Goal: Task Accomplishment & Management: Manage account settings

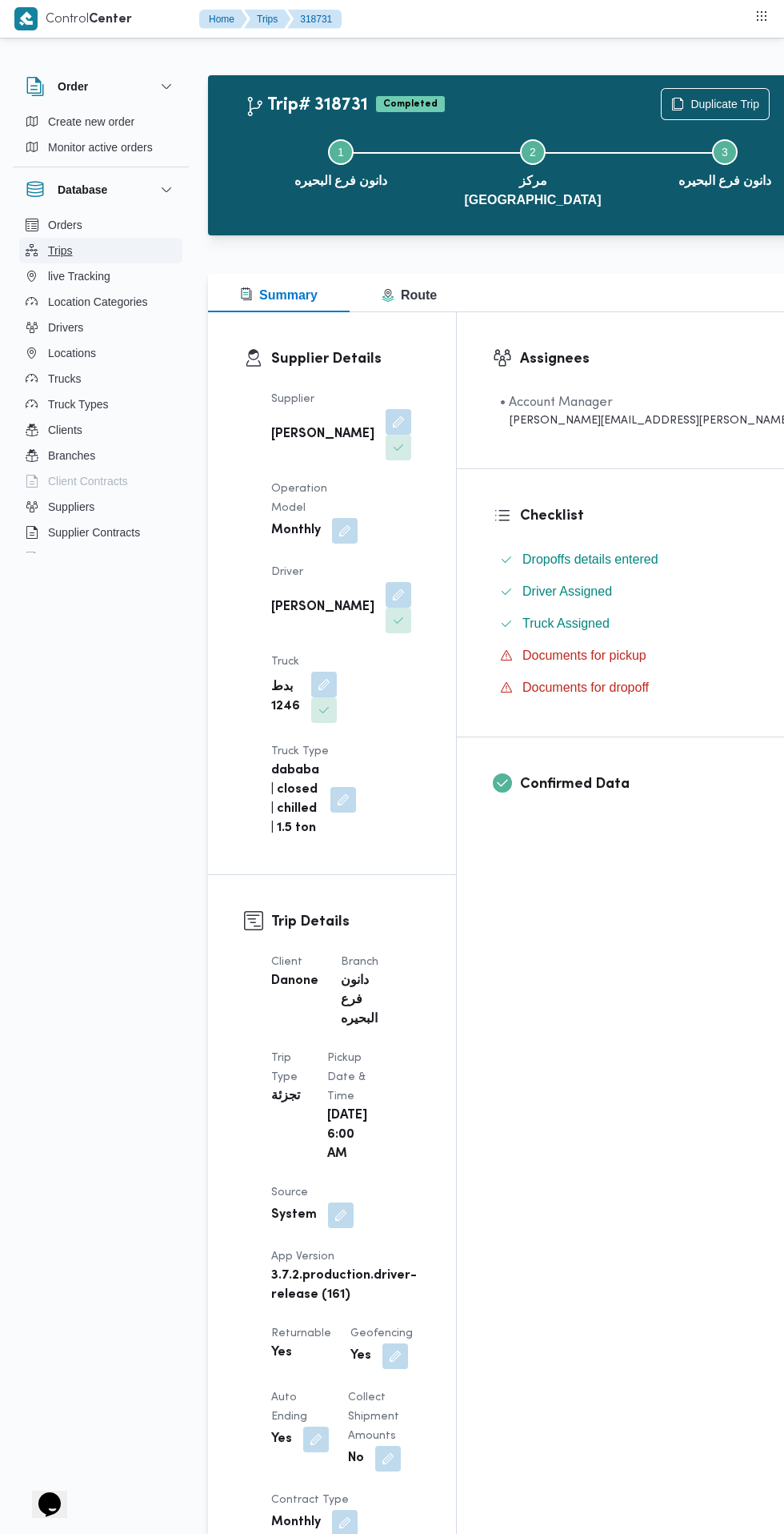
click at [96, 249] on button "Trips" at bounding box center [100, 251] width 163 height 26
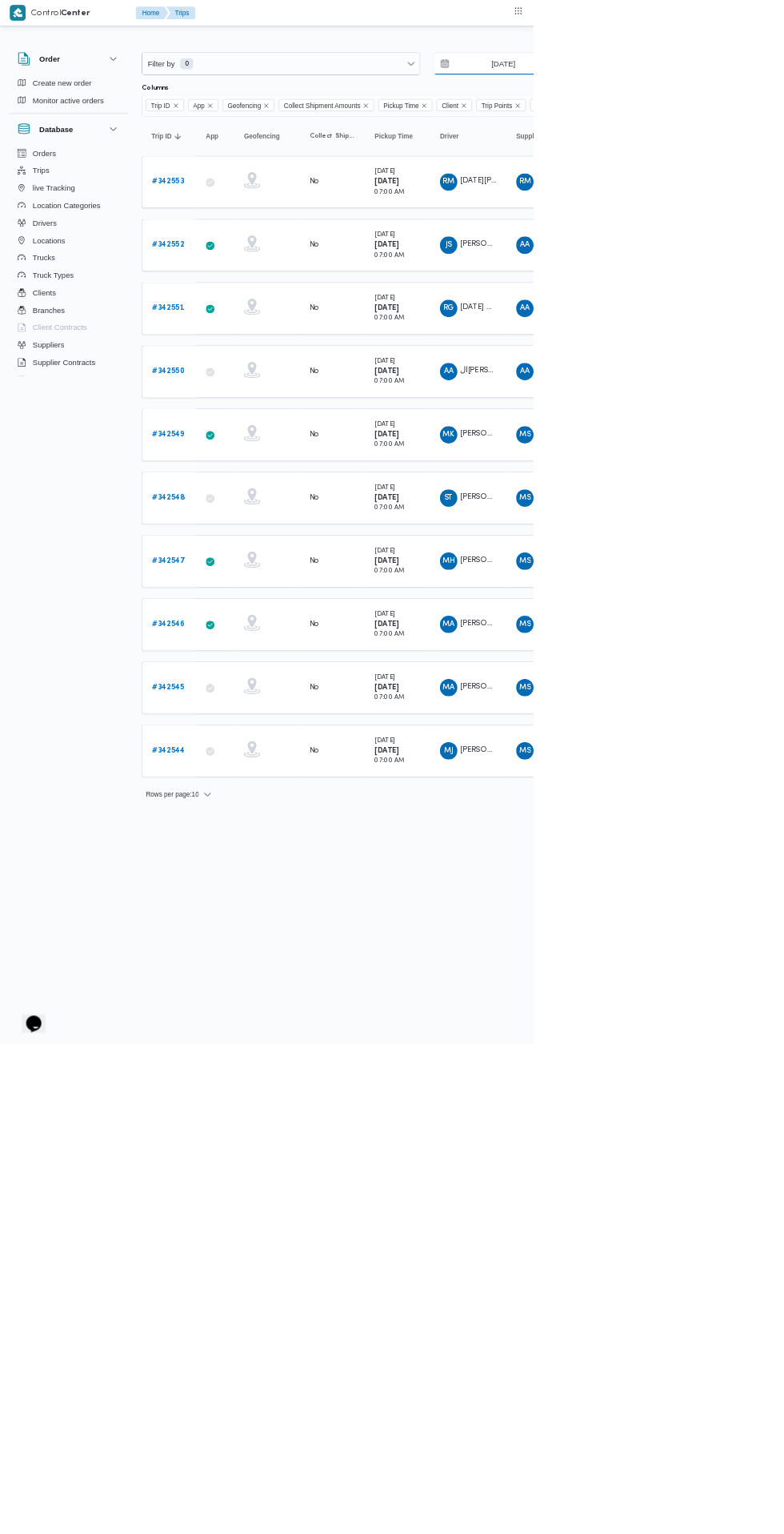
click at [770, 93] on input "[DATE]" at bounding box center [729, 93] width 182 height 32
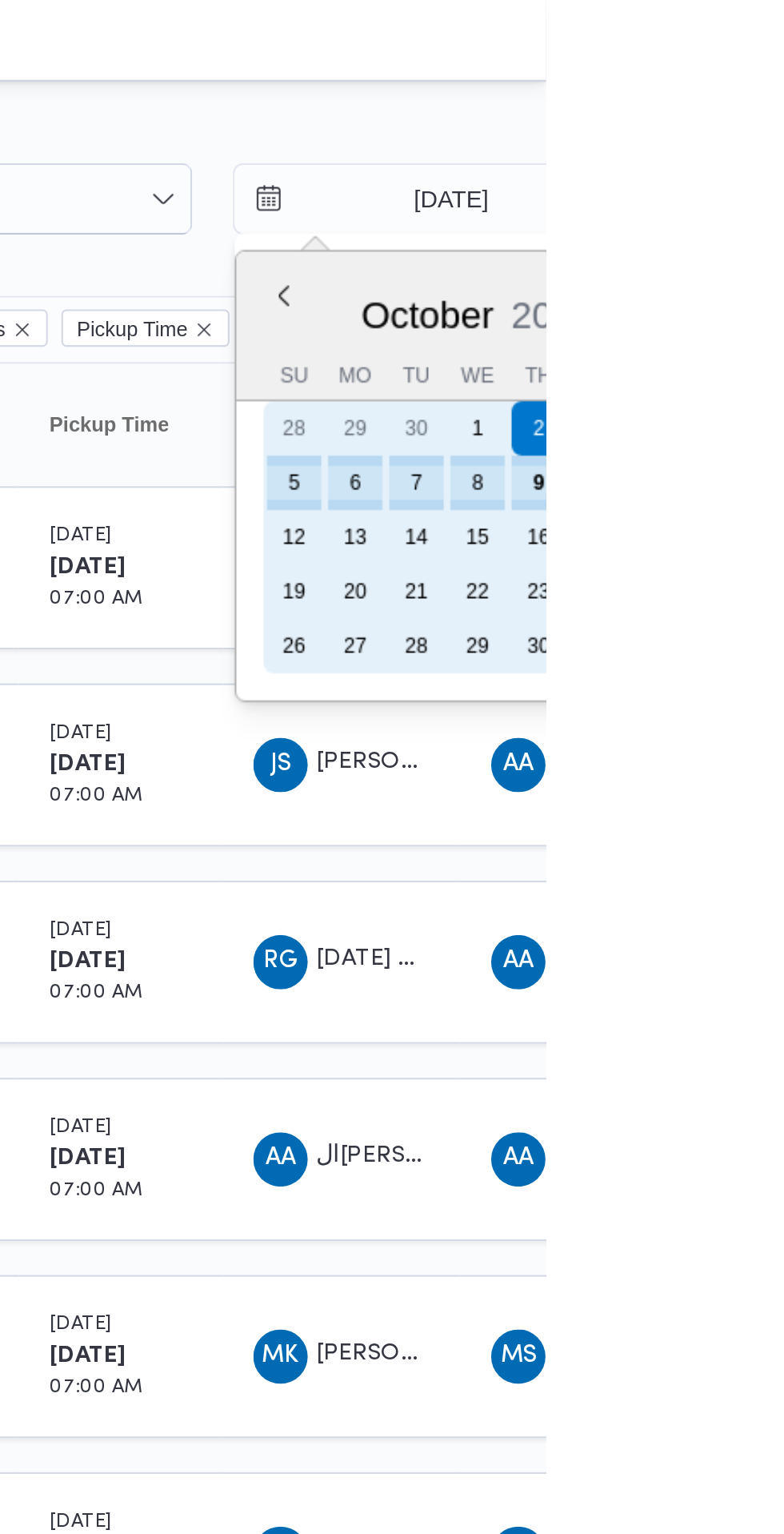
click at [780, 224] on div "9" at bounding box center [781, 227] width 26 height 26
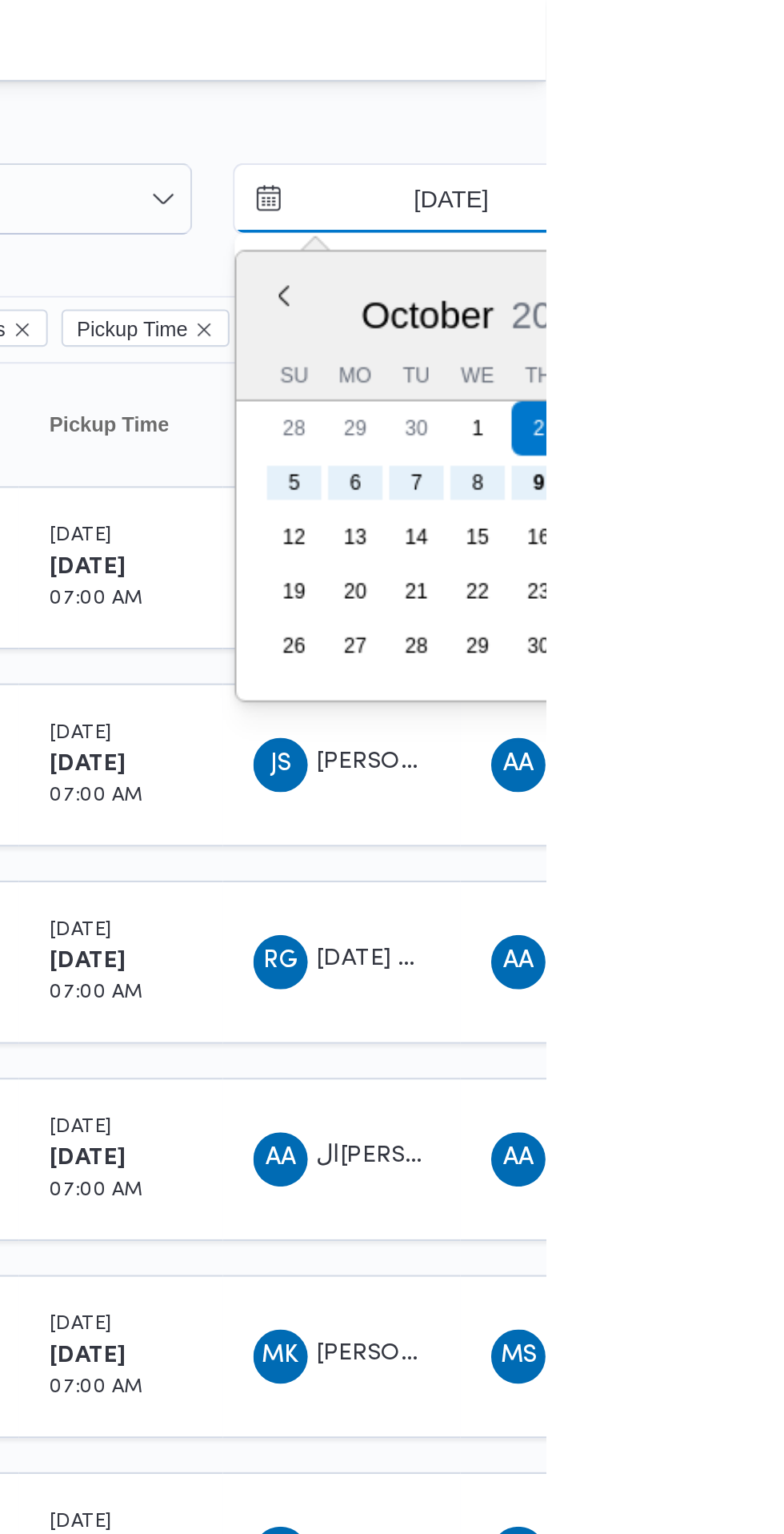
type input "[DATE]"
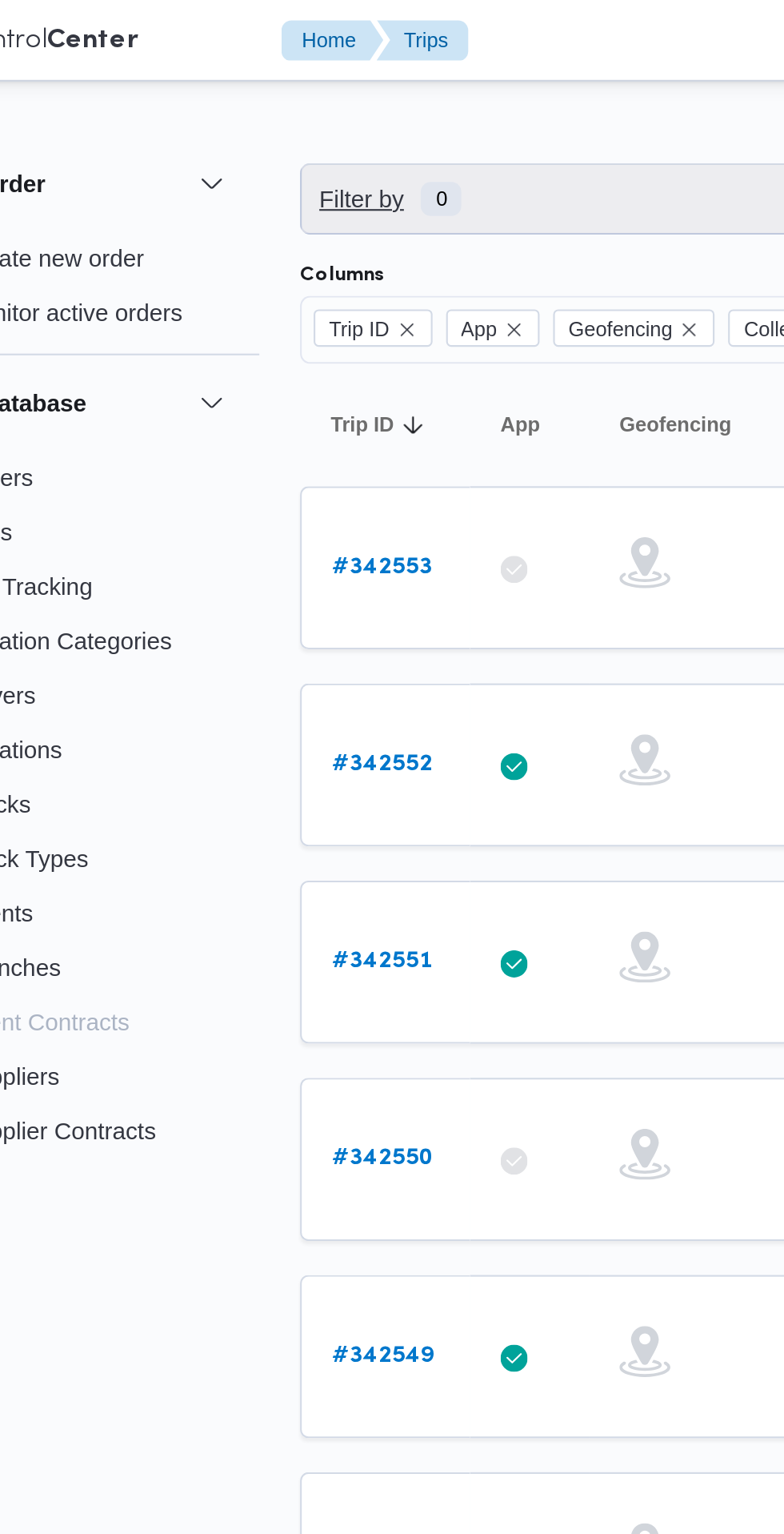
click at [350, 93] on span "Filter by 0" at bounding box center [413, 93] width 408 height 32
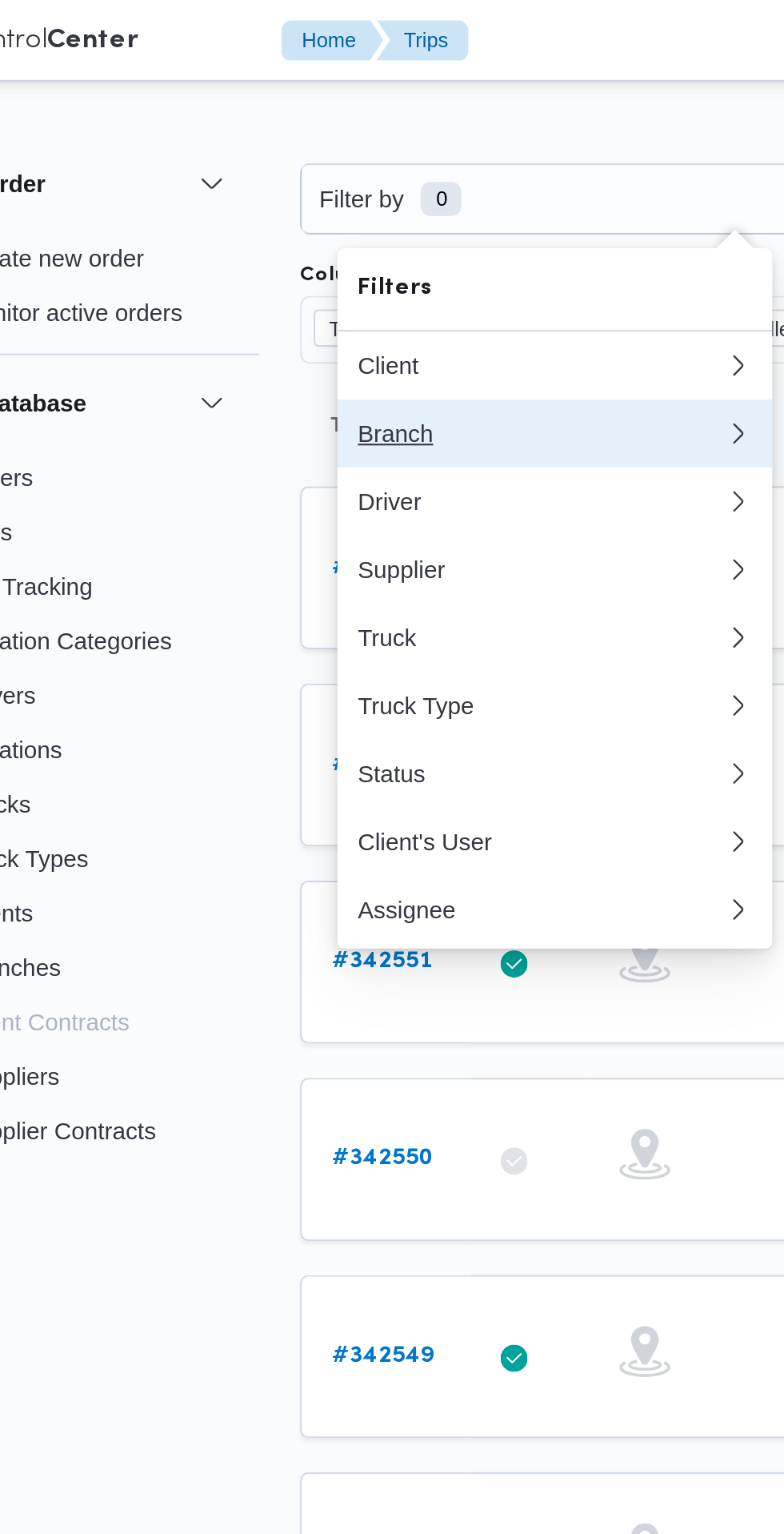
click at [304, 201] on div "Branch" at bounding box center [322, 204] width 173 height 13
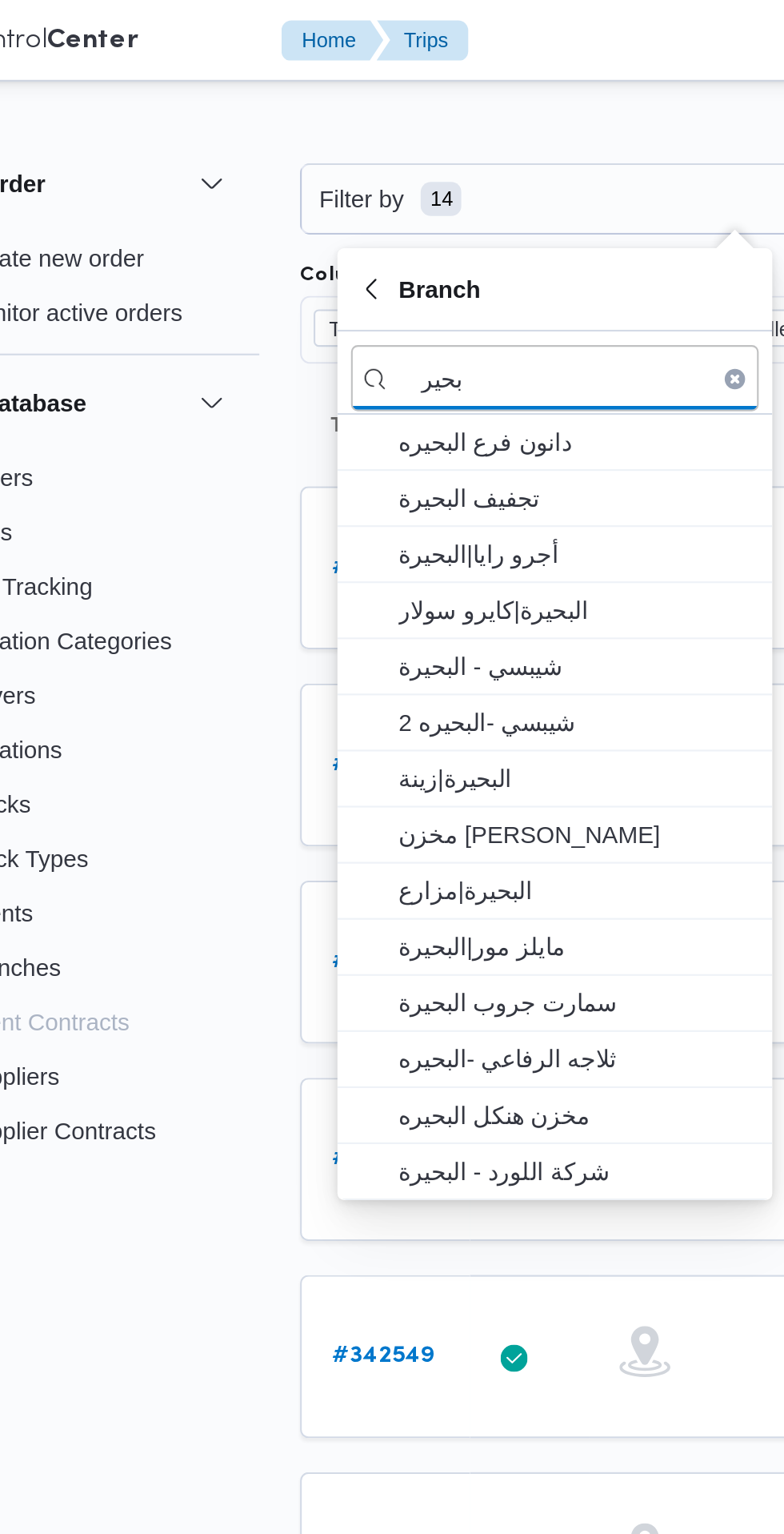
type input "بحير"
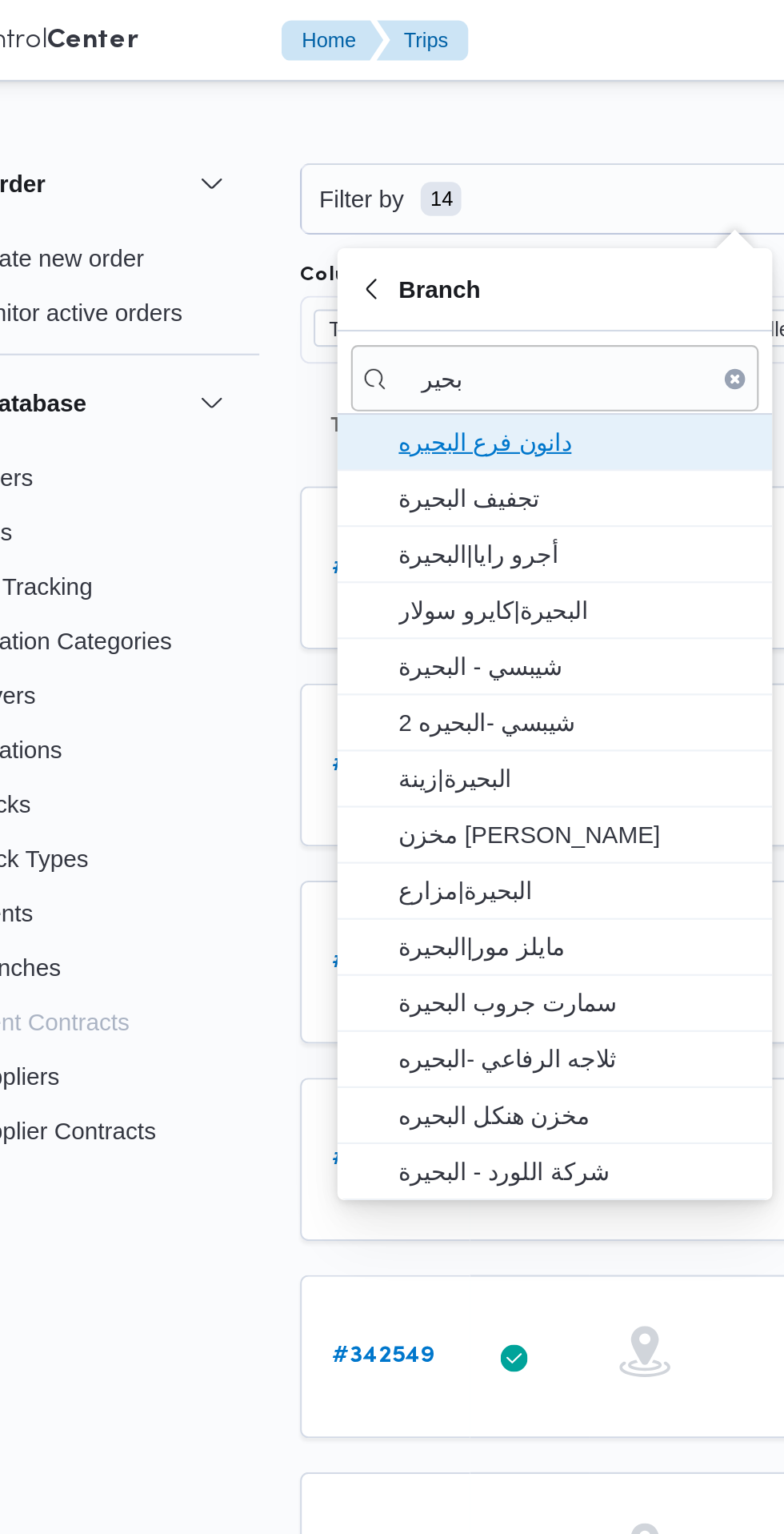
click at [363, 200] on span "دانون فرع البحيره" at bounding box center [337, 208] width 167 height 19
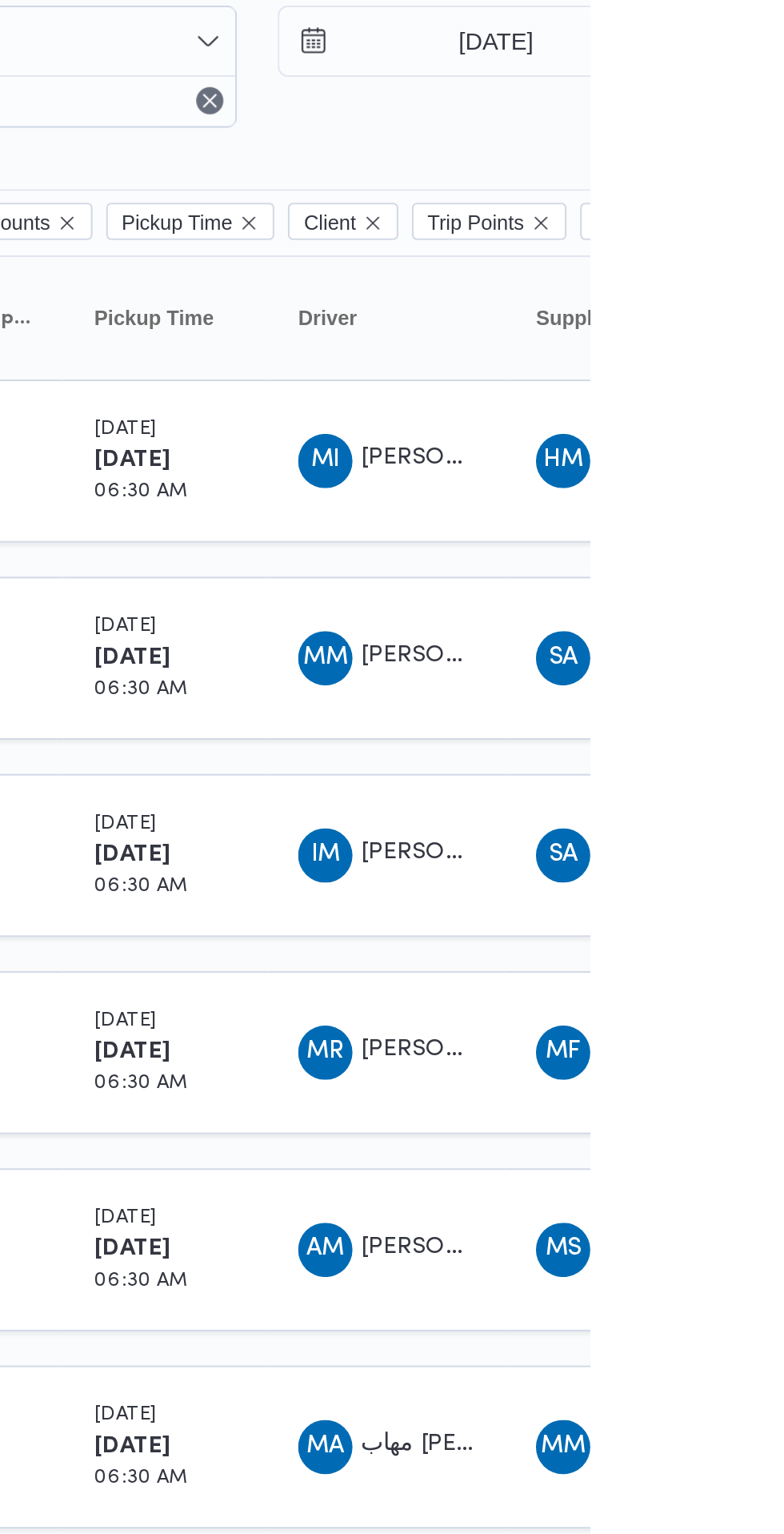
scroll to position [0, 26]
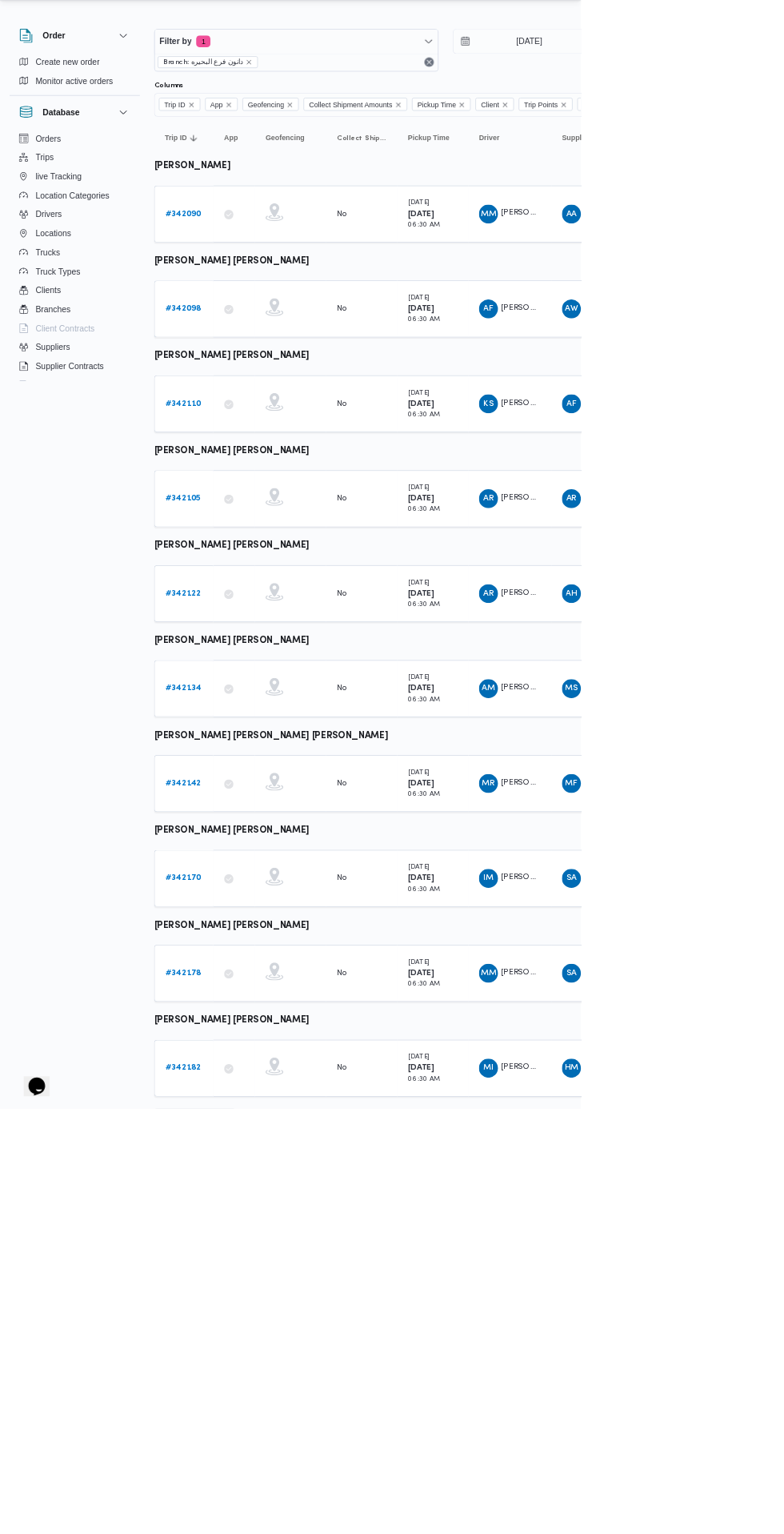
click at [311, 1533] on icon "button" at bounding box center [304, 1543] width 13 height 13
click at [284, 1512] on span "20 rows" at bounding box center [289, 1508] width 51 height 13
click at [740, 93] on input "[DATE]" at bounding box center [703, 93] width 182 height 32
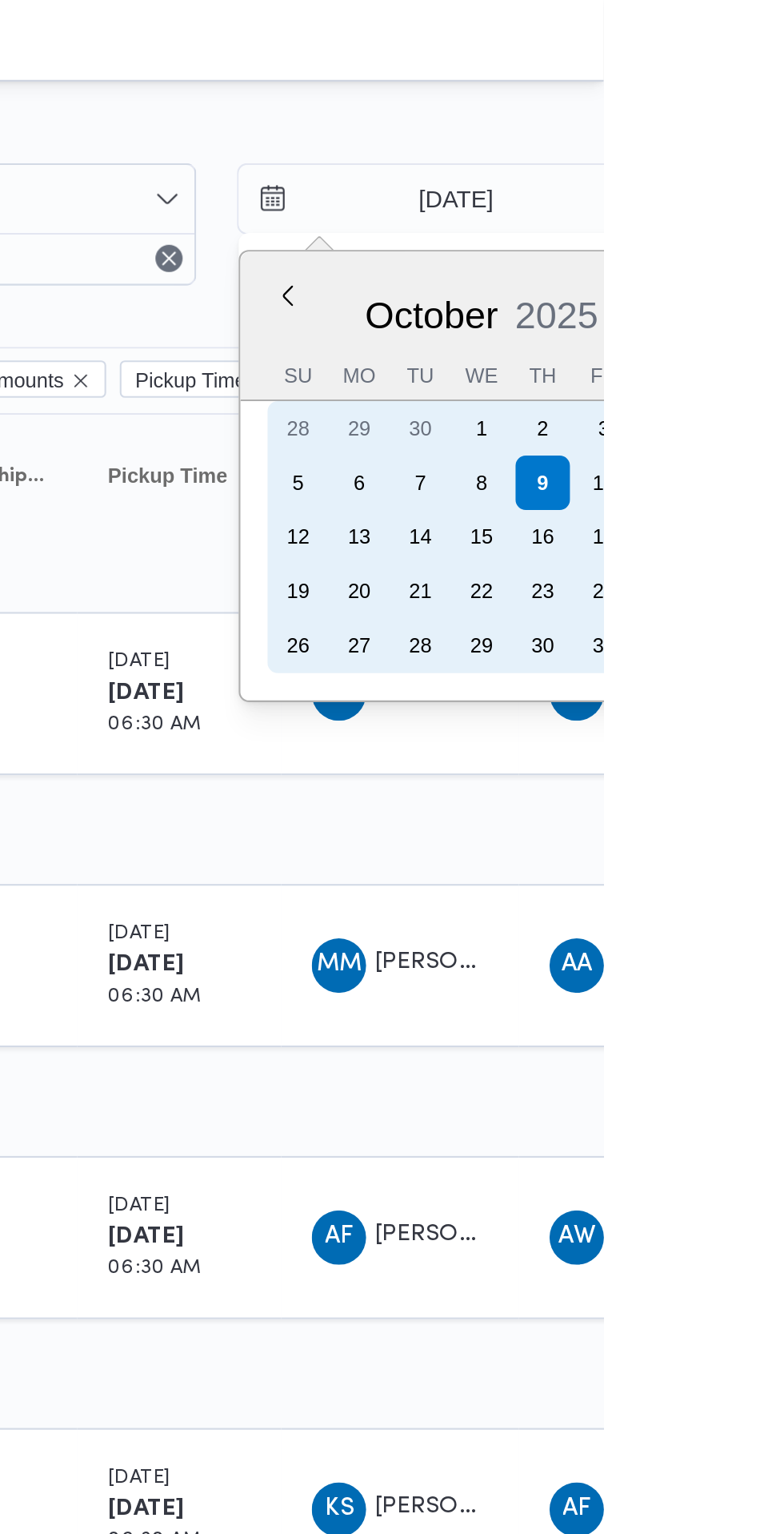
click at [725, 227] on div "8" at bounding box center [727, 227] width 26 height 26
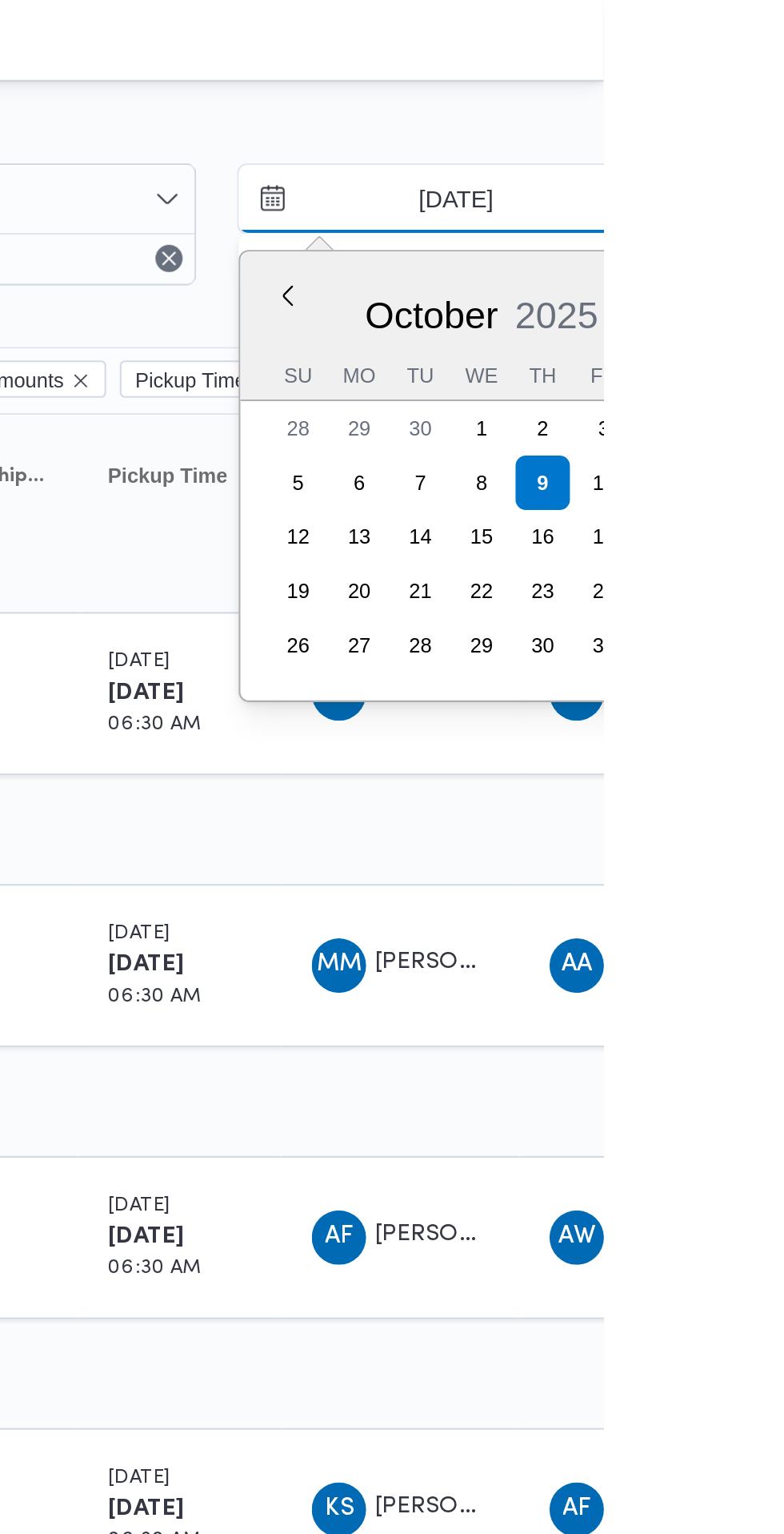
type input "[DATE]"
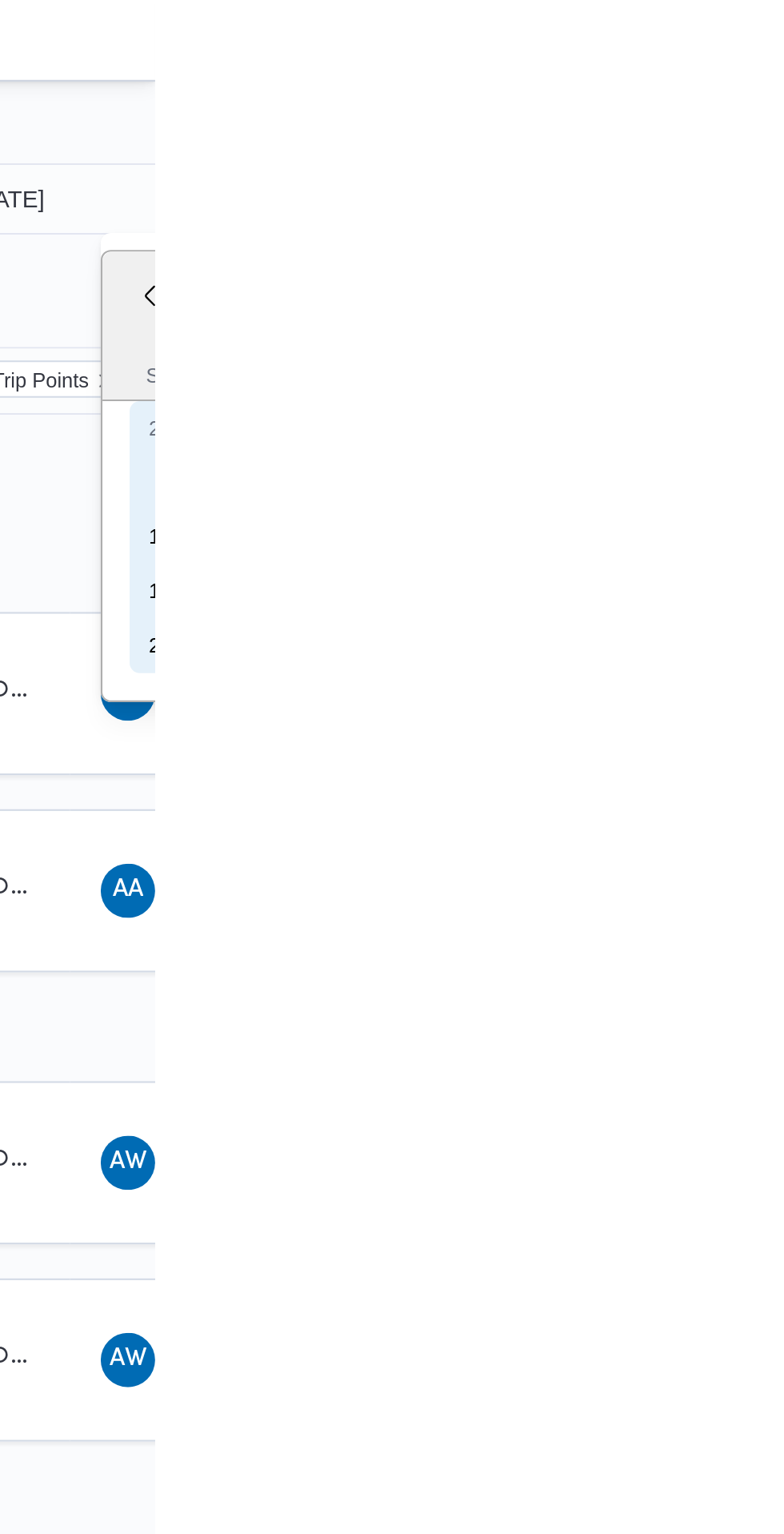
type input "[DATE]"
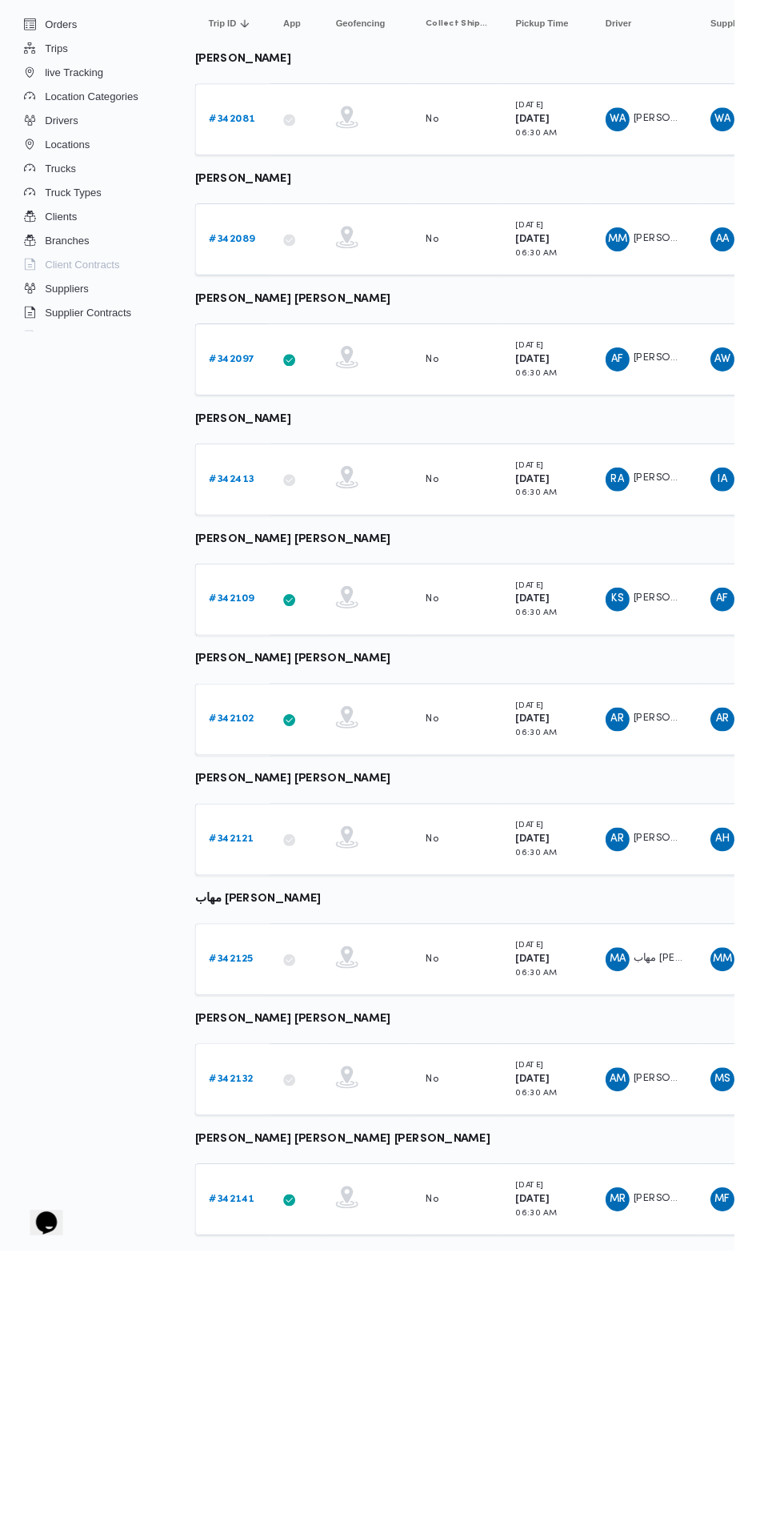
click at [246, 1477] on b "# 342141" at bounding box center [247, 1479] width 48 height 10
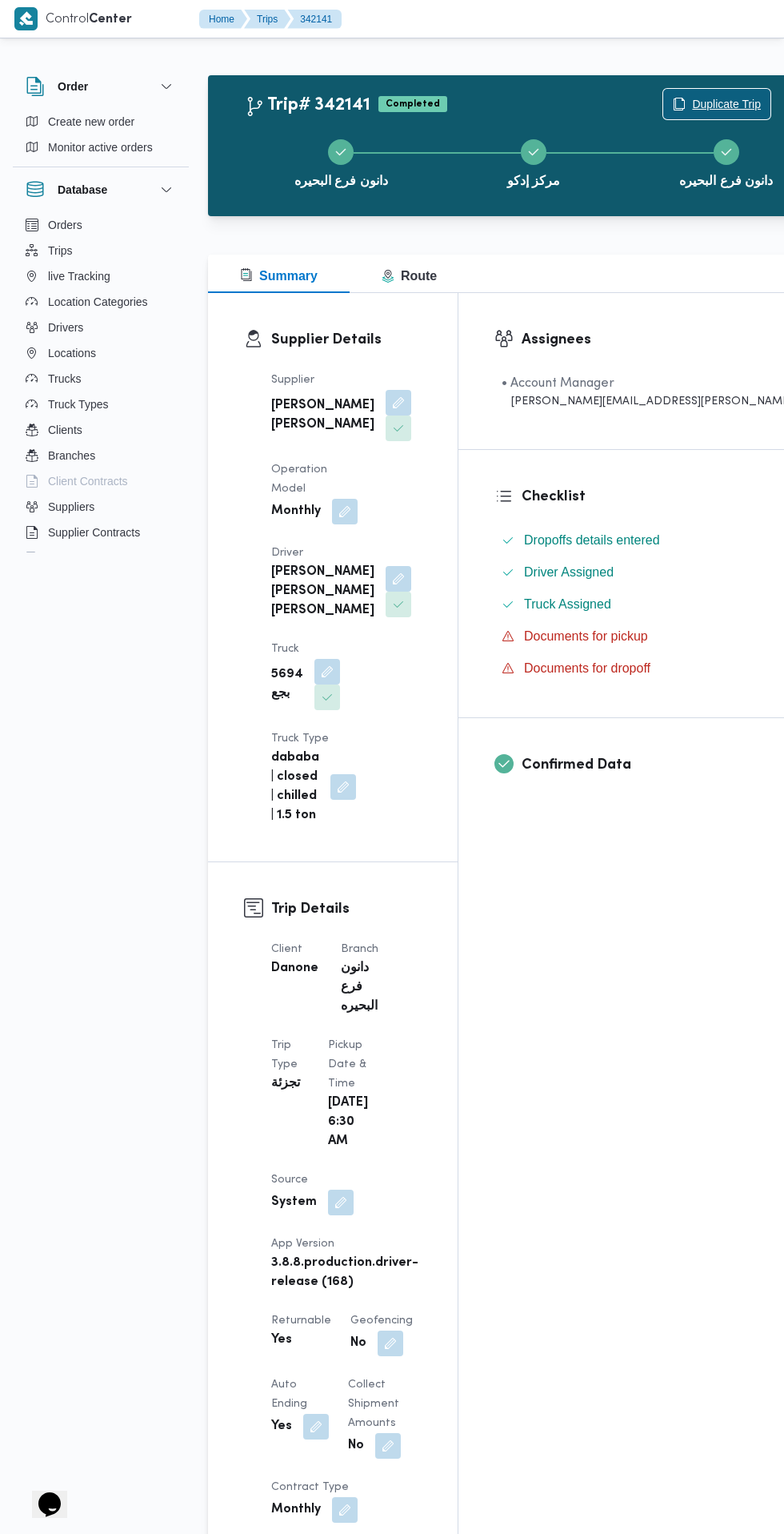
click at [672, 89] on span "Duplicate Trip" at bounding box center [717, 104] width 107 height 30
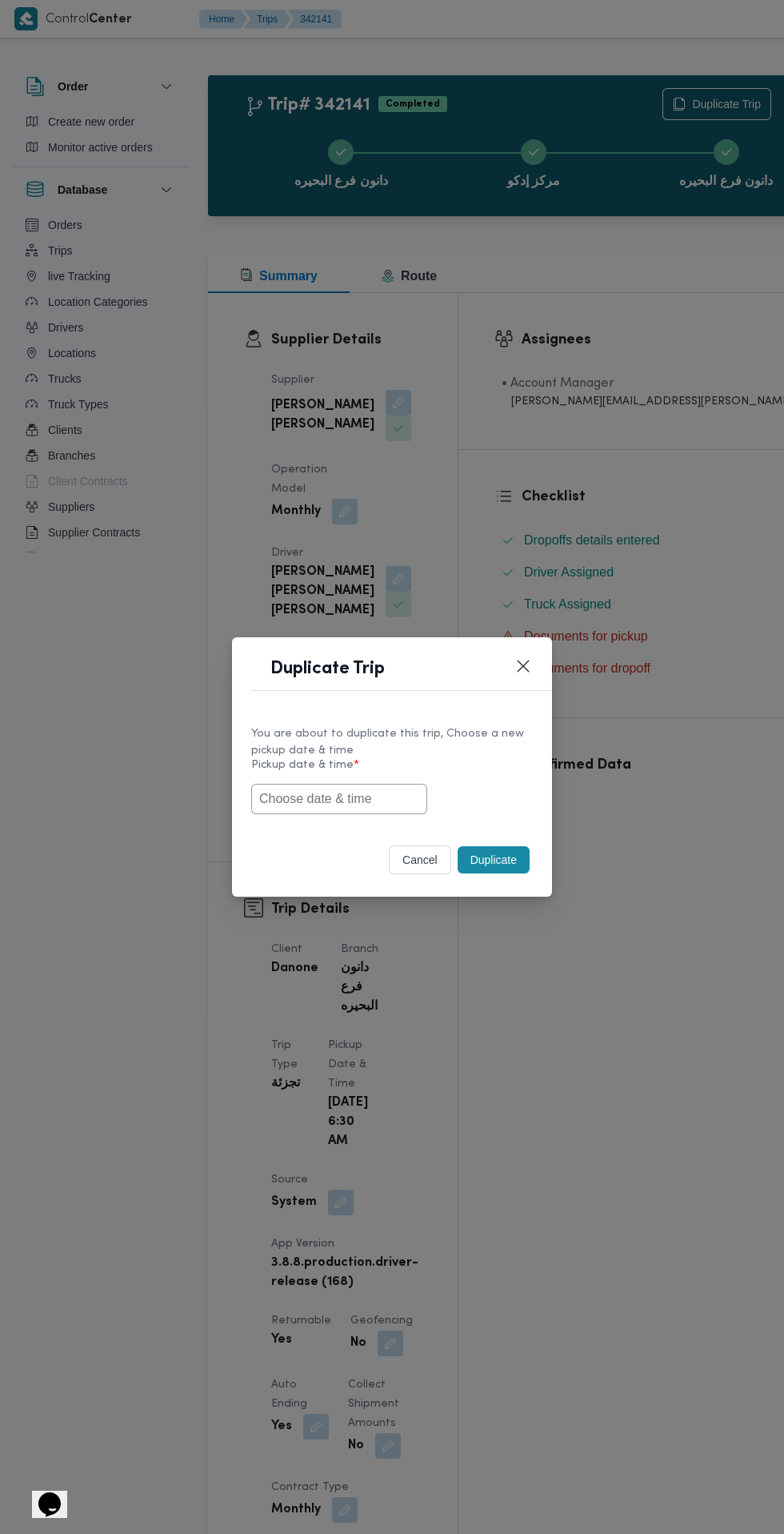
click at [384, 799] on input "text" at bounding box center [340, 798] width 176 height 30
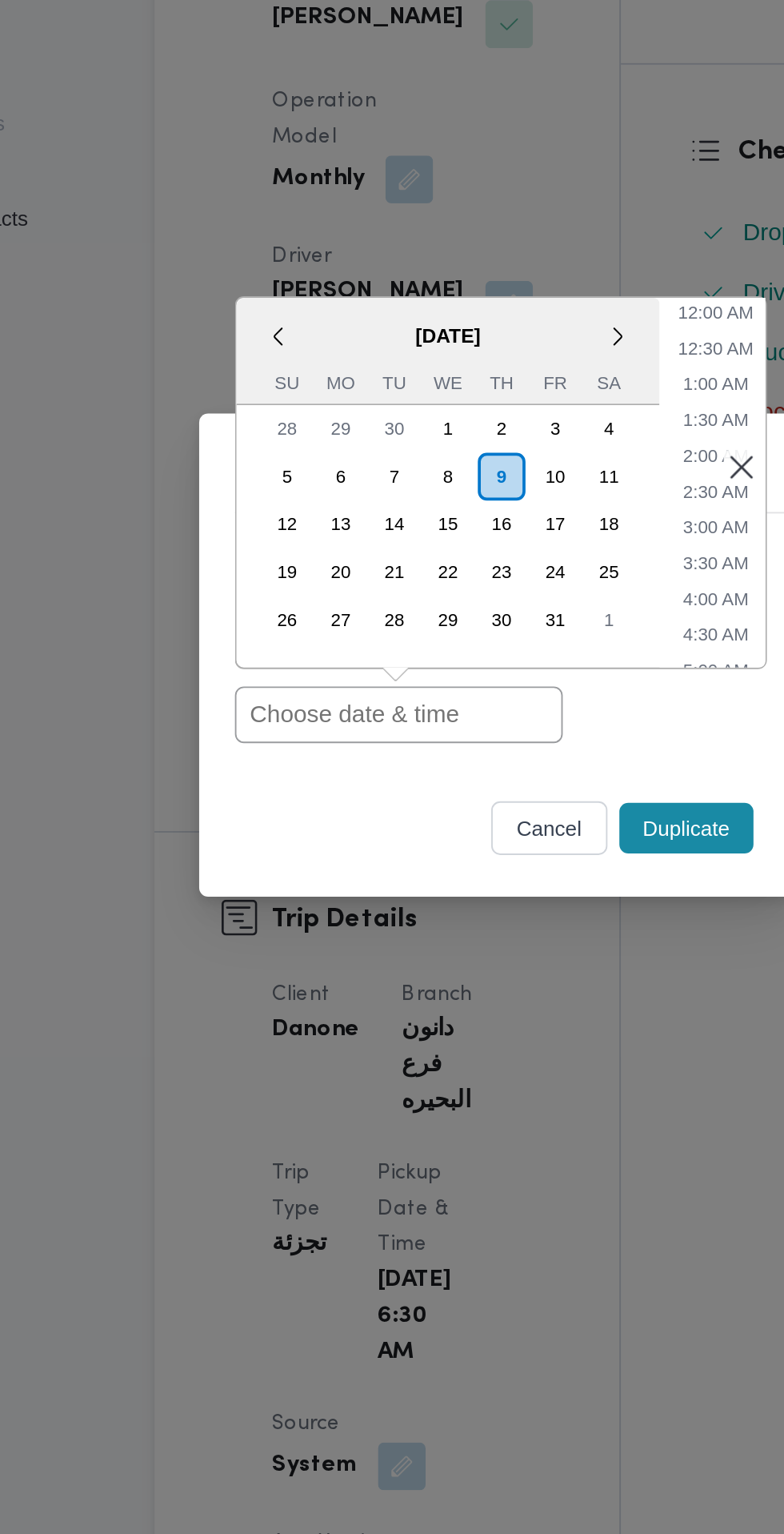
click at [509, 770] on li "5:00 AM" at bounding box center [510, 775] width 48 height 16
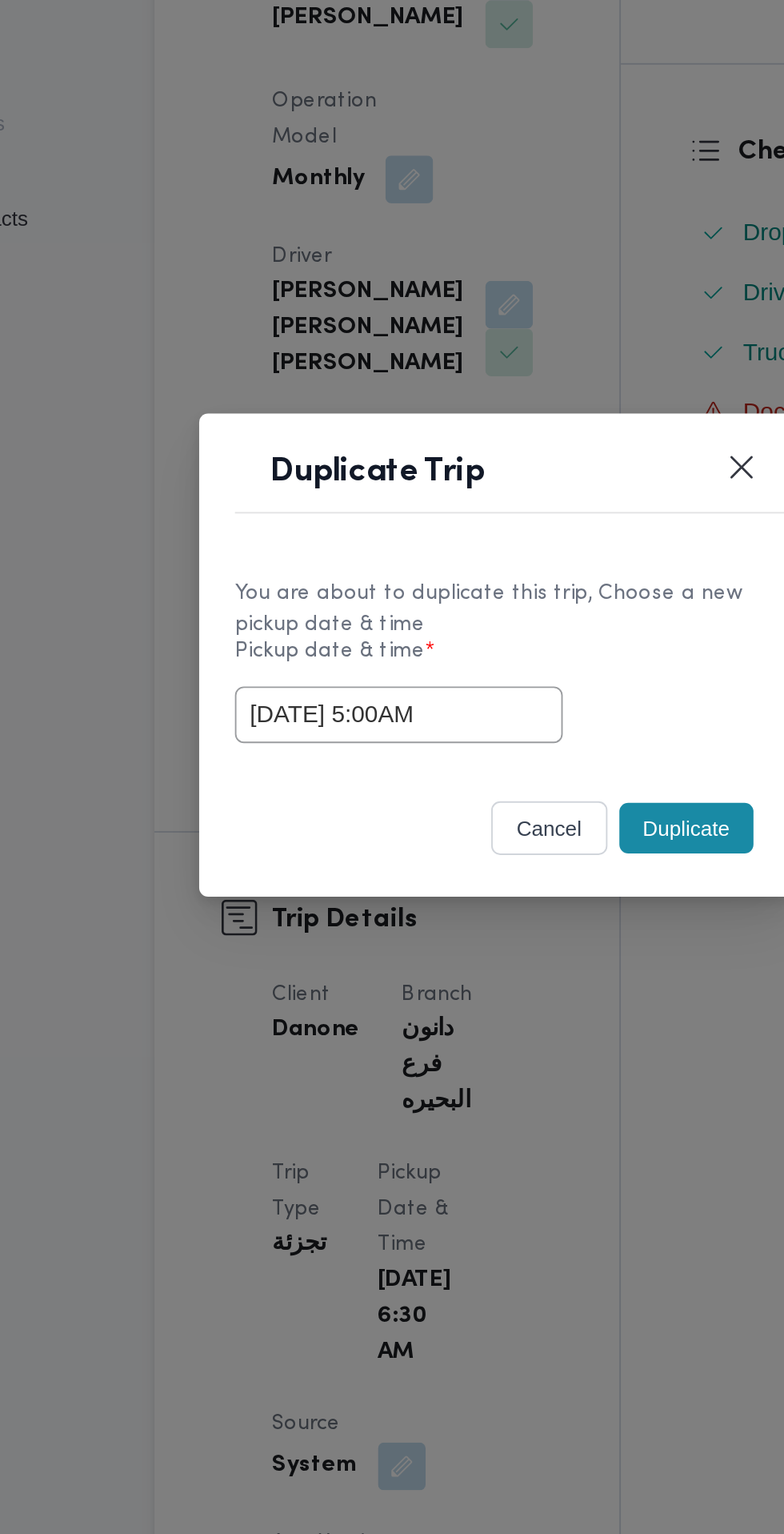
click at [384, 792] on input "[DATE] 5:00AM" at bounding box center [340, 798] width 176 height 30
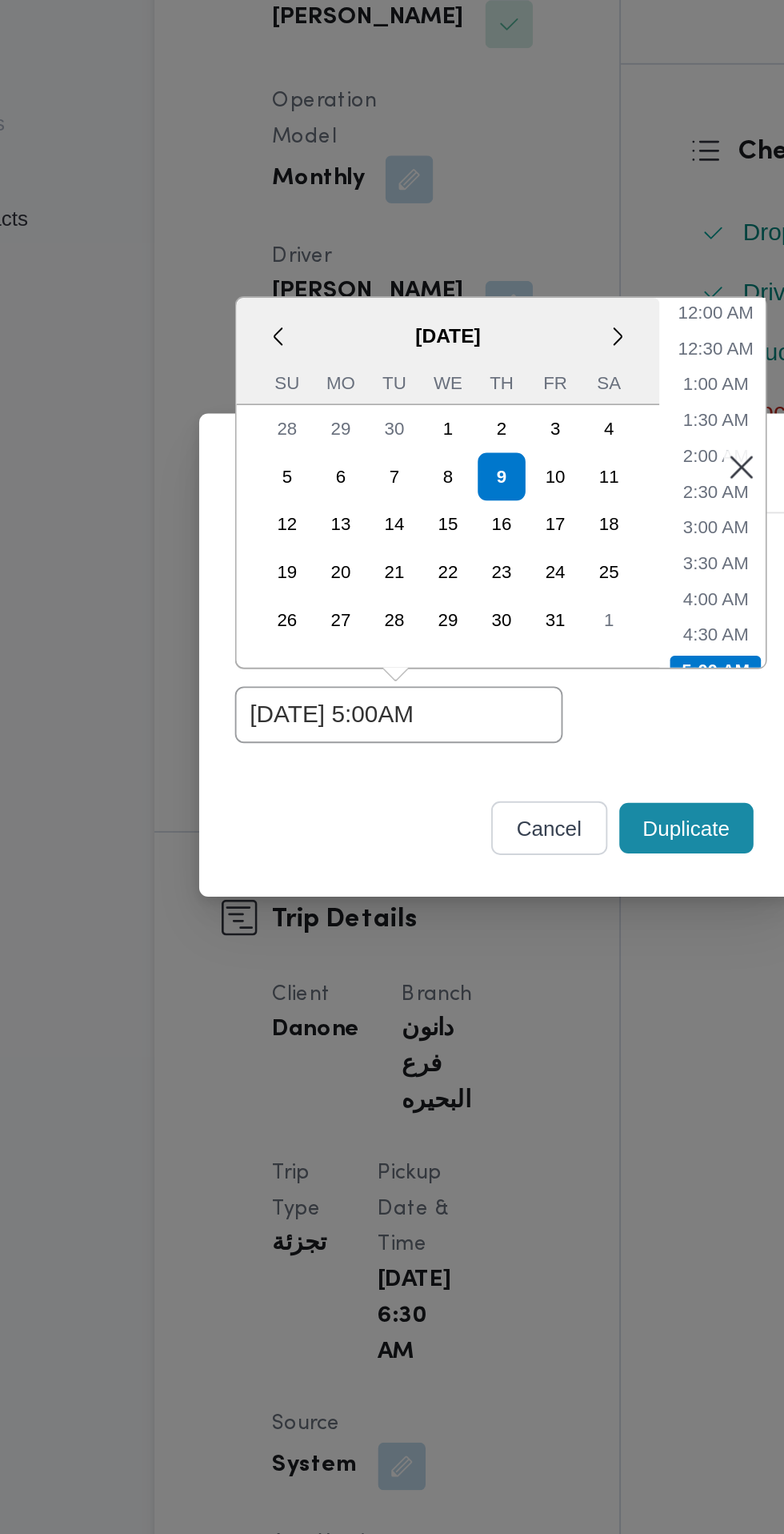
scroll to position [101, 0]
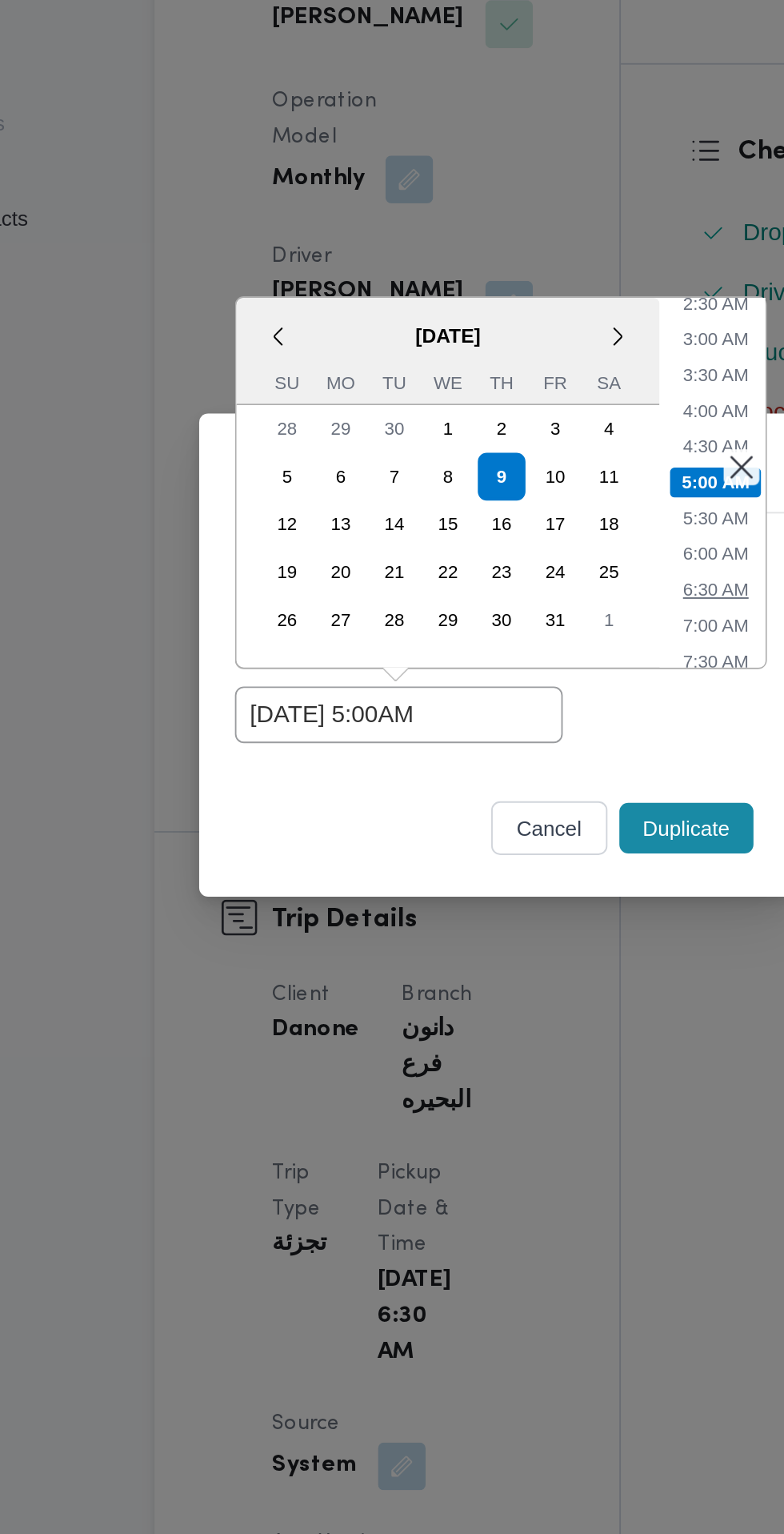
click at [508, 736] on li "6:30 AM" at bounding box center [510, 732] width 48 height 16
type input "[DATE] 6:30AM"
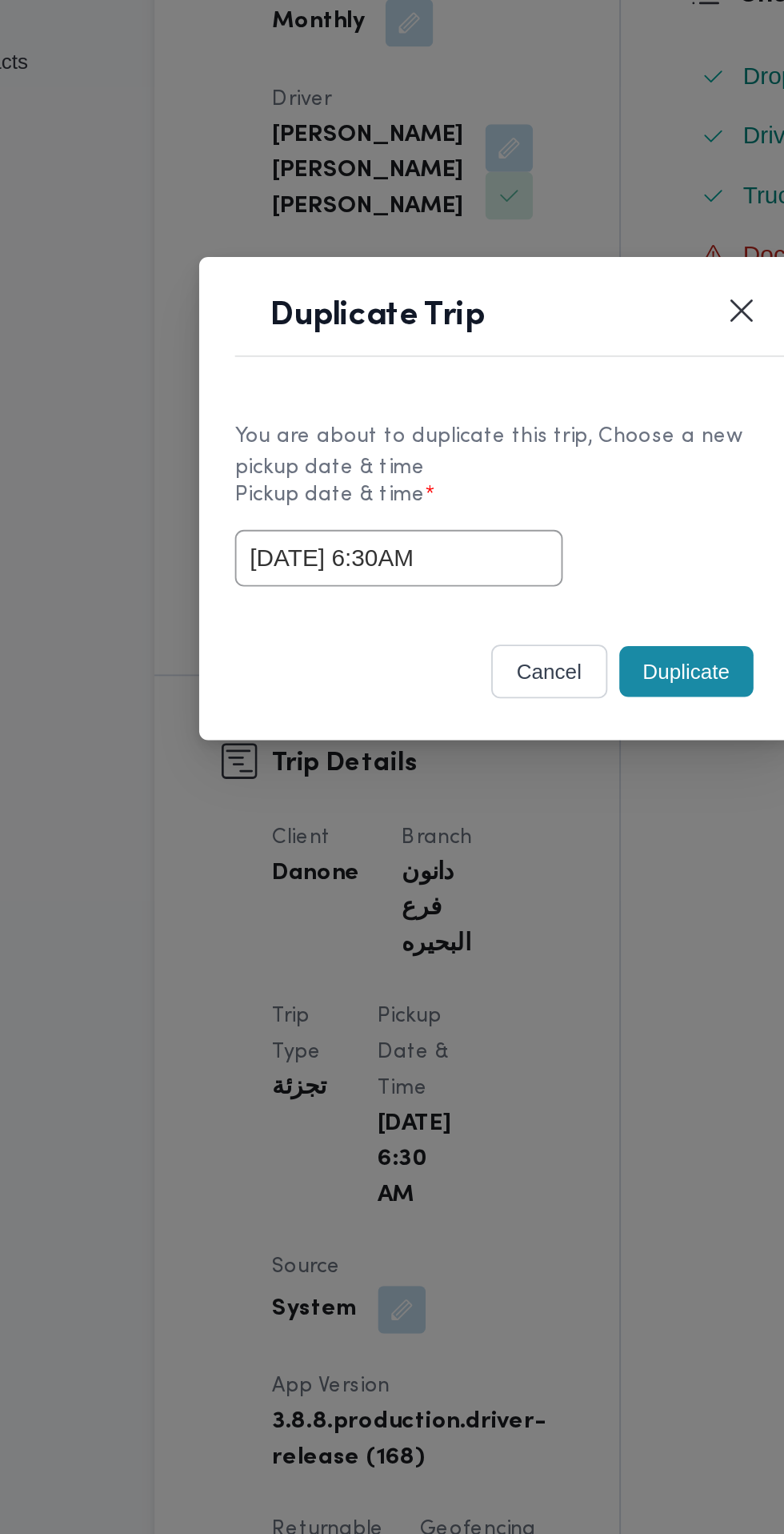
click at [499, 864] on button "Duplicate" at bounding box center [493, 859] width 72 height 27
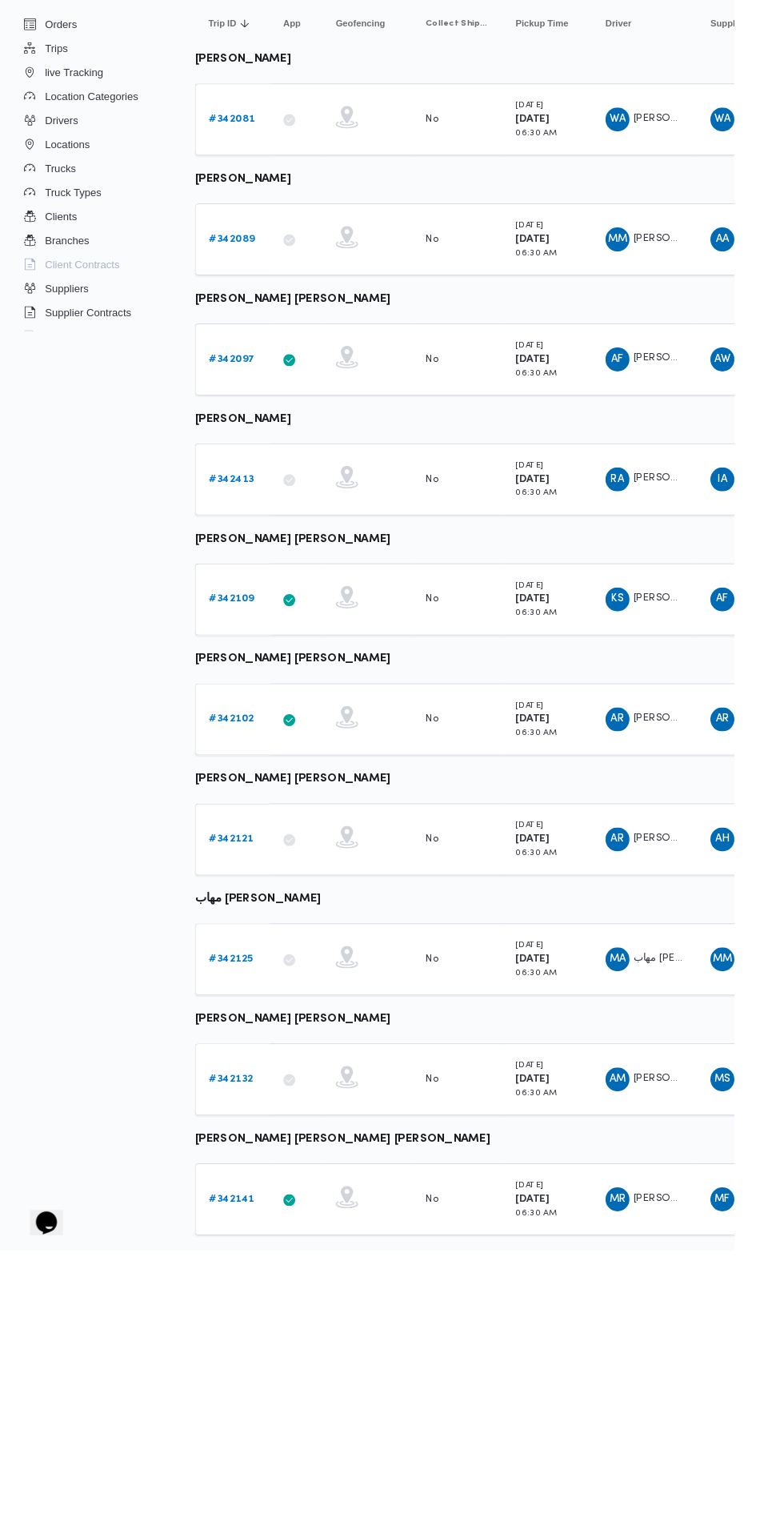
scroll to position [0, 26]
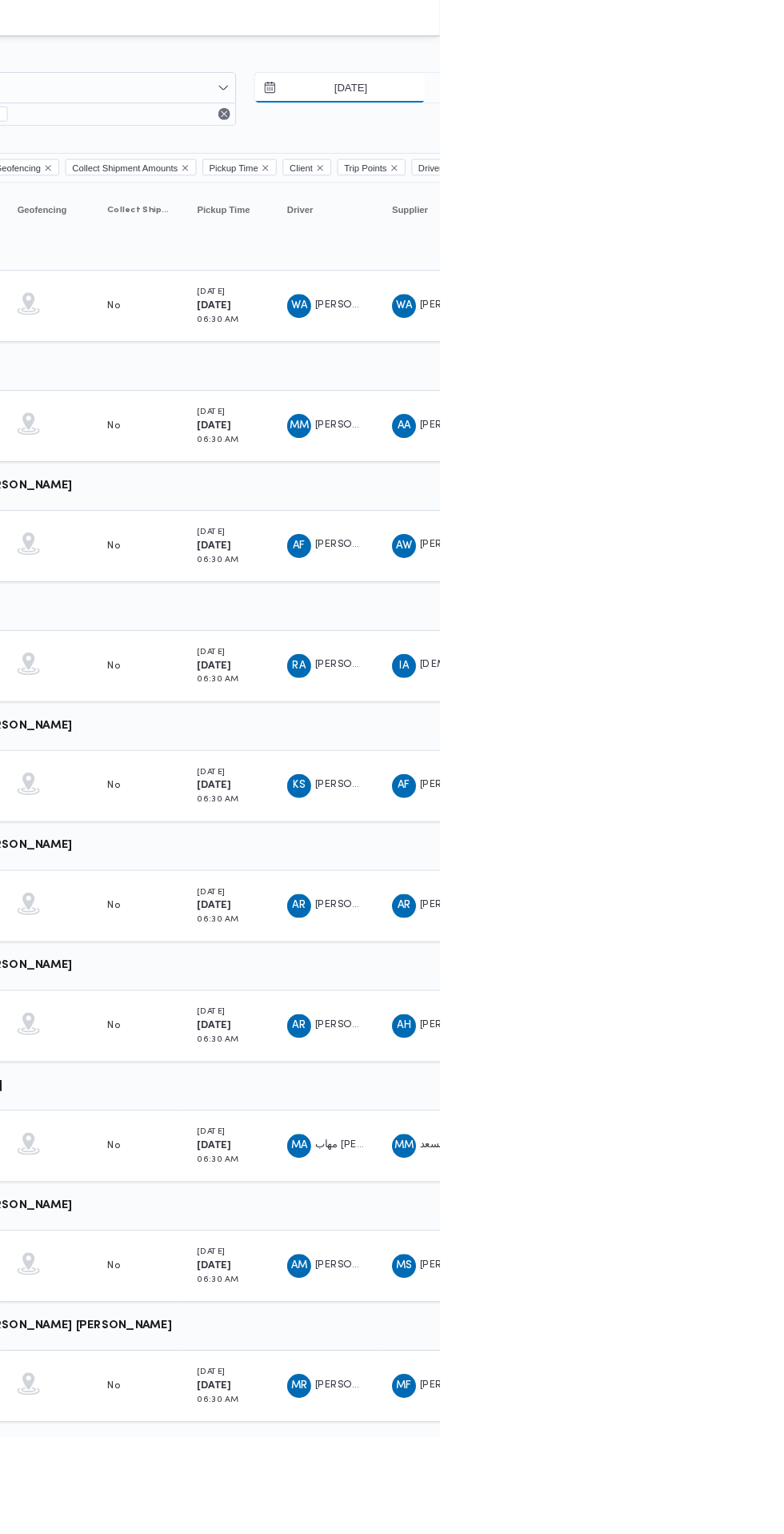
click at [698, 93] on input "[DATE]" at bounding box center [678, 93] width 182 height 32
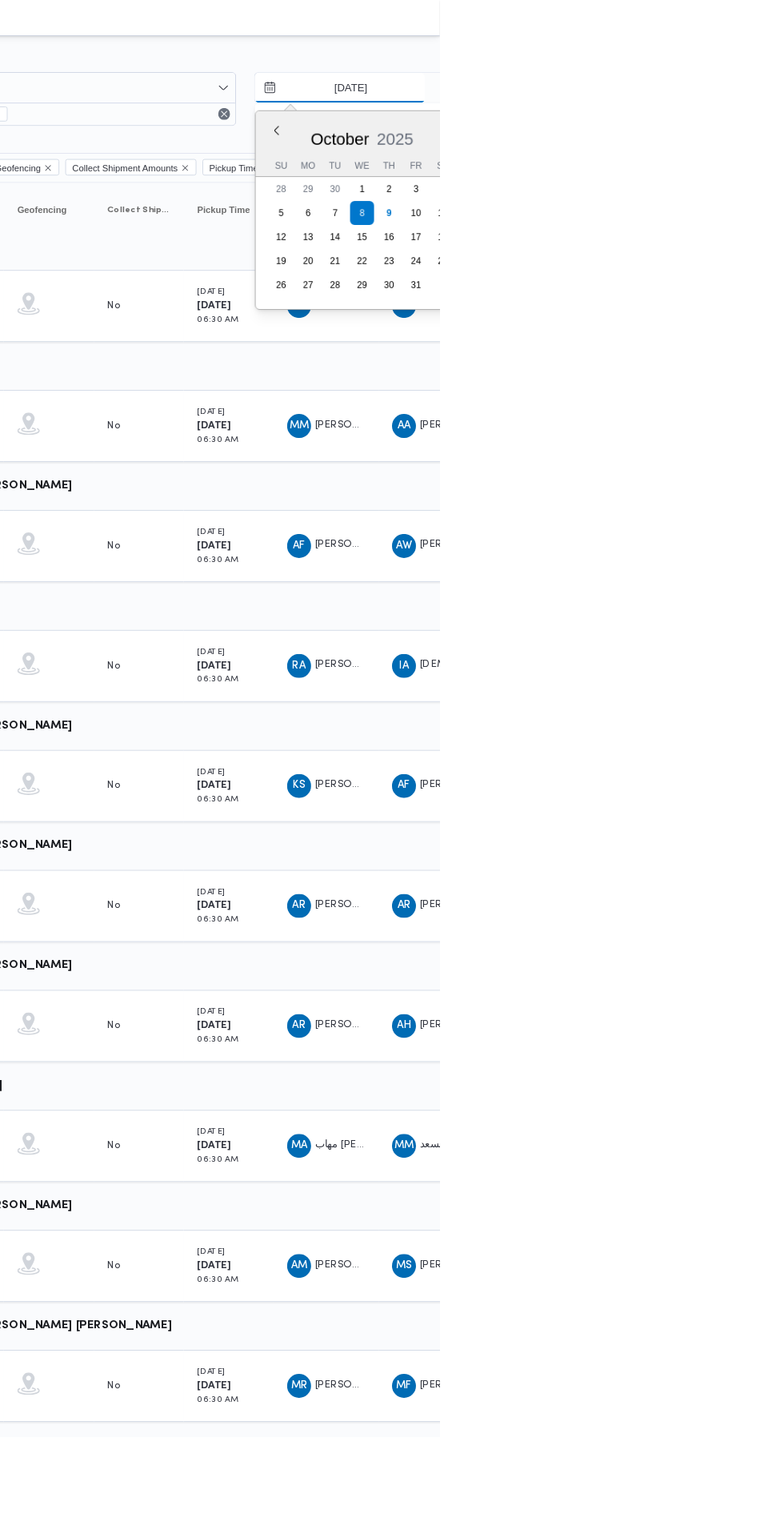
scroll to position [0, 25]
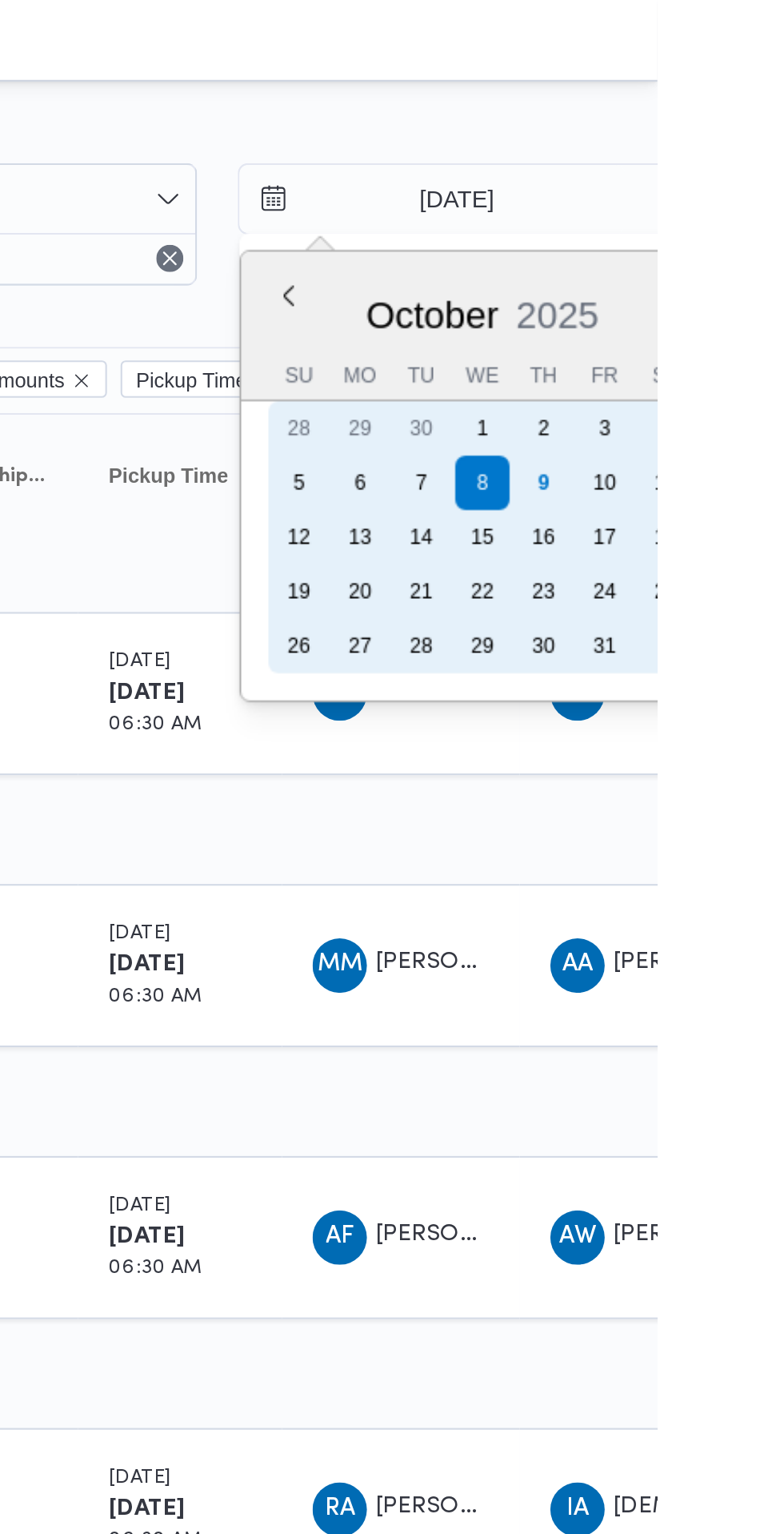
click at [729, 223] on div "9" at bounding box center [730, 227] width 26 height 26
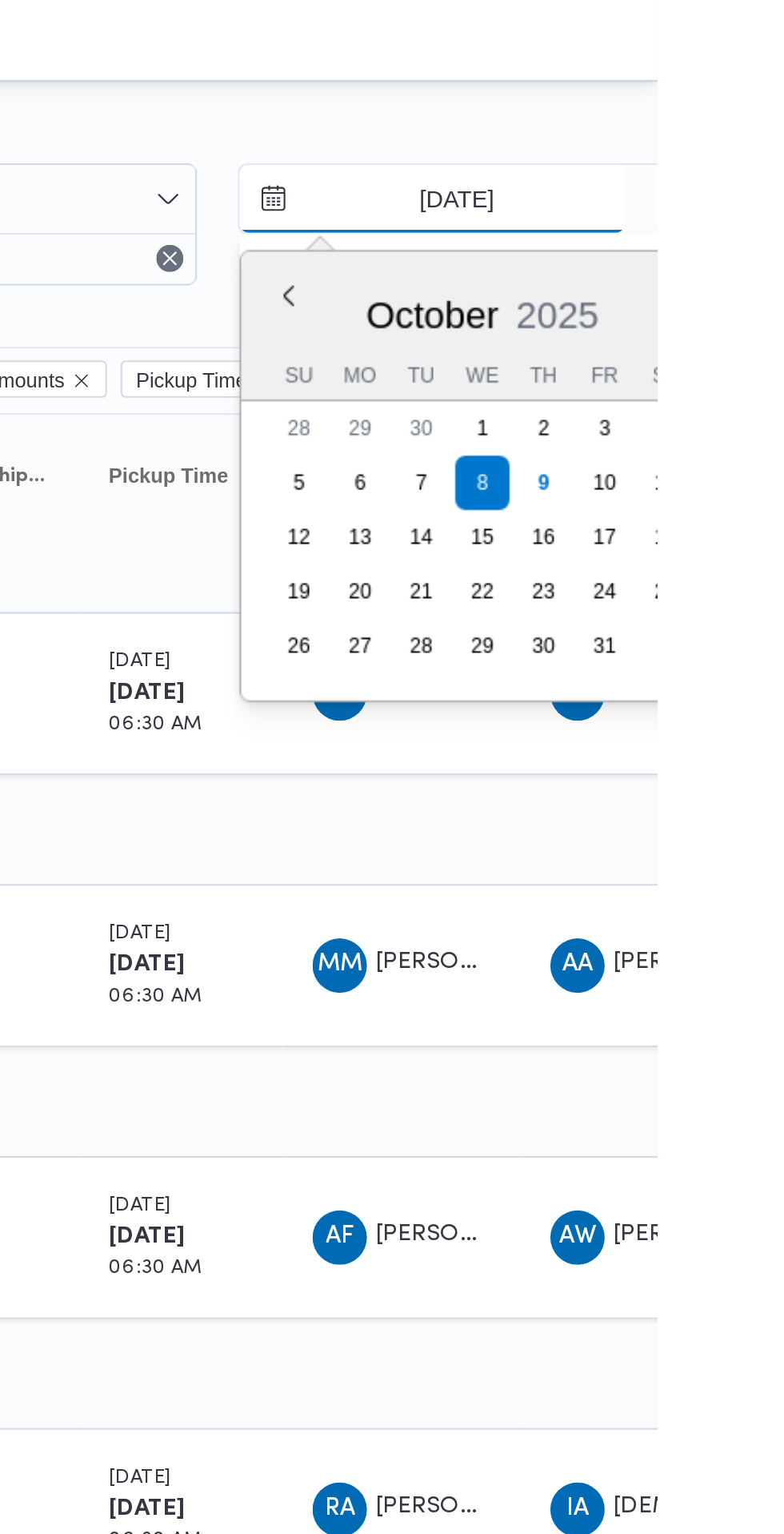
type input "[DATE]"
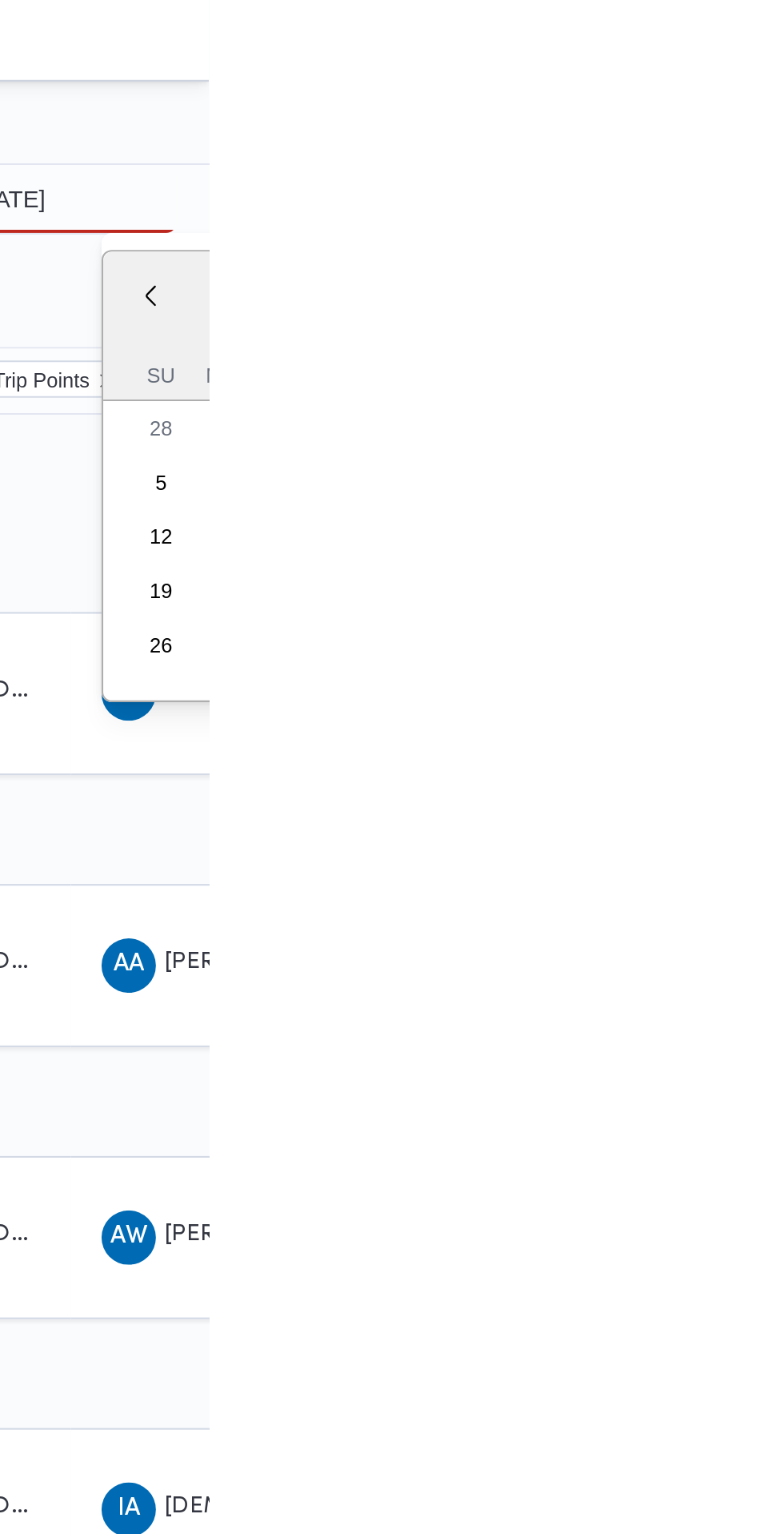
type input "[DATE]"
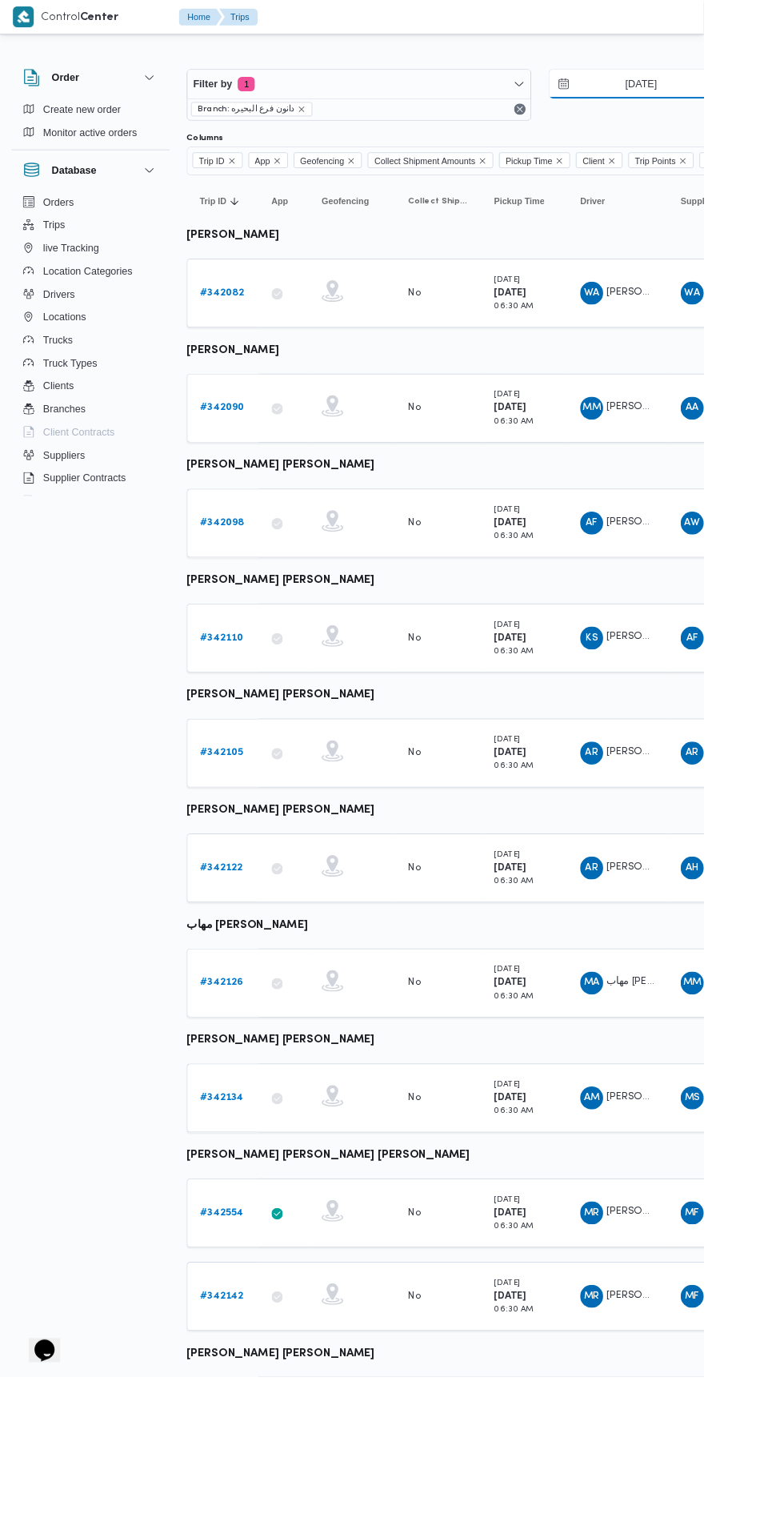
click at [703, 91] on input "[DATE]" at bounding box center [703, 93] width 182 height 32
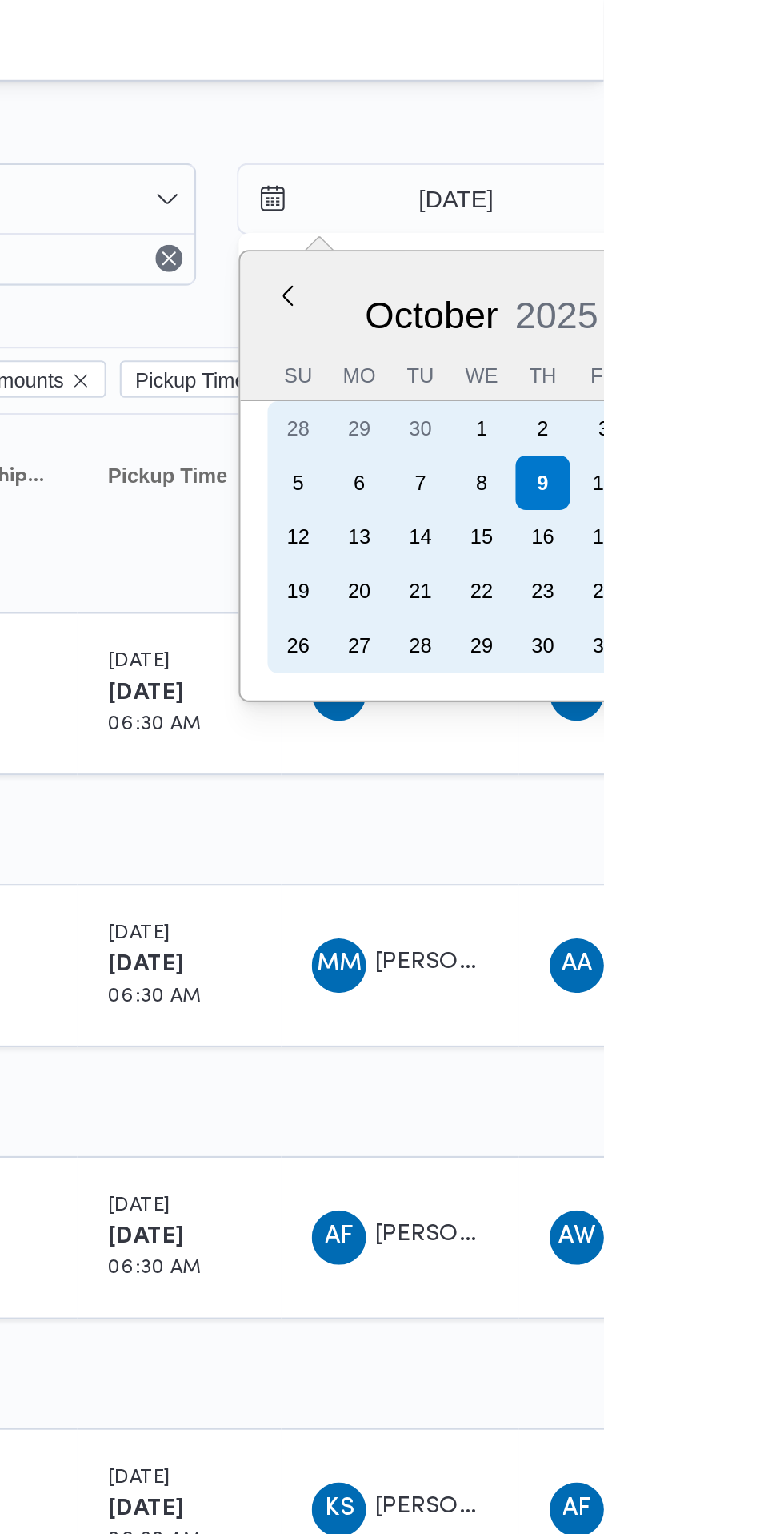
click at [728, 226] on div "8" at bounding box center [727, 227] width 26 height 26
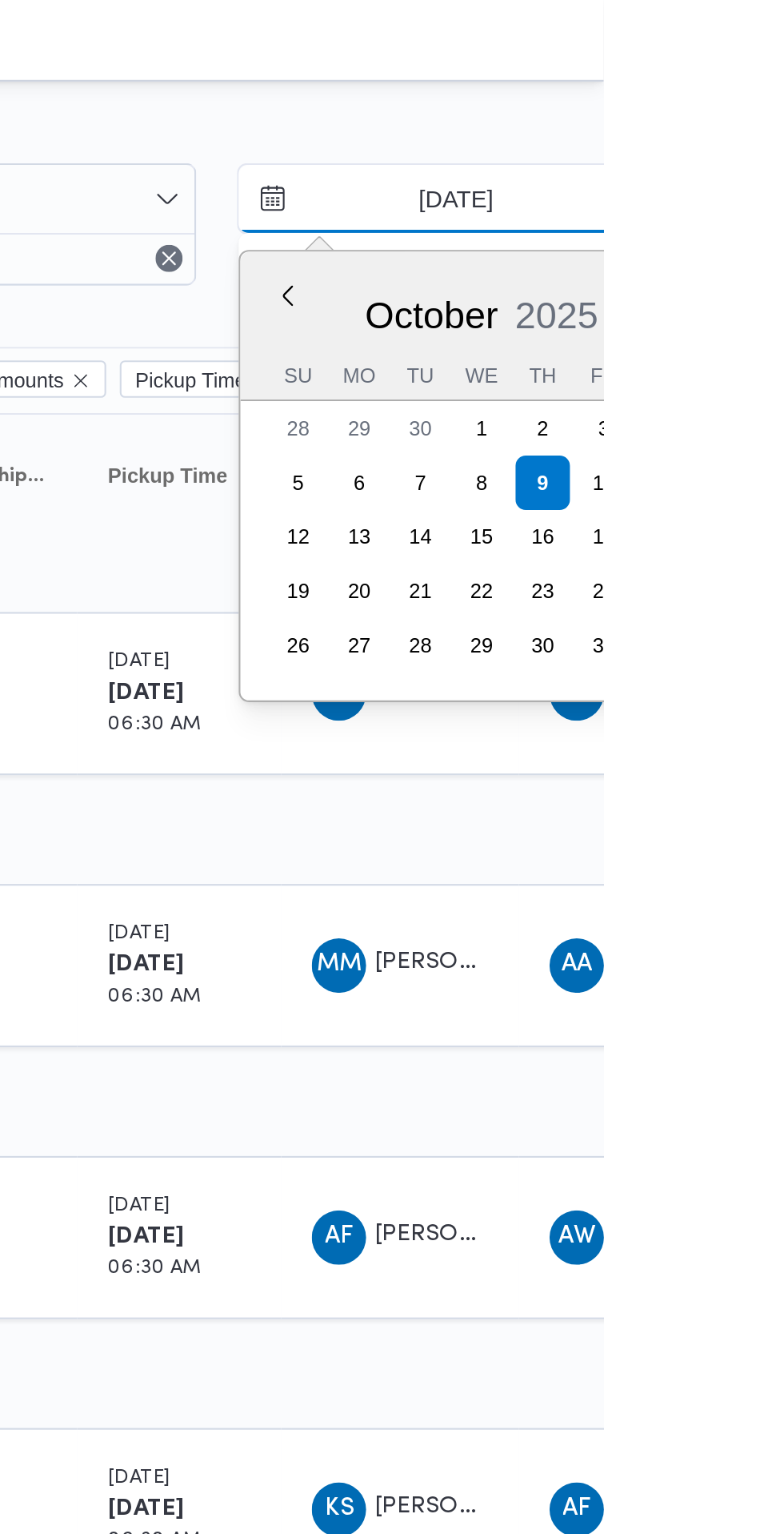
type input "[DATE]"
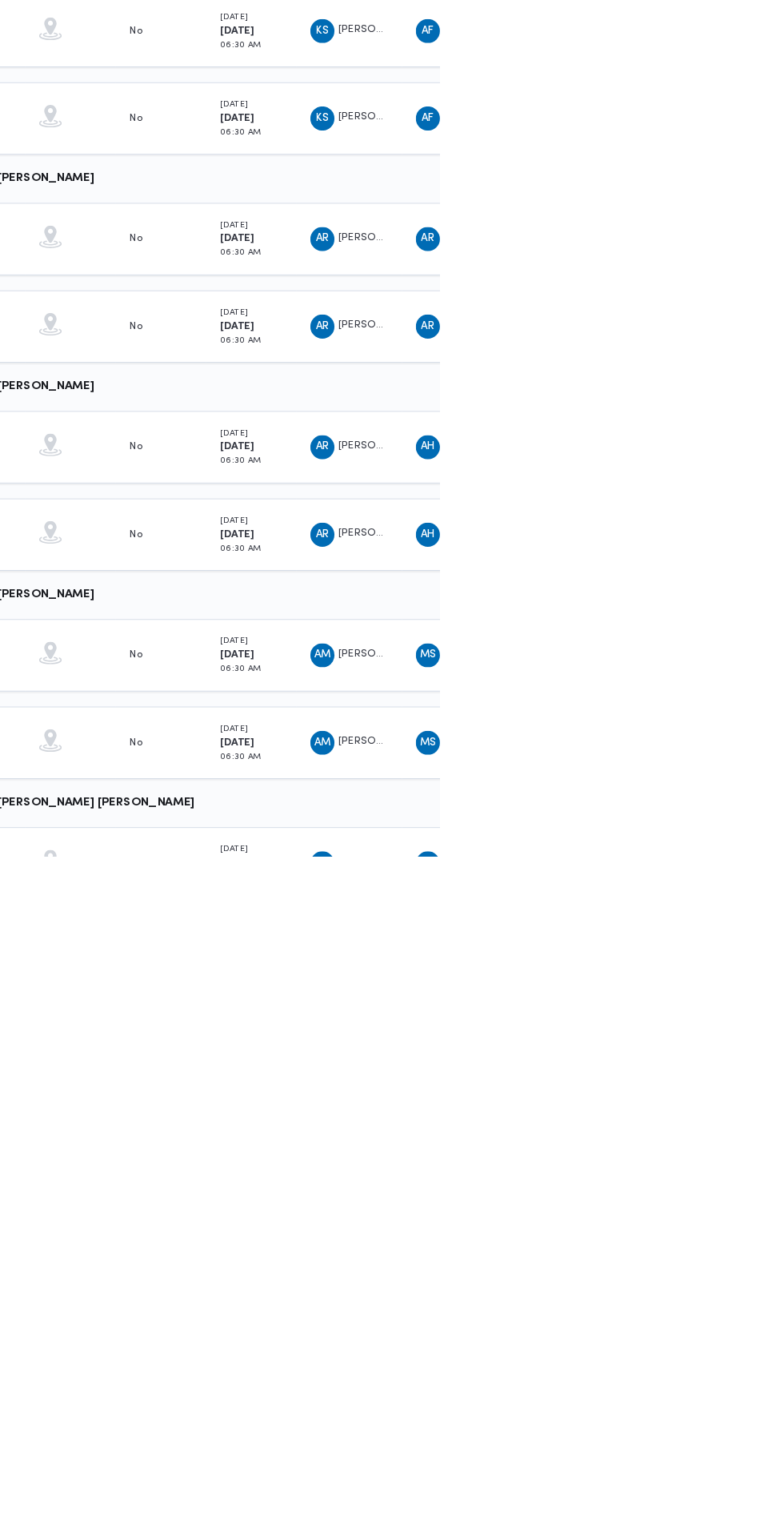
scroll to position [240, 26]
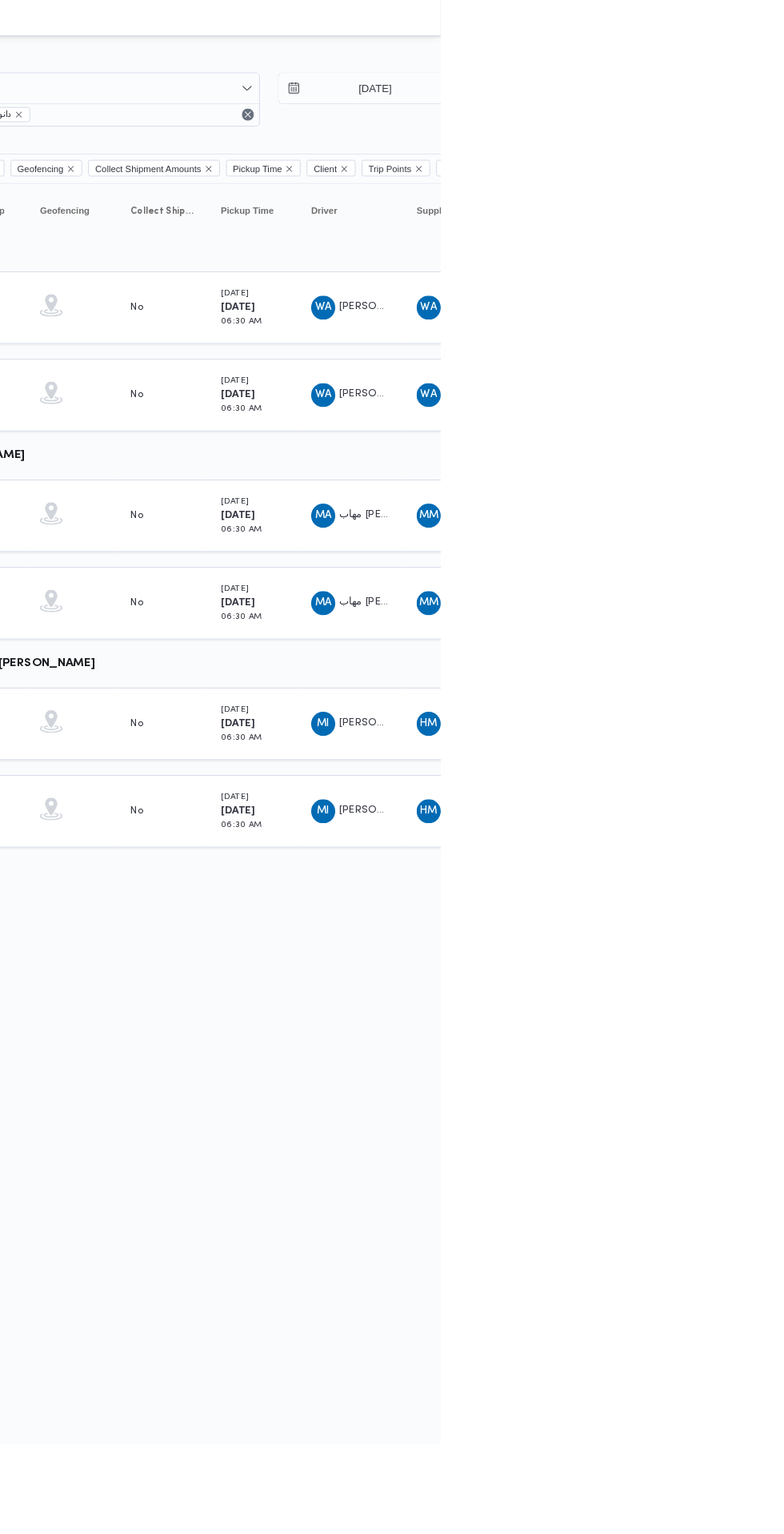
scroll to position [0, 26]
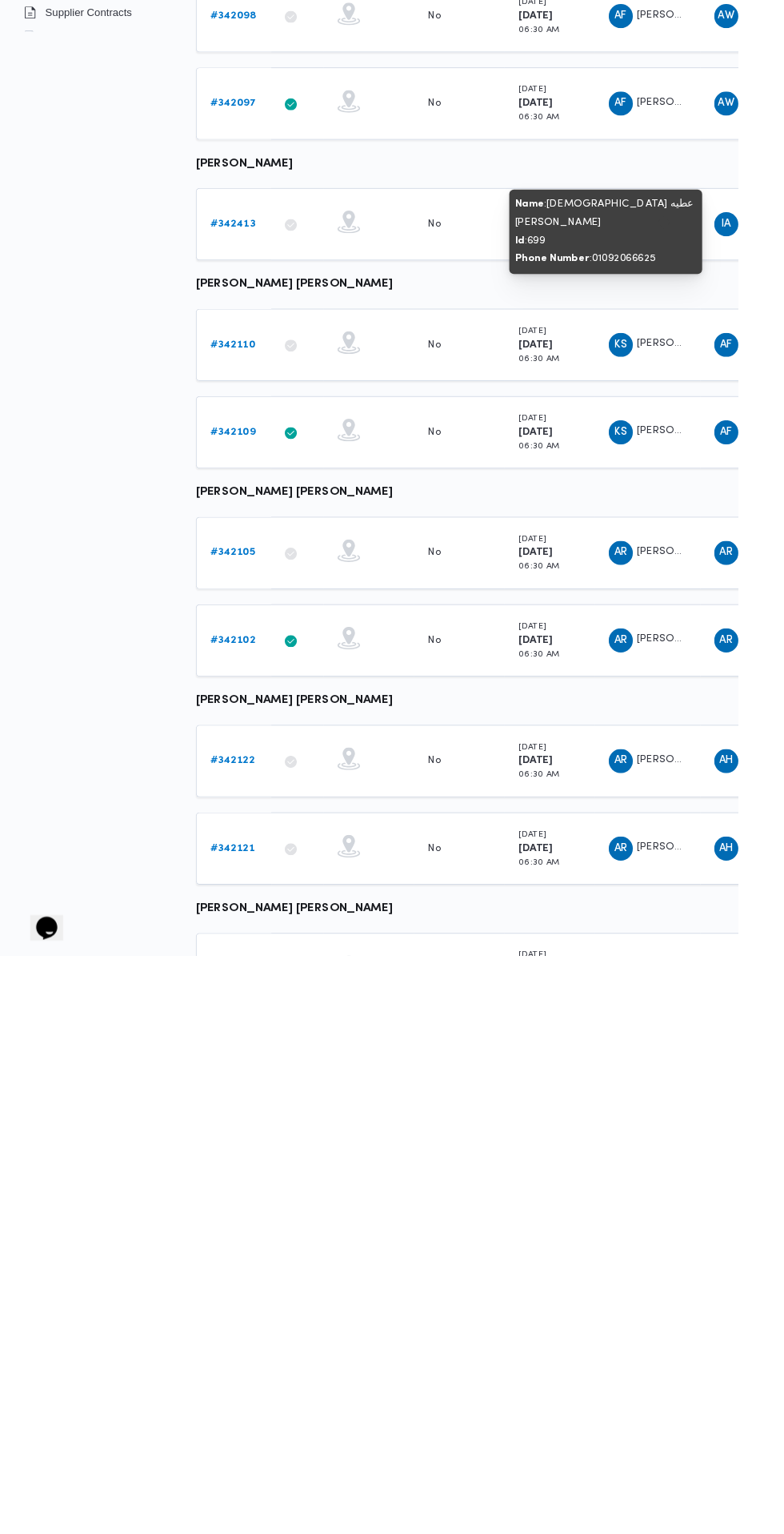
scroll to position [12, 0]
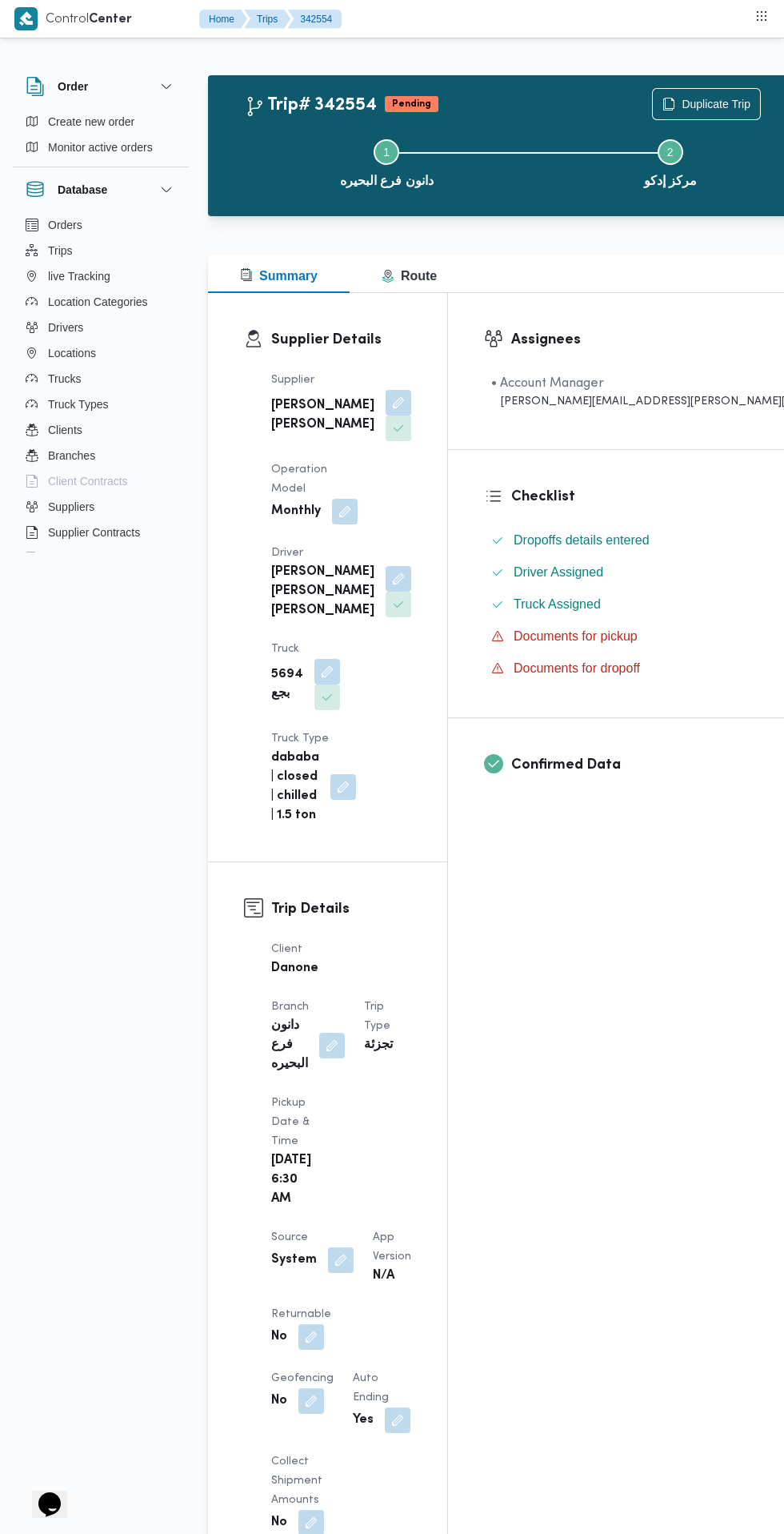
click at [386, 412] on button "button" at bounding box center [398, 403] width 26 height 26
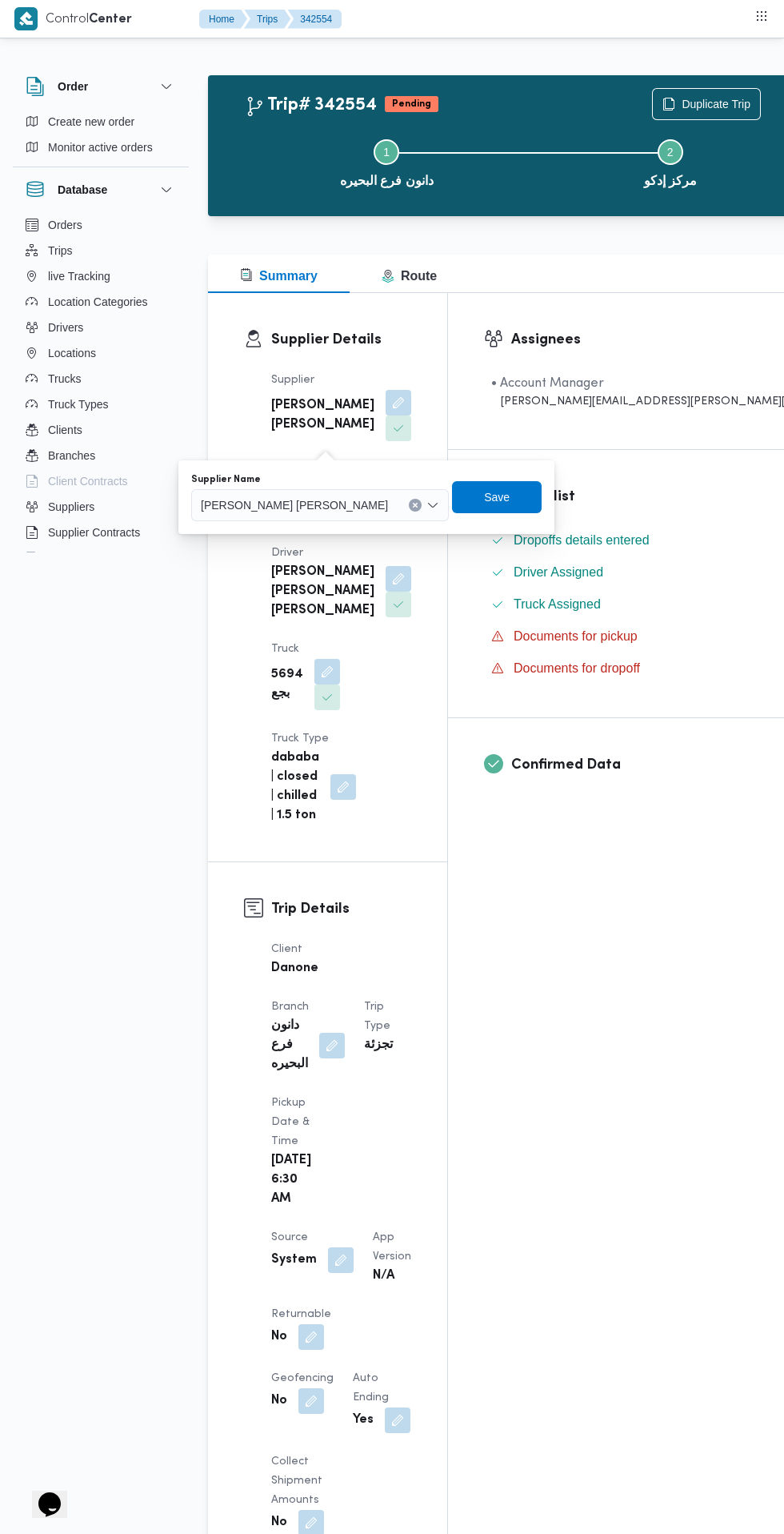
click at [394, 504] on input "Supplier Name" at bounding box center [395, 505] width 2 height 19
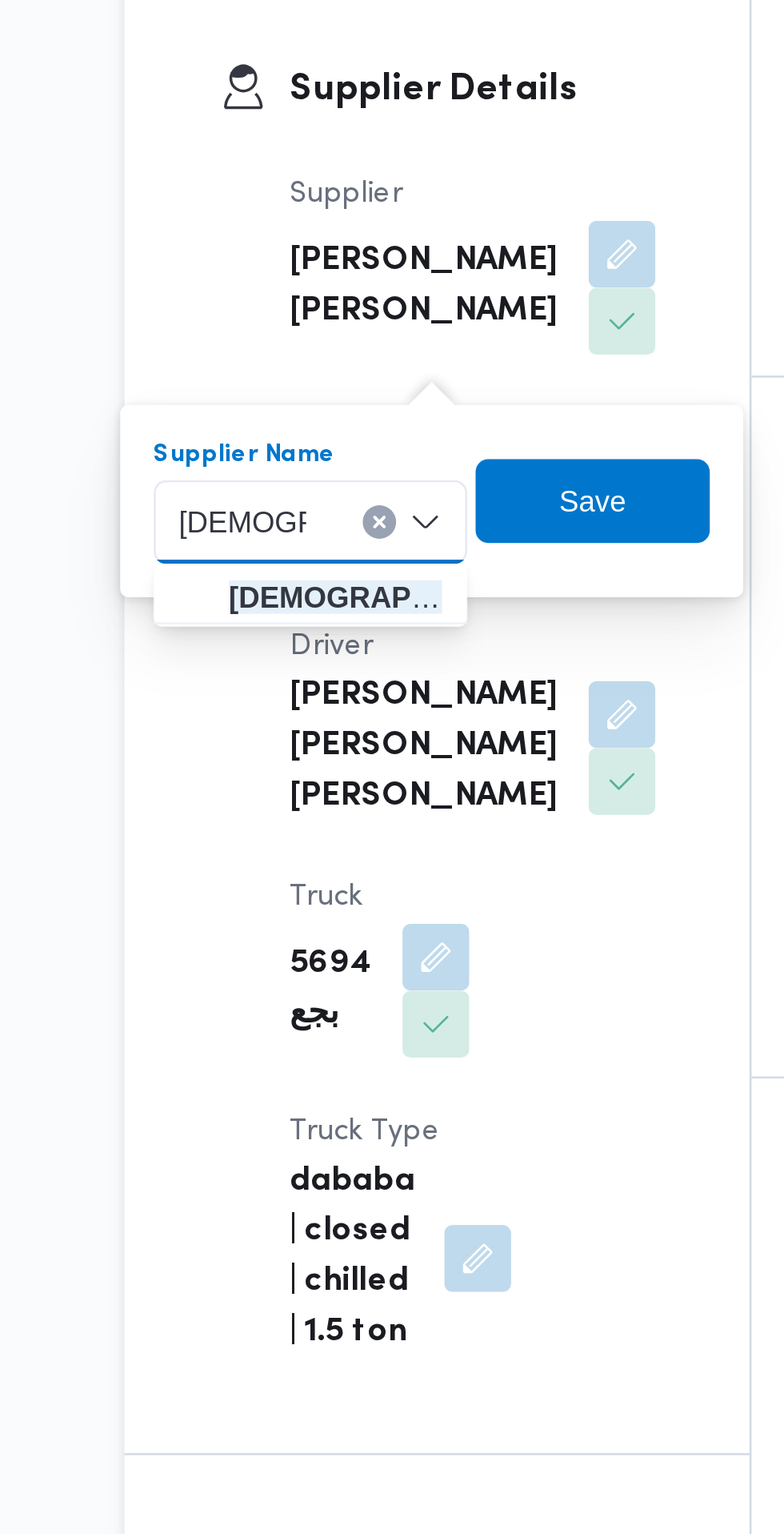
type input "[DEMOGRAPHIC_DATA] عطي"
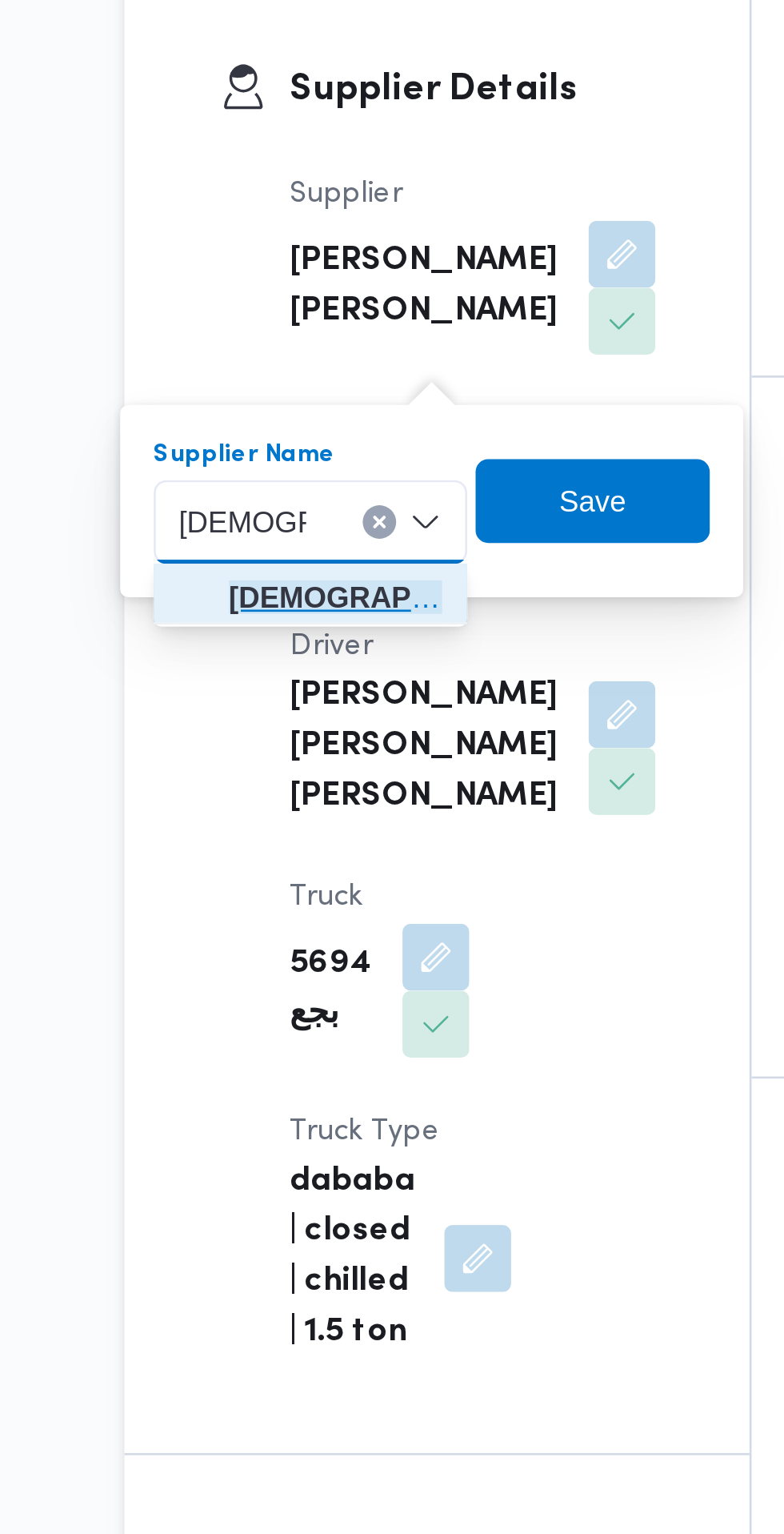
click at [311, 531] on span "[DEMOGRAPHIC_DATA] عطي ه [PERSON_NAME]" at bounding box center [289, 534] width 81 height 19
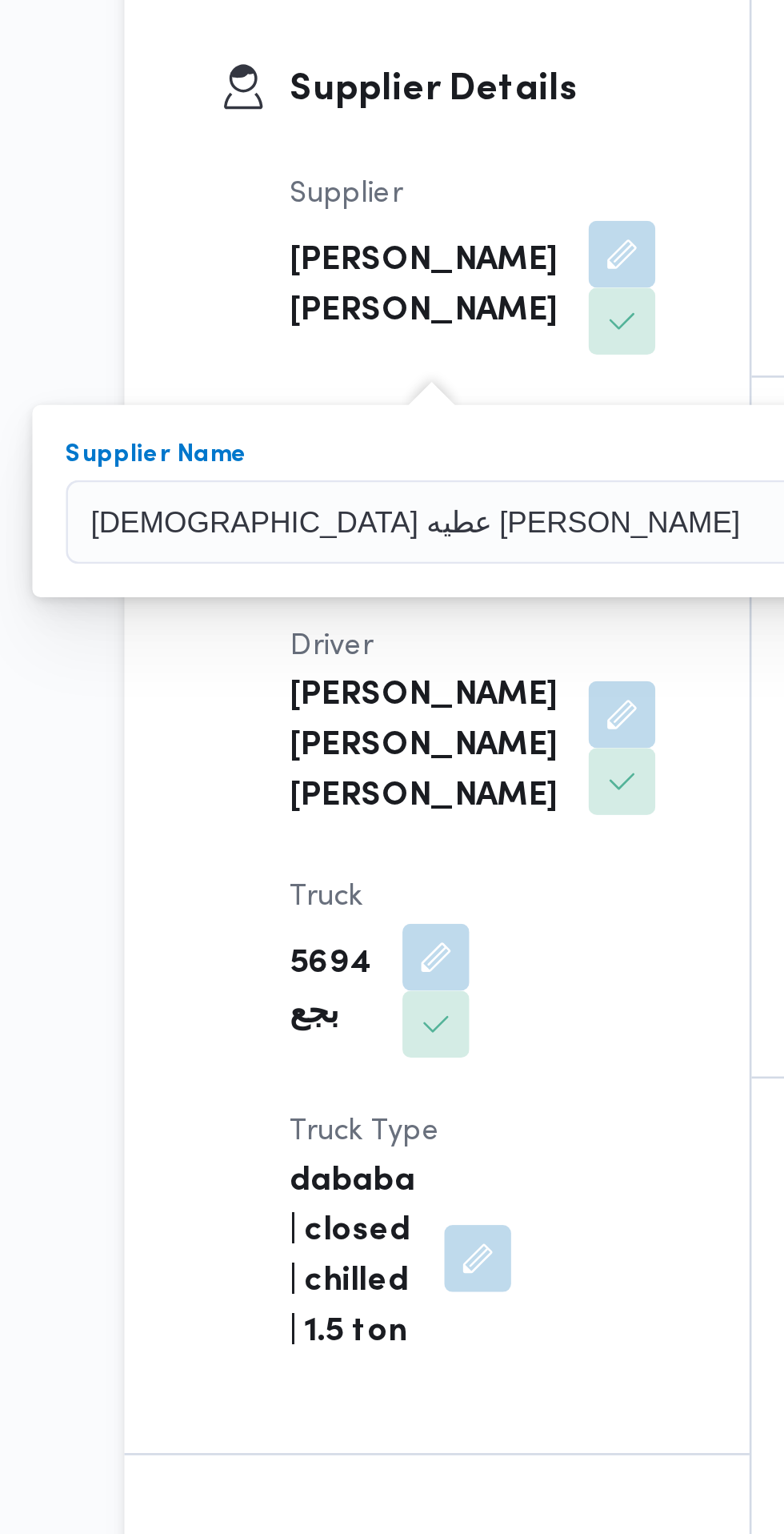
click at [540, 502] on span "Save" at bounding box center [553, 497] width 26 height 19
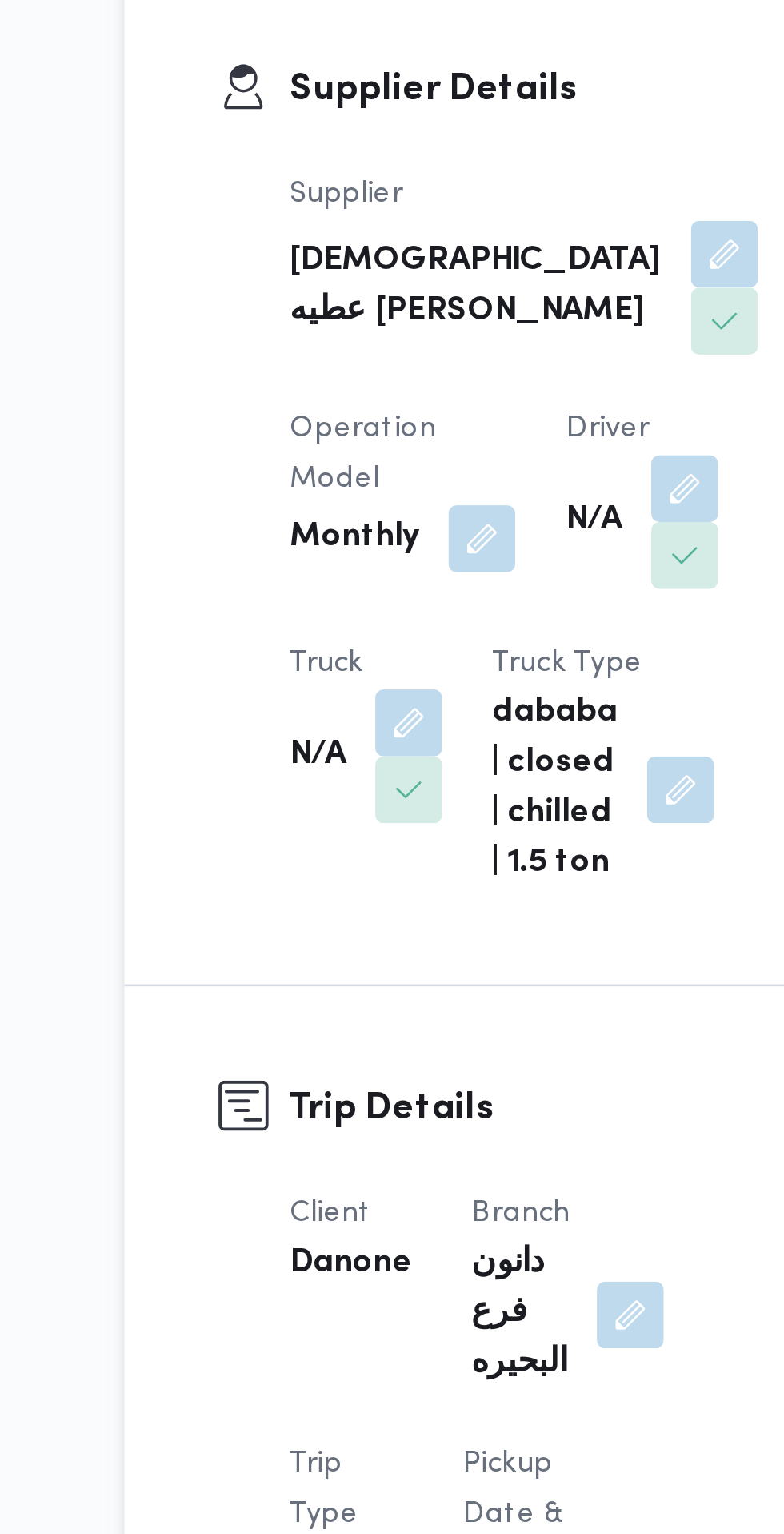
click at [410, 531] on button "button" at bounding box center [423, 518] width 26 height 26
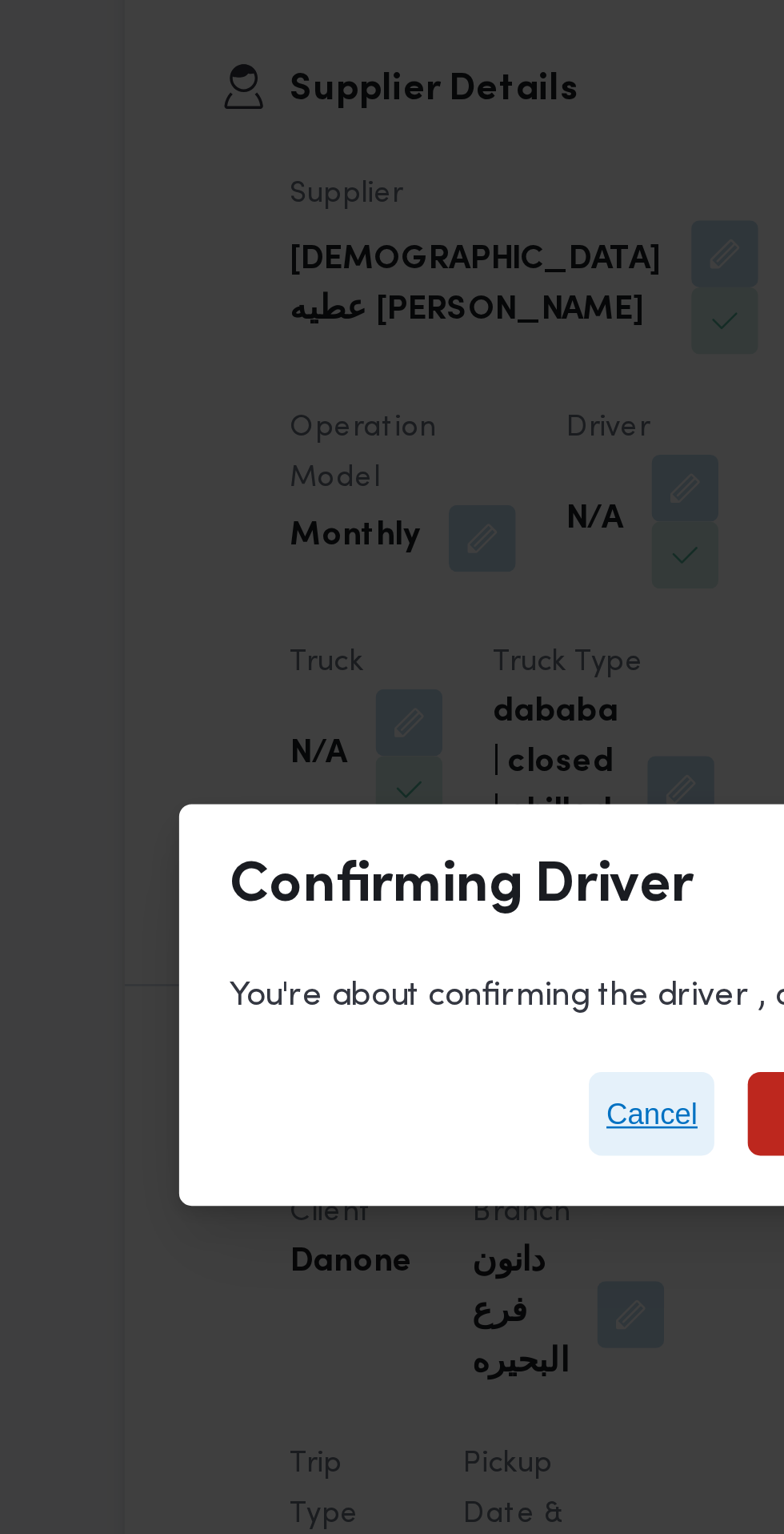
click at [405, 730] on span "Cancel" at bounding box center [410, 732] width 35 height 19
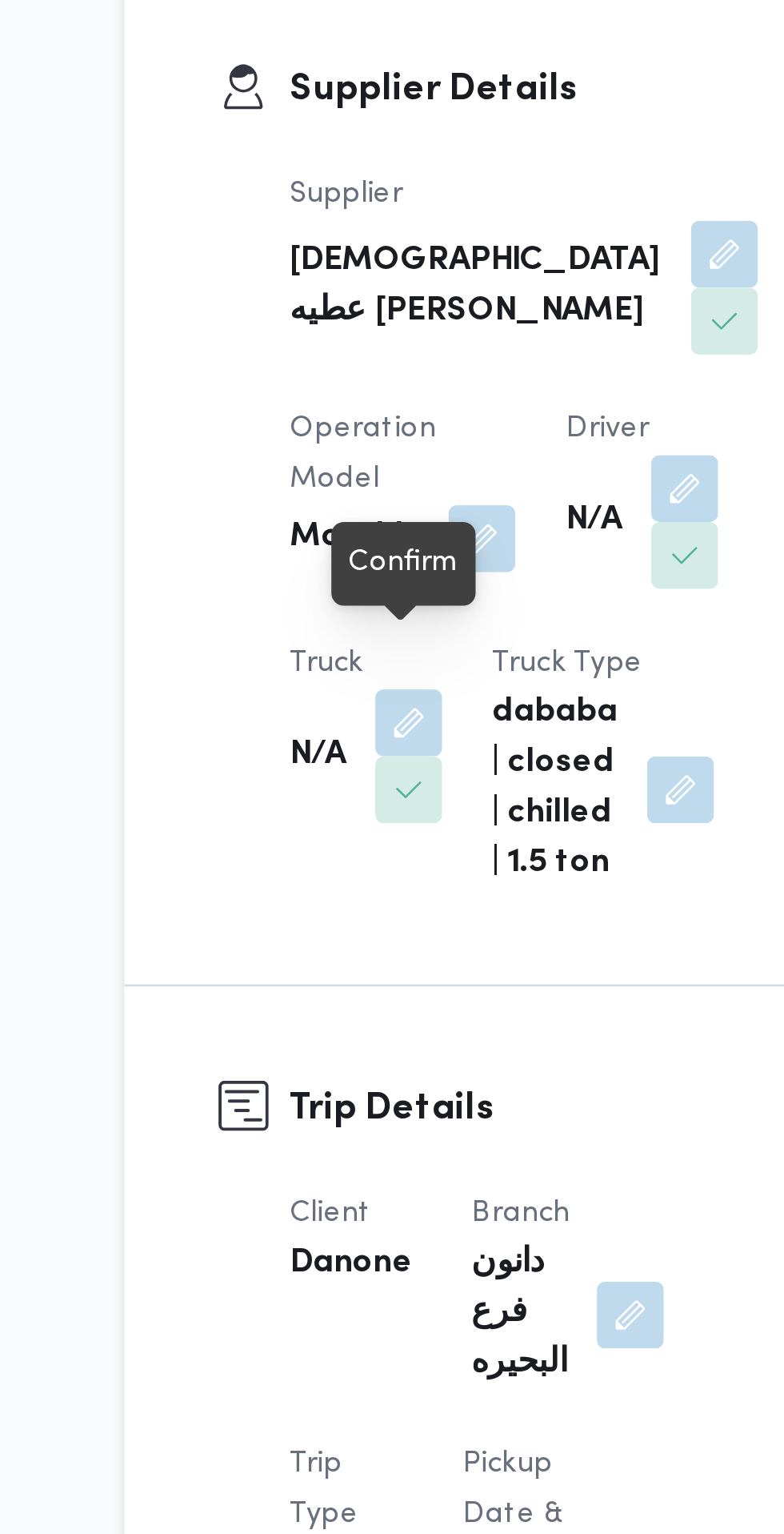
click at [316, 534] on div at bounding box center [314, 537] width 14 height 14
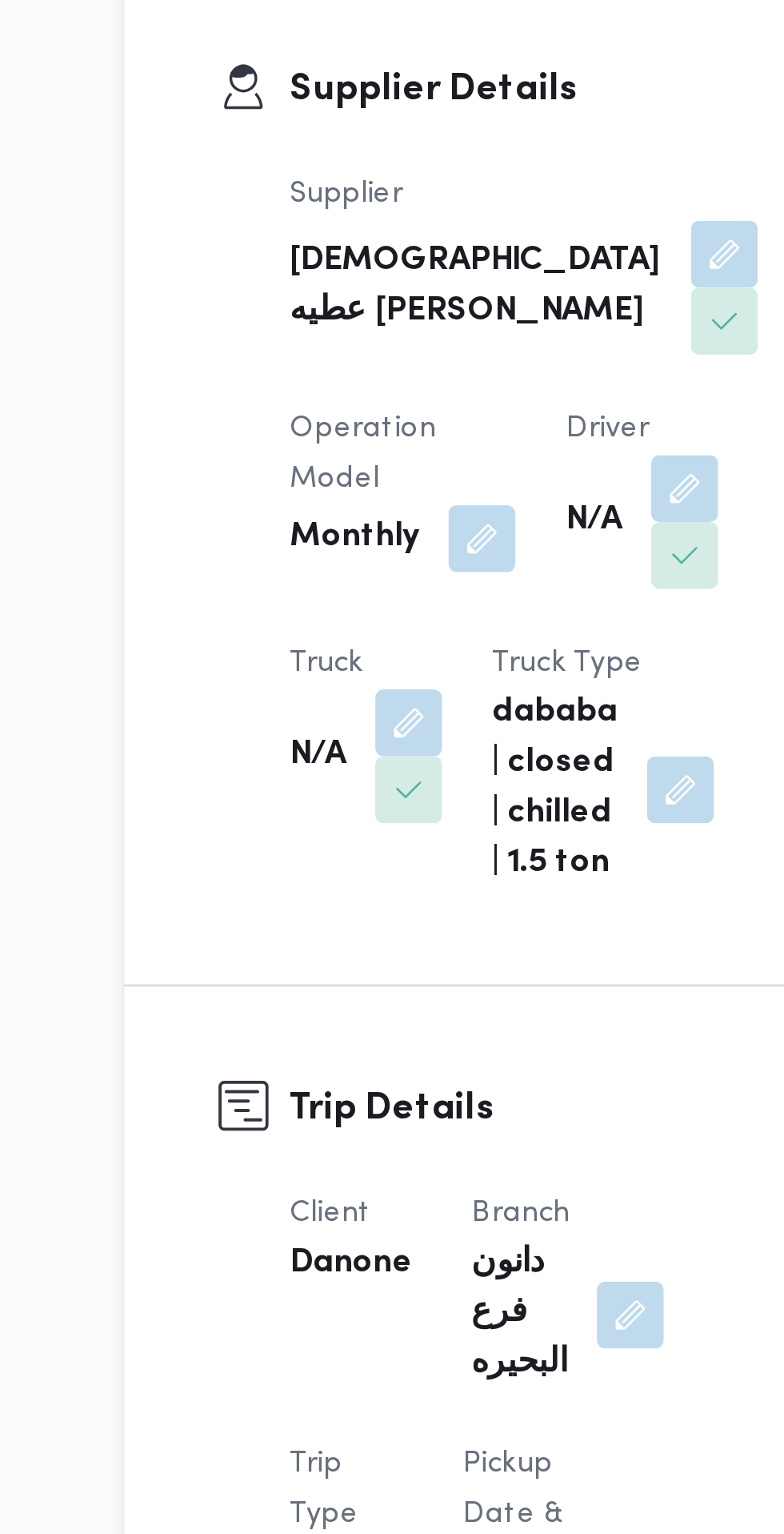
click at [410, 505] on button "button" at bounding box center [423, 492] width 26 height 26
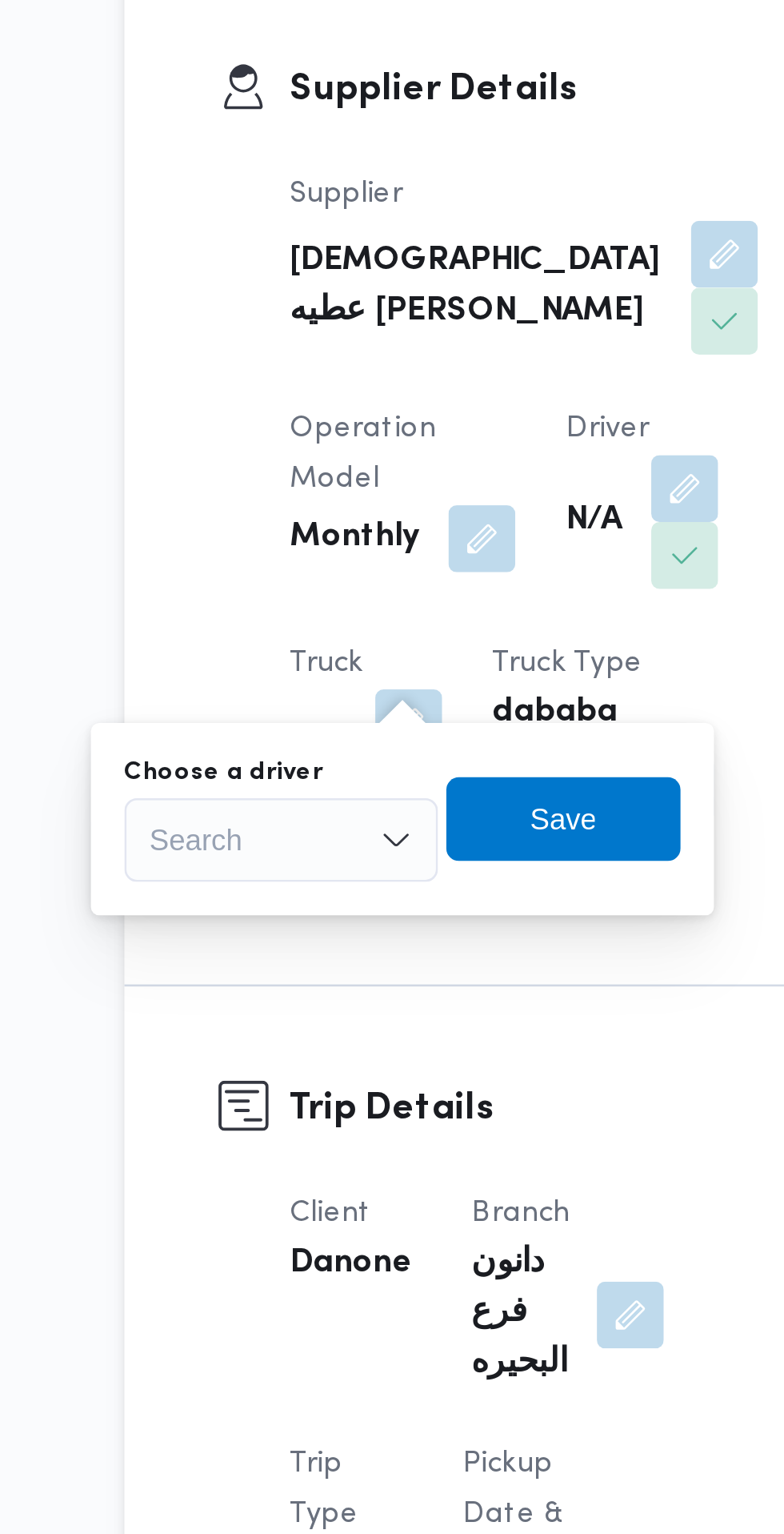
click at [296, 587] on div "You are in a dialog. To close this dialog, hit escape. Choose a driver Search S…" at bounding box center [315, 618] width 239 height 74
click at [295, 624] on div "Search" at bounding box center [268, 626] width 120 height 32
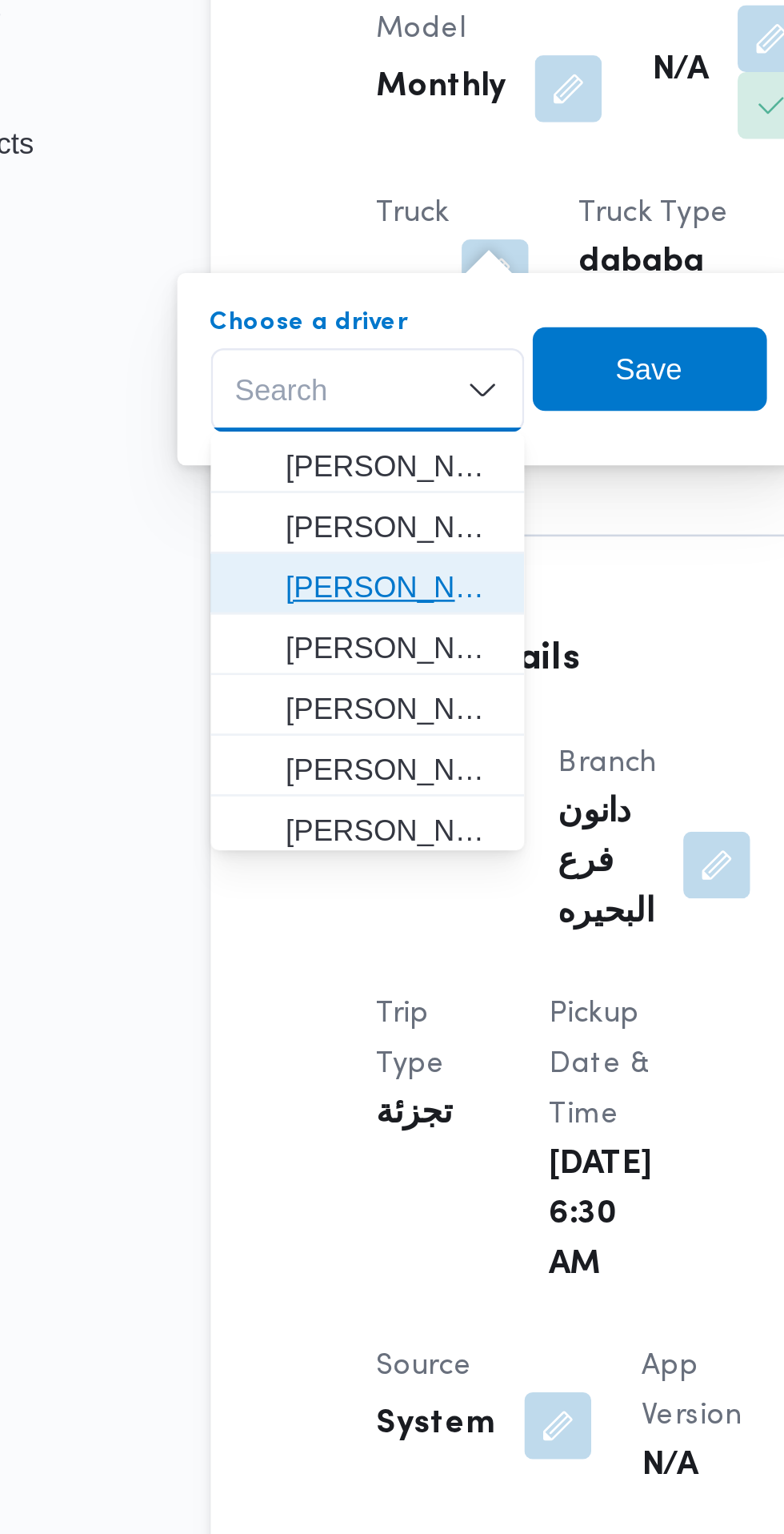
click at [296, 706] on span "[PERSON_NAME]" at bounding box center [277, 702] width 81 height 19
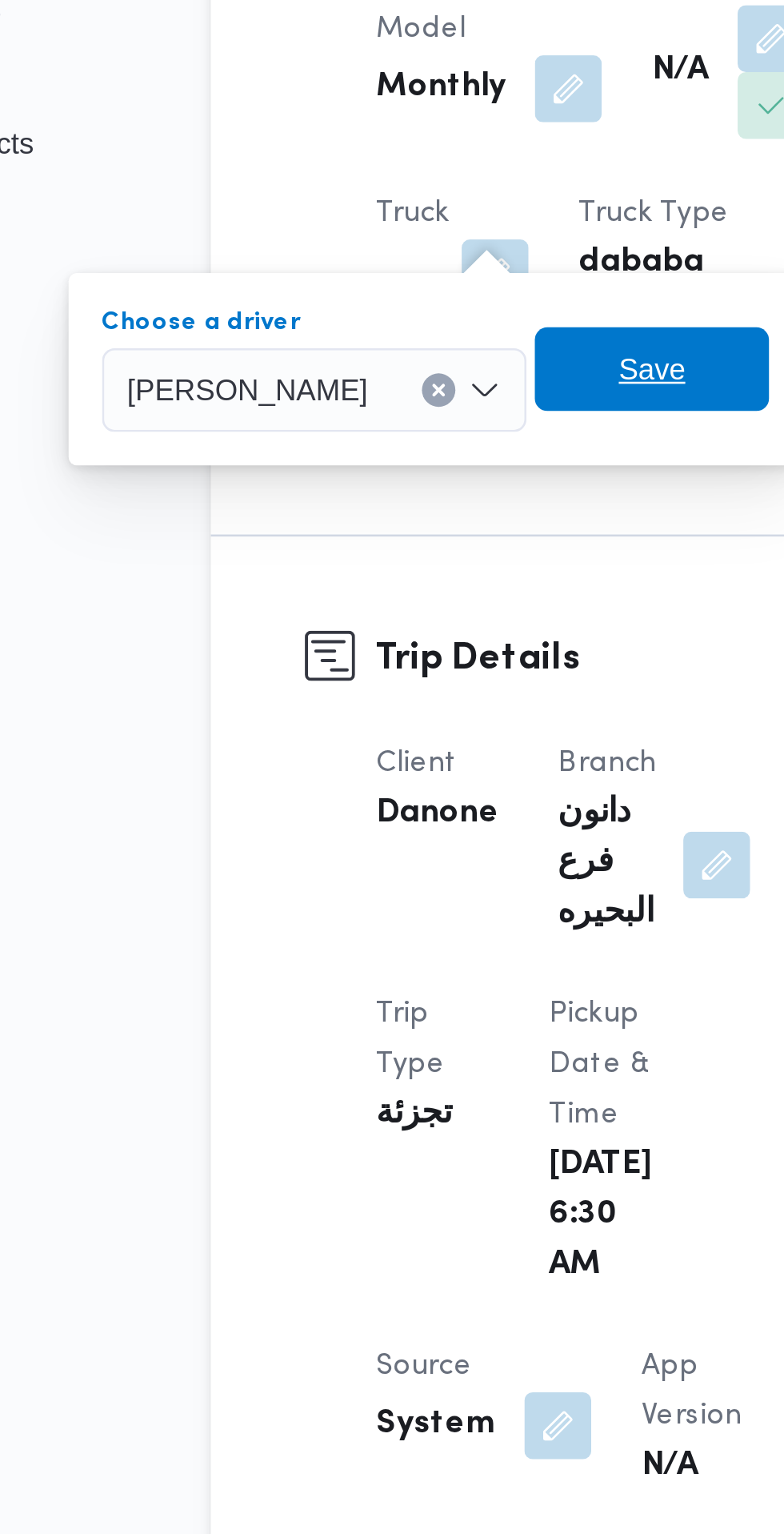
click at [400, 625] on span "Save" at bounding box center [377, 618] width 90 height 32
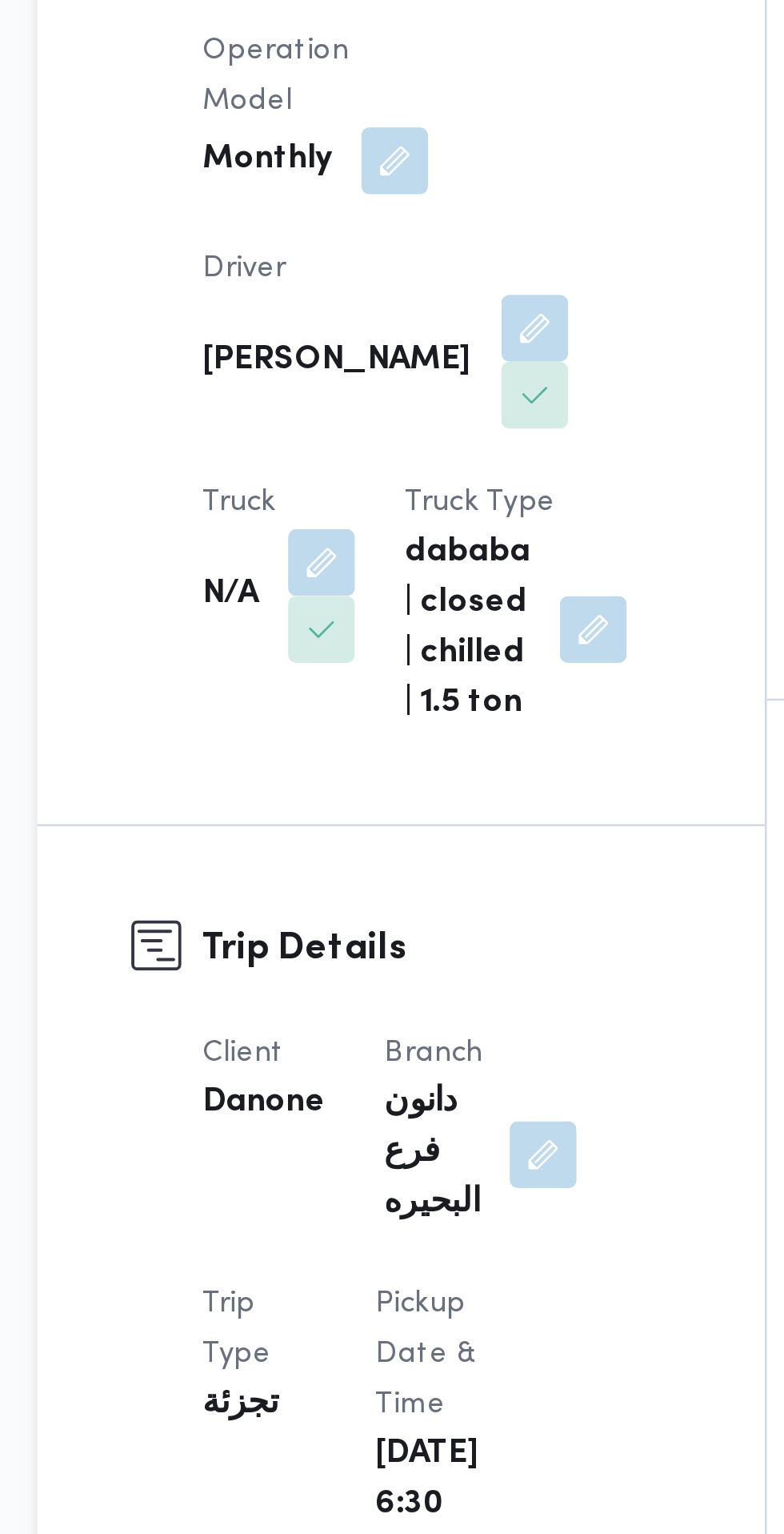
click at [293, 668] on b "N/A" at bounding box center [282, 678] width 22 height 19
click at [329, 652] on button "button" at bounding box center [317, 665] width 26 height 26
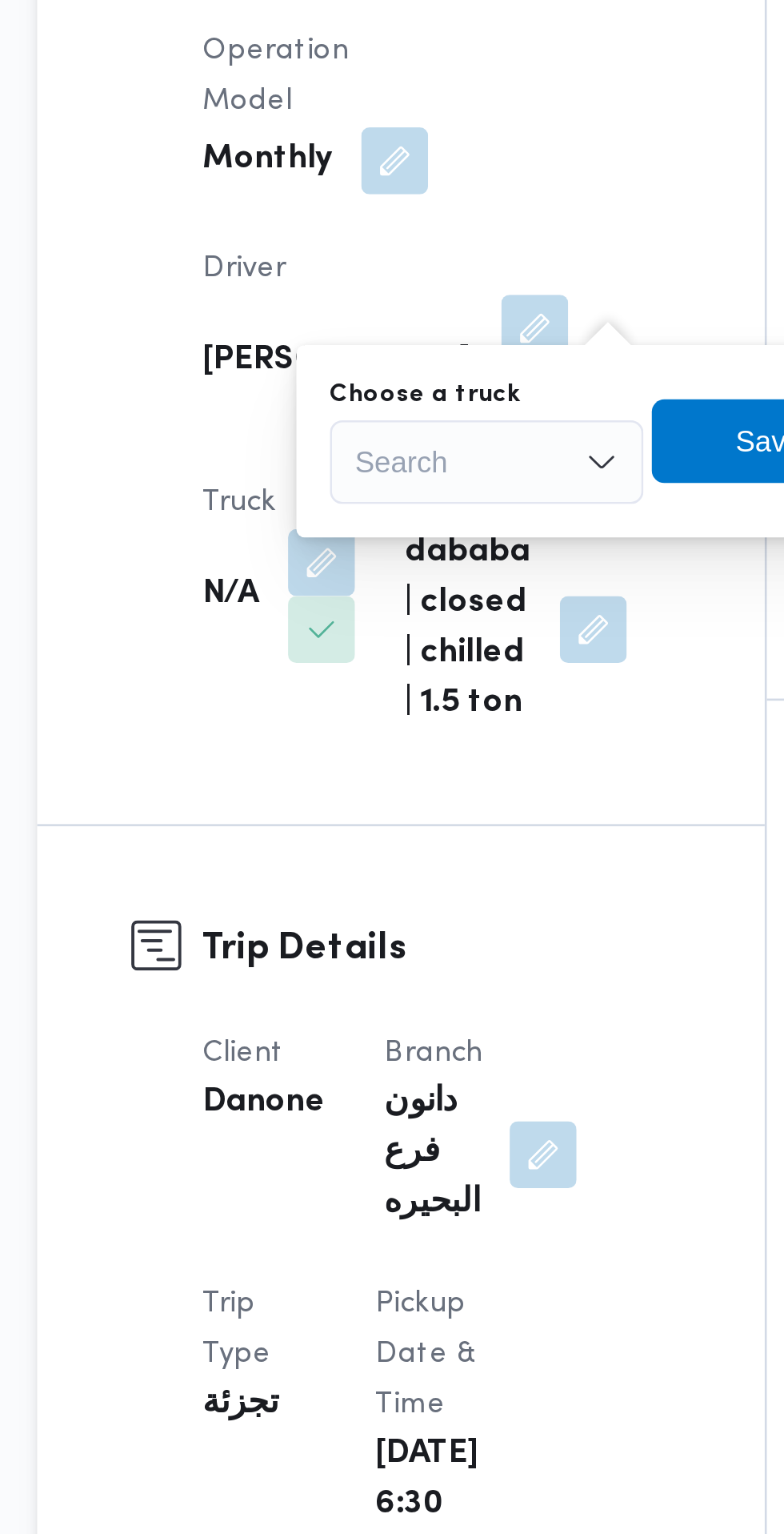
click at [385, 598] on label "Choose a truck" at bounding box center [356, 601] width 73 height 13
click at [331, 617] on input "Choose a truck" at bounding box center [330, 627] width 2 height 19
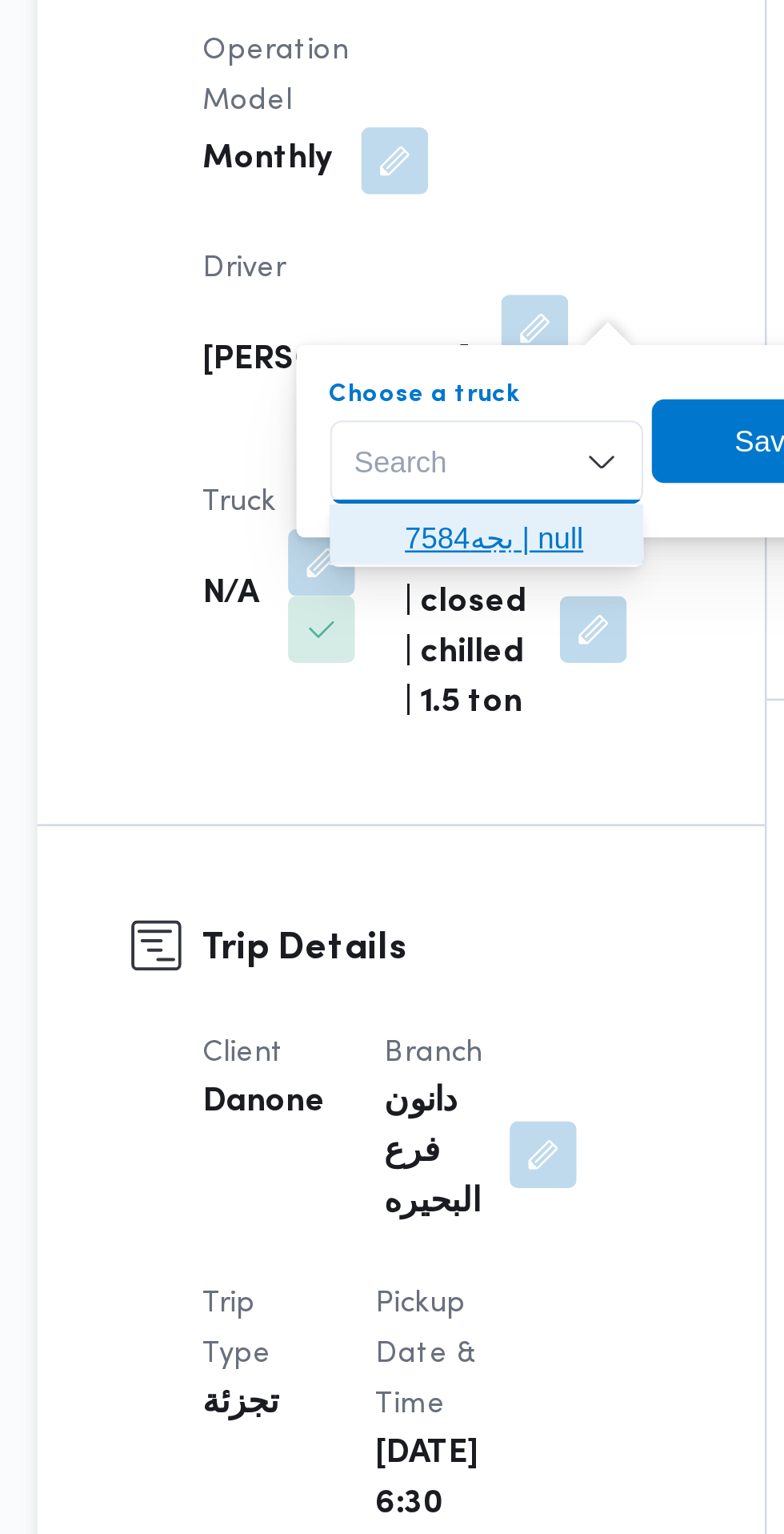
click at [399, 656] on span "بجه7584 | null" at bounding box center [390, 655] width 81 height 19
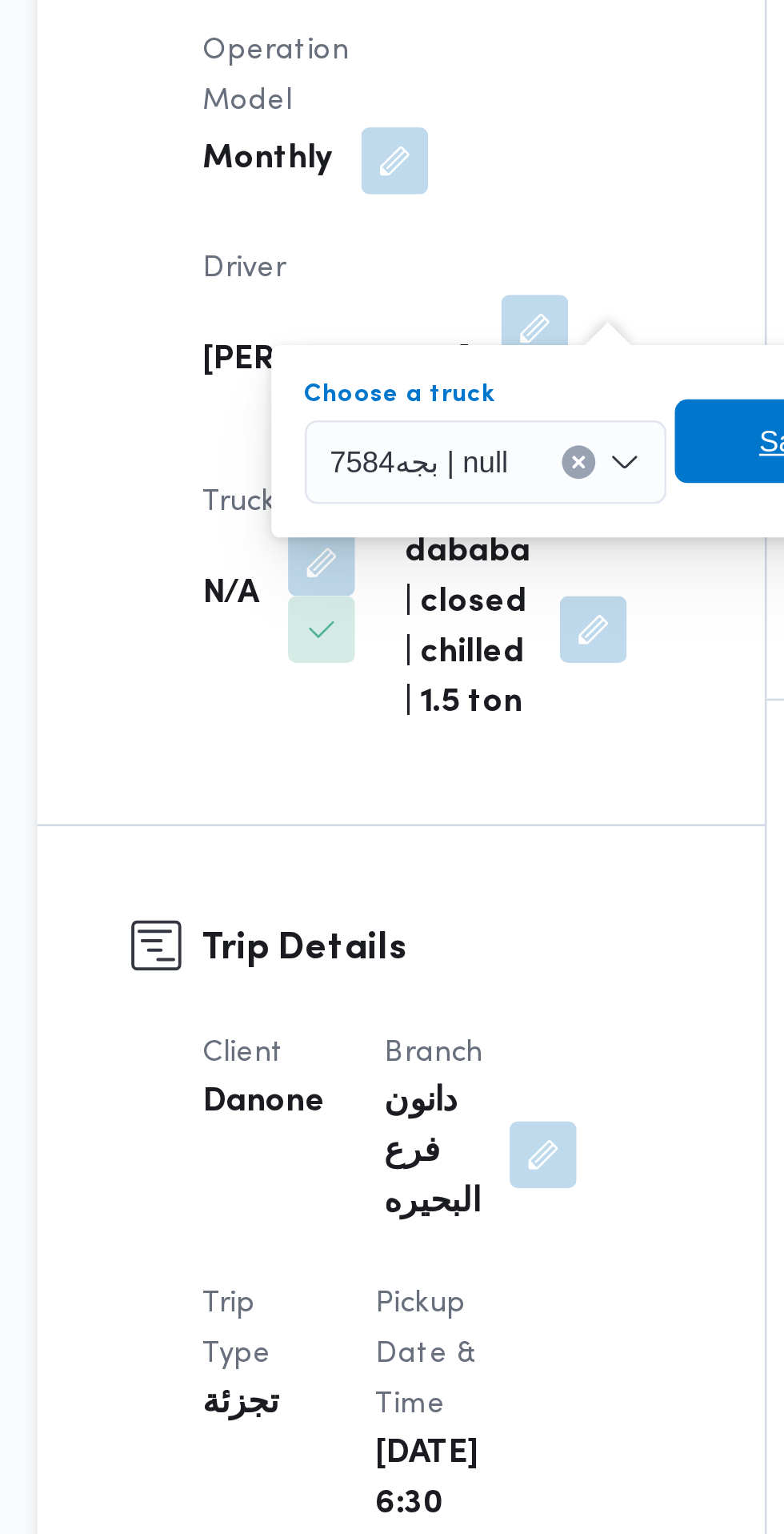
click at [470, 621] on span "Save" at bounding box center [497, 618] width 90 height 32
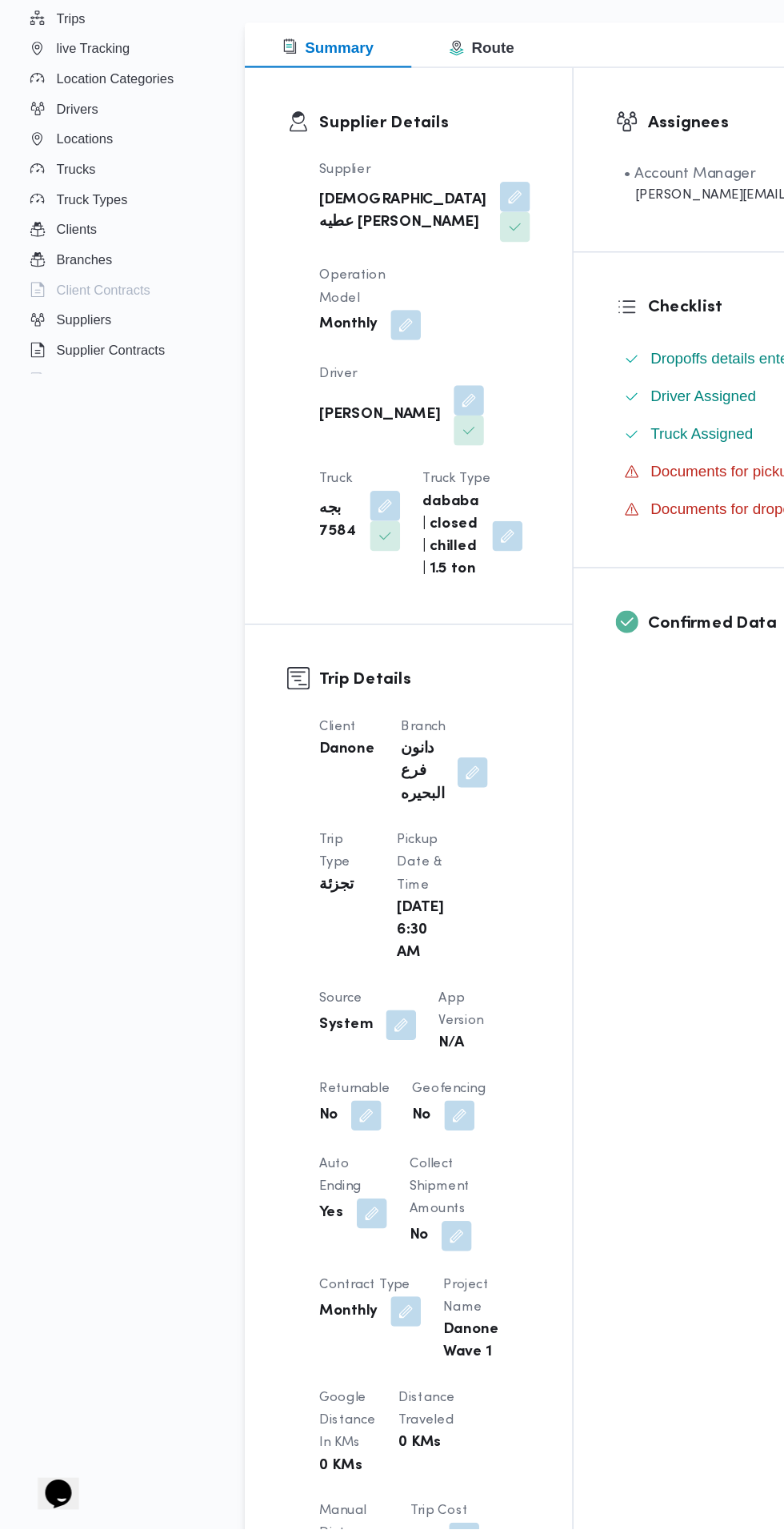
click at [338, 1113] on button "button" at bounding box center [341, 1106] width 26 height 26
click at [594, 1026] on div "Assignees • Account Manager [PERSON_NAME][EMAIL_ADDRESS][PERSON_NAME][DOMAIN_NA…" at bounding box center [684, 1309] width 393 height 2033
click at [311, 1194] on button "button" at bounding box center [311, 1183] width 26 height 26
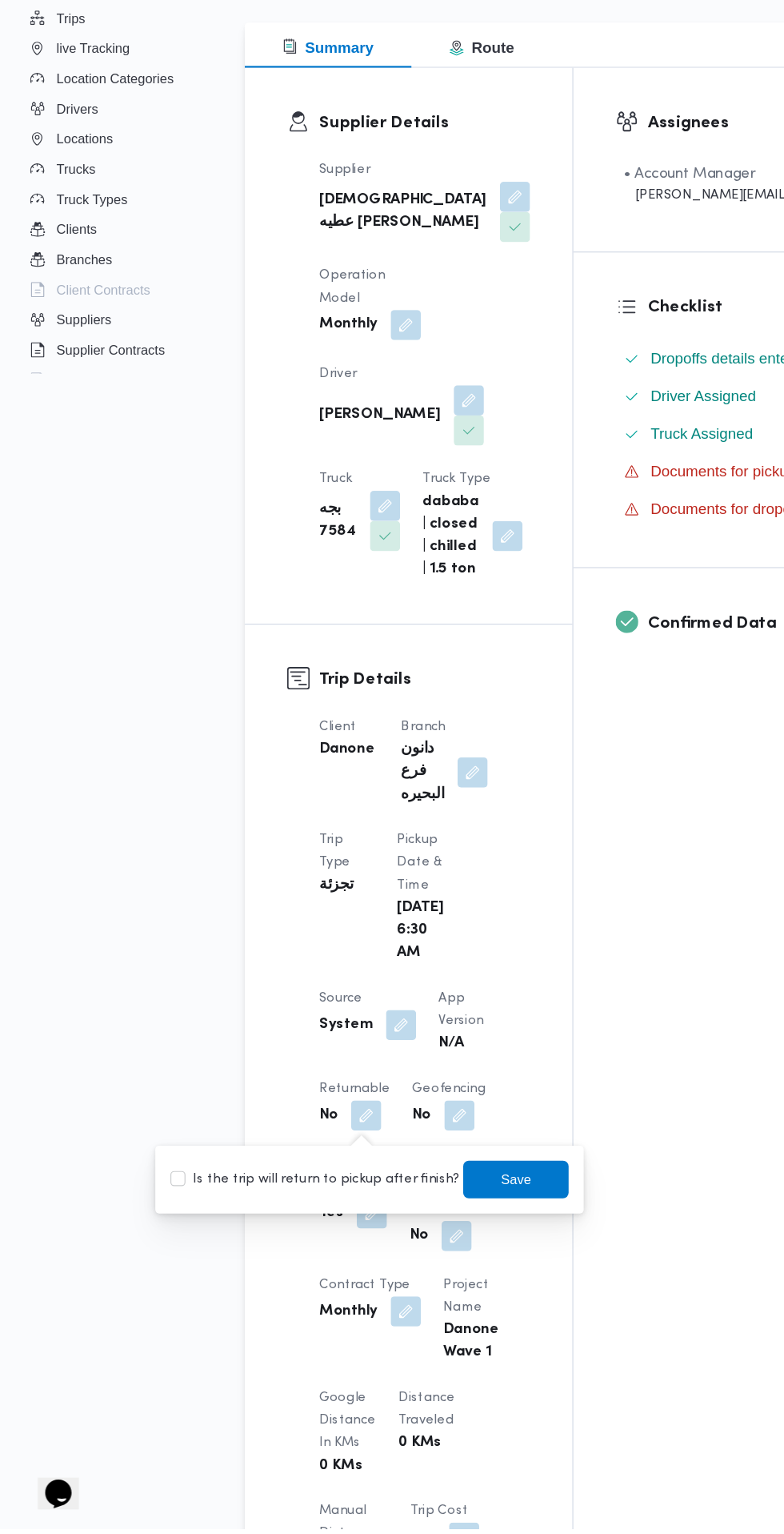
click at [287, 1237] on label "Is the trip will return to pickup after finish?" at bounding box center [268, 1237] width 245 height 19
checkbox input "true"
click at [425, 1236] on span "Save" at bounding box center [438, 1237] width 26 height 19
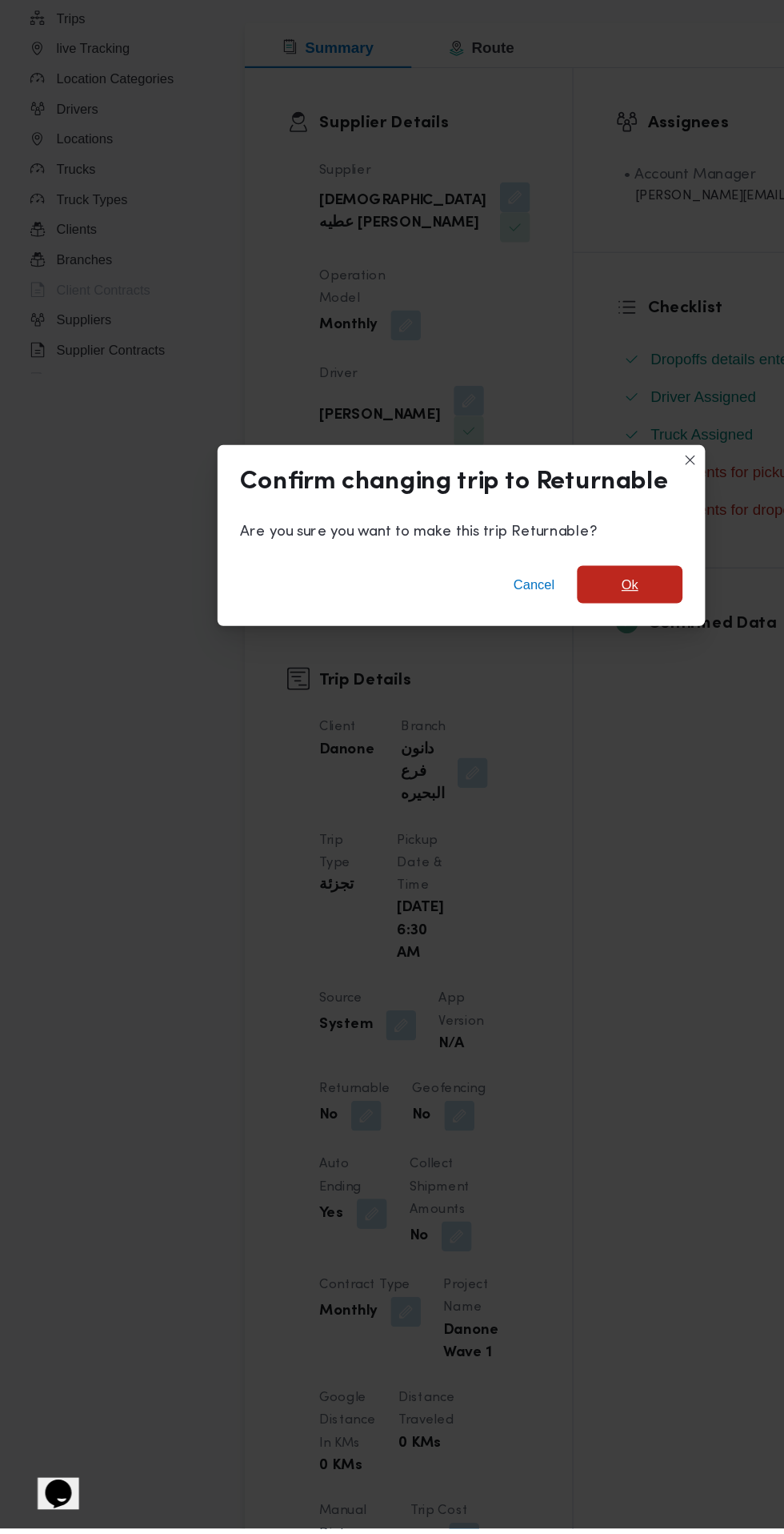
click at [555, 748] on span "Ok" at bounding box center [535, 732] width 90 height 32
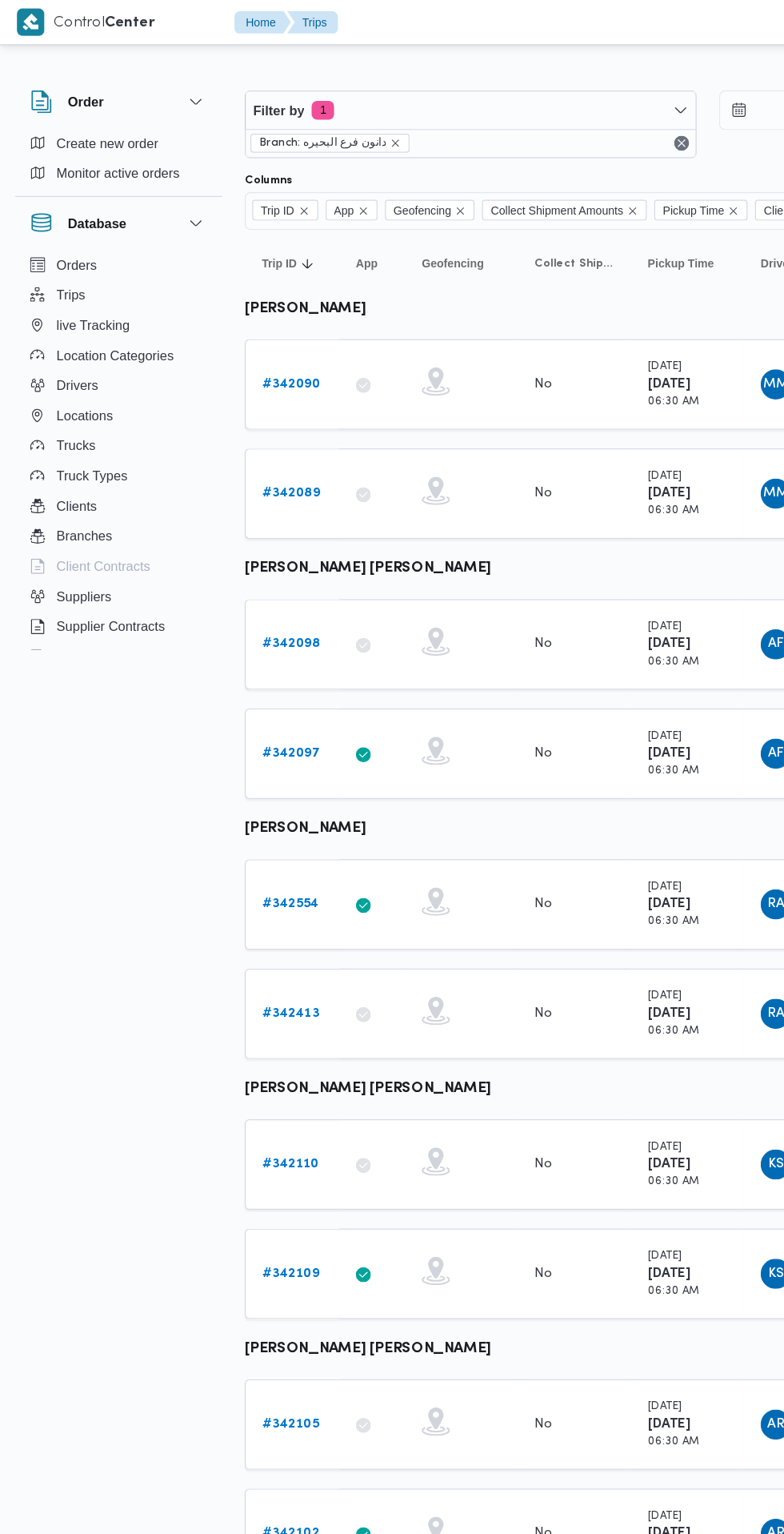
click at [251, 859] on b "# 342413" at bounding box center [247, 861] width 48 height 10
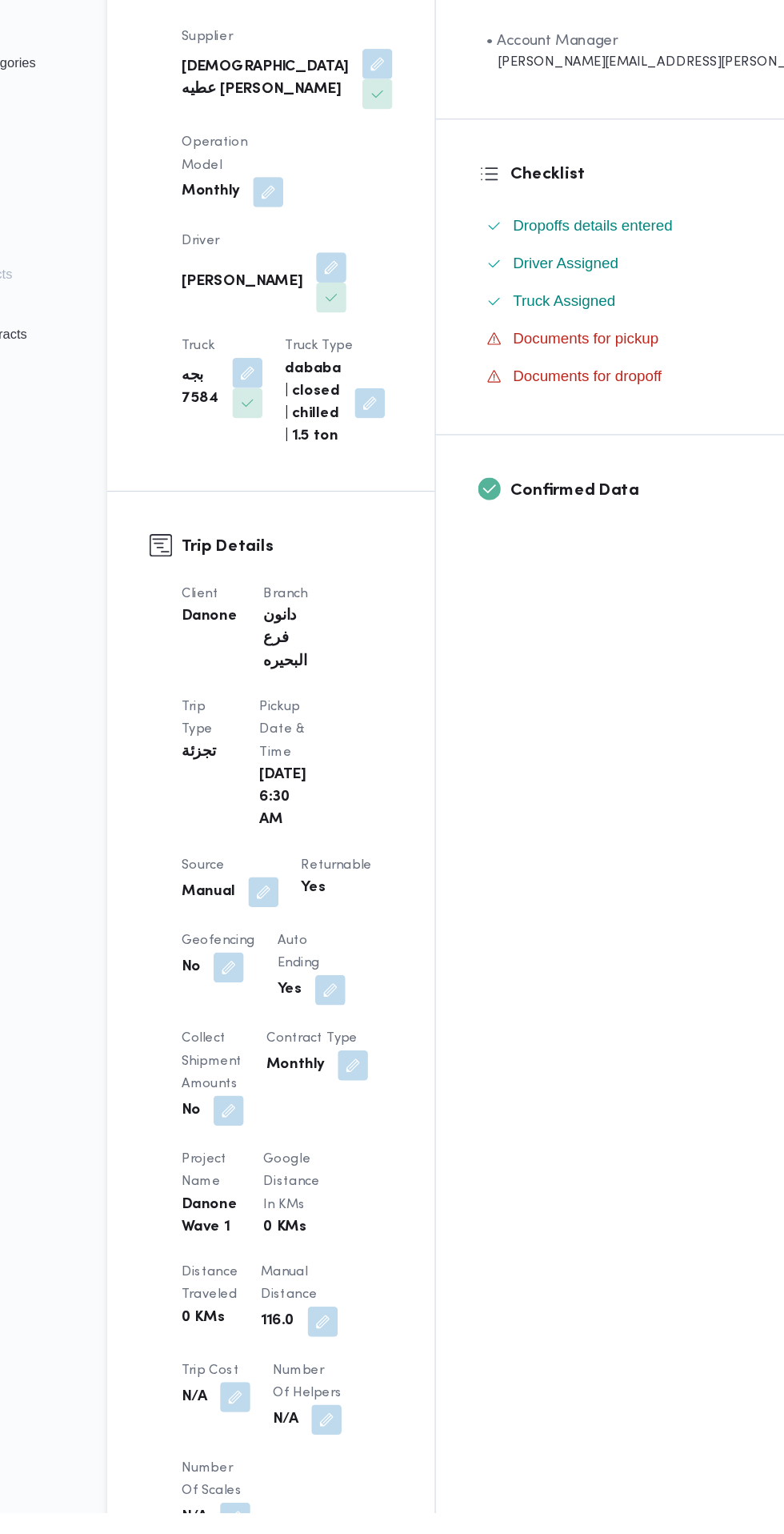
scroll to position [217, 0]
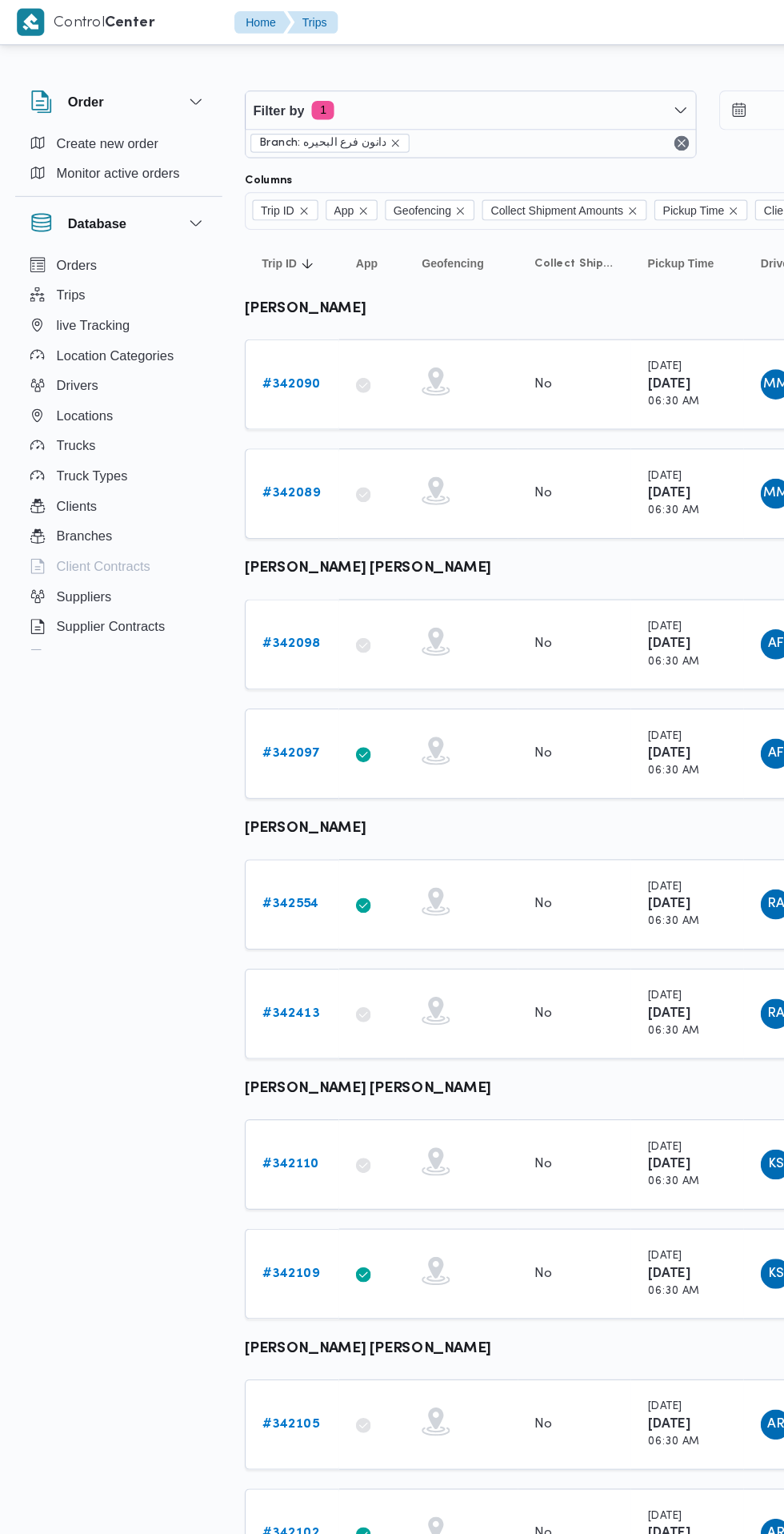
click at [256, 766] on b "# 342554" at bounding box center [247, 768] width 48 height 10
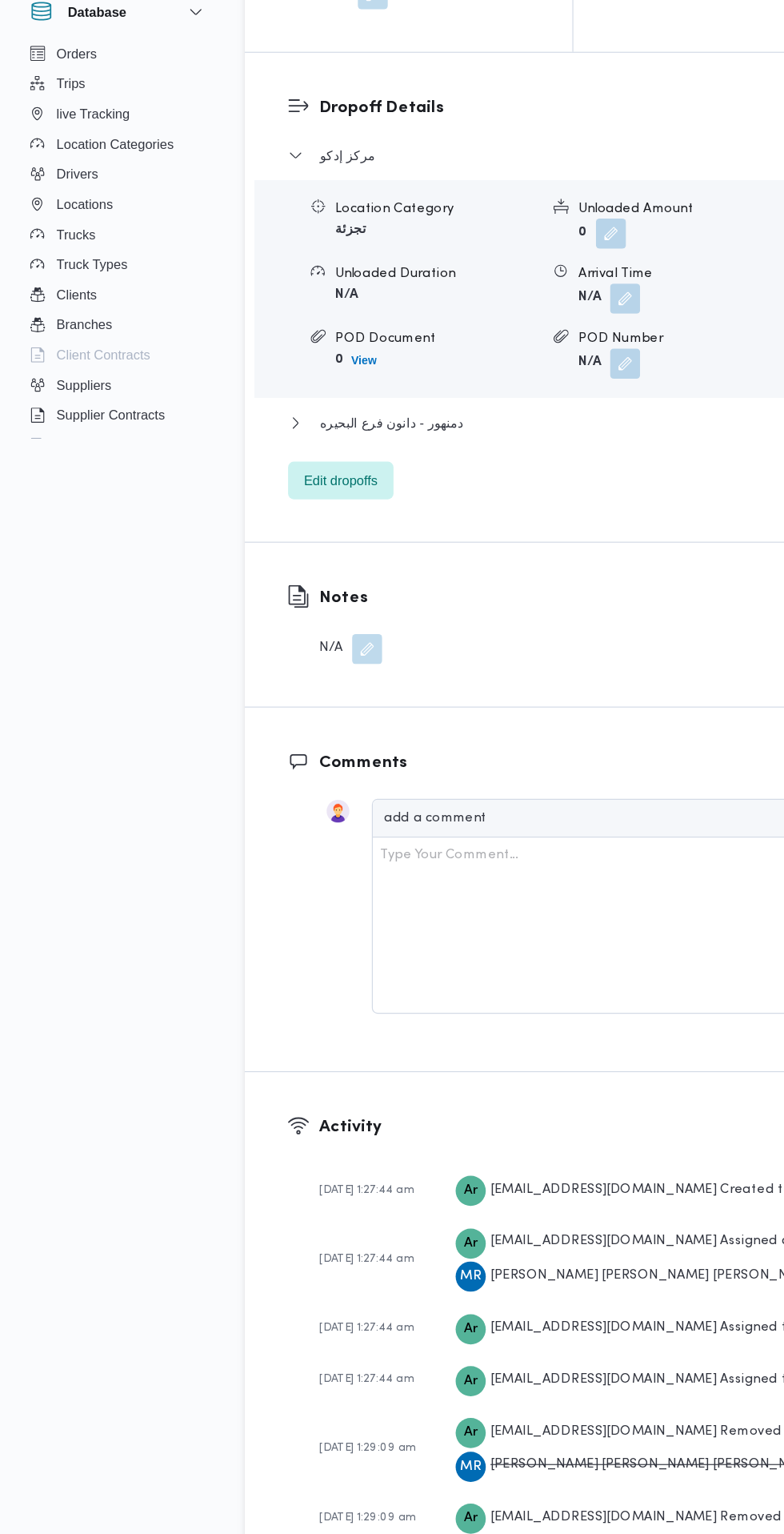
scroll to position [1897, 0]
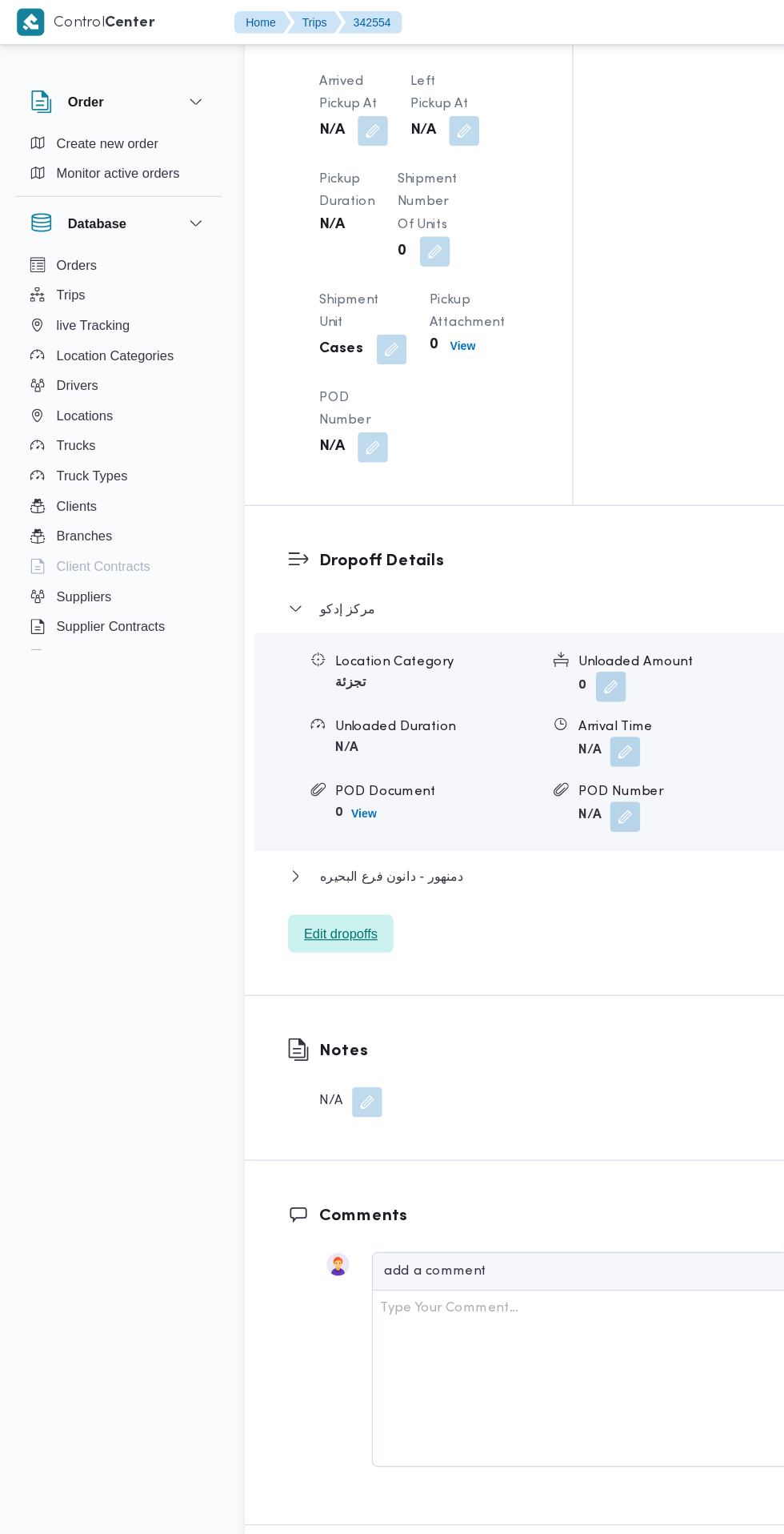
click at [305, 783] on span "Edit dropoffs" at bounding box center [290, 793] width 62 height 19
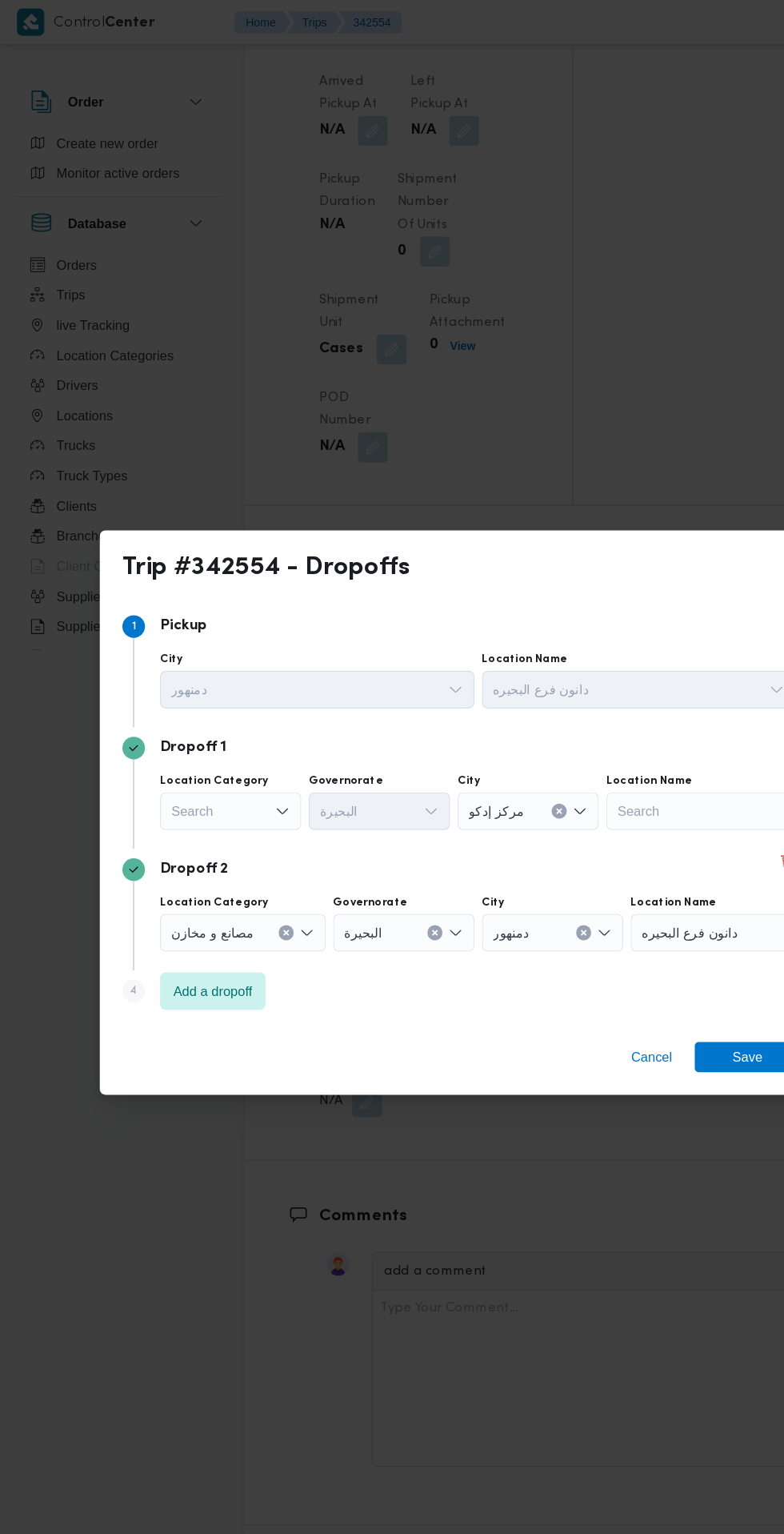
click at [207, 687] on div "Search" at bounding box center [195, 688] width 120 height 32
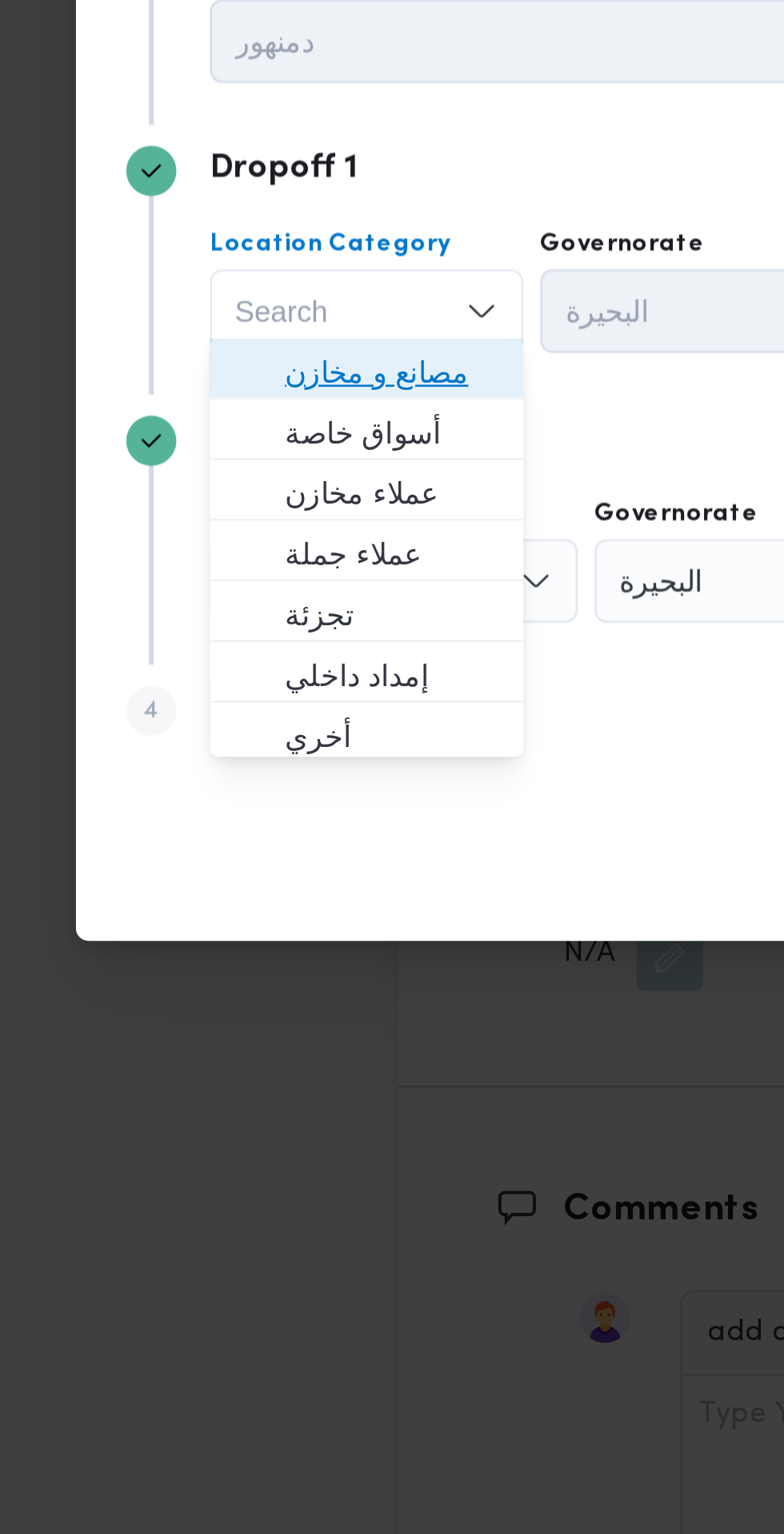
click at [226, 716] on span "مصانع و مخازن" at bounding box center [206, 713] width 81 height 19
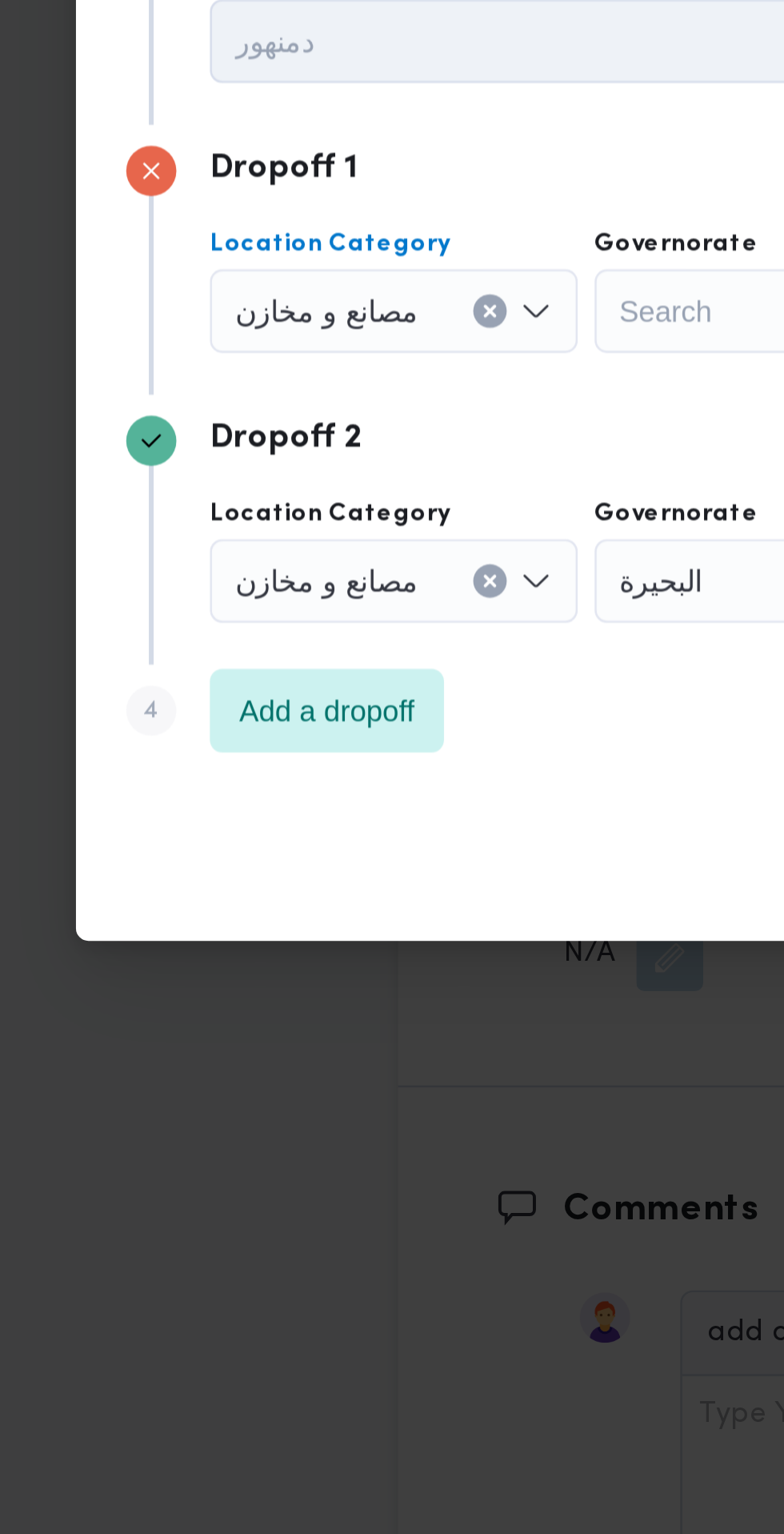
click at [222, 683] on input "Location Category" at bounding box center [223, 689] width 2 height 19
click at [241, 687] on icon "Clear input" at bounding box center [243, 688] width 4 height 4
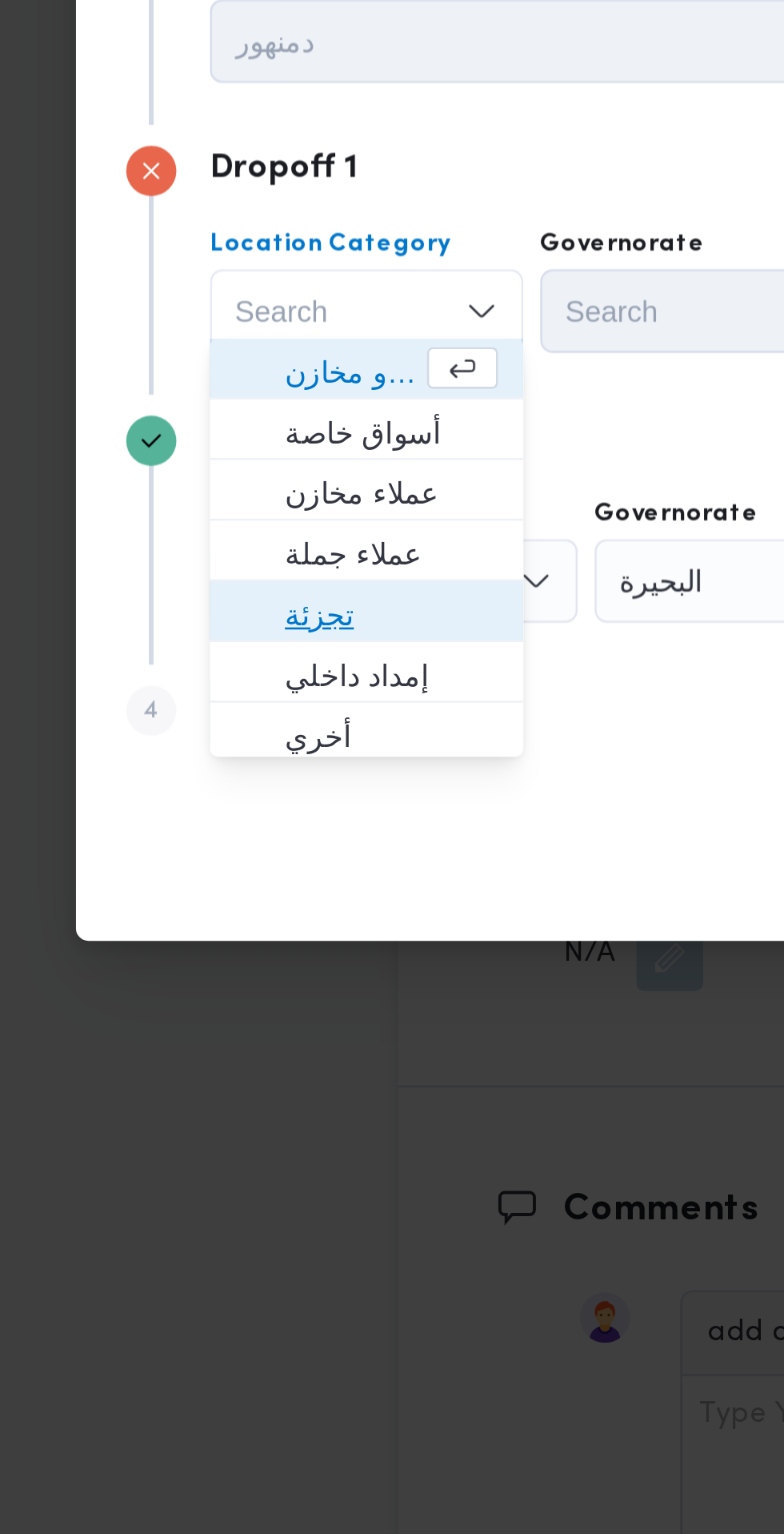
click at [209, 803] on span "تجزئة" at bounding box center [206, 805] width 81 height 19
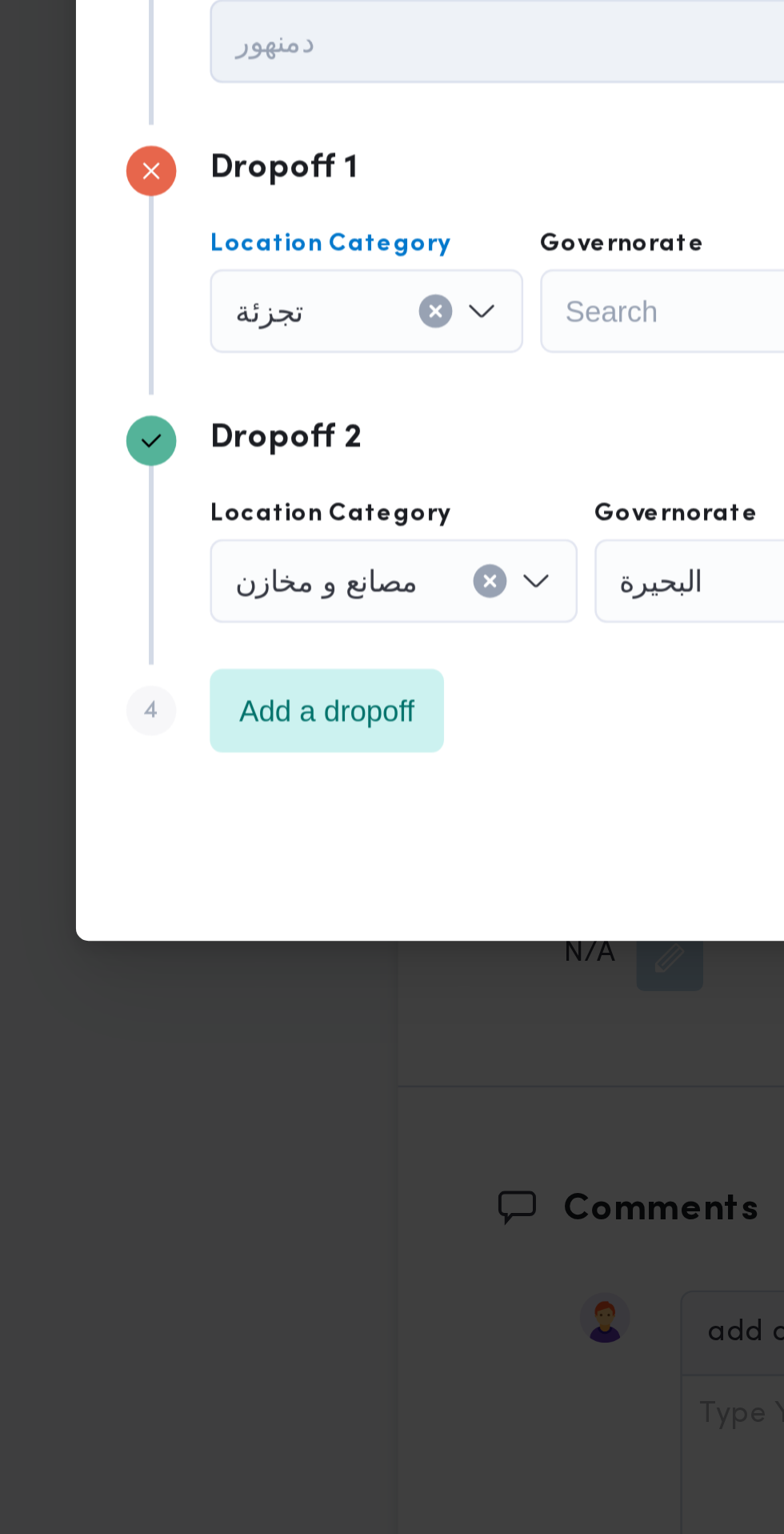
click at [306, 674] on div "Search" at bounding box center [322, 688] width 120 height 32
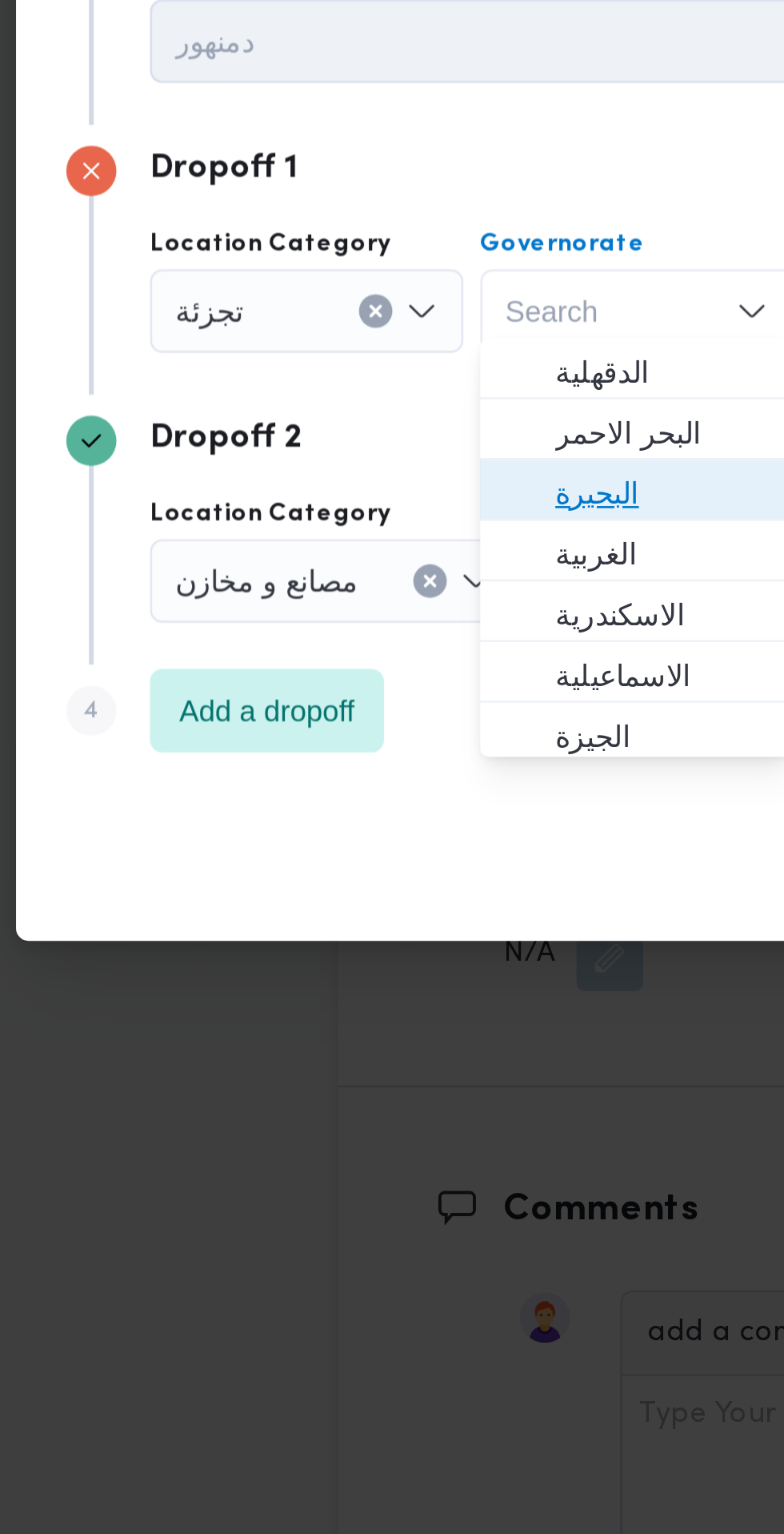
click at [326, 757] on span "البحيرة" at bounding box center [332, 758] width 81 height 19
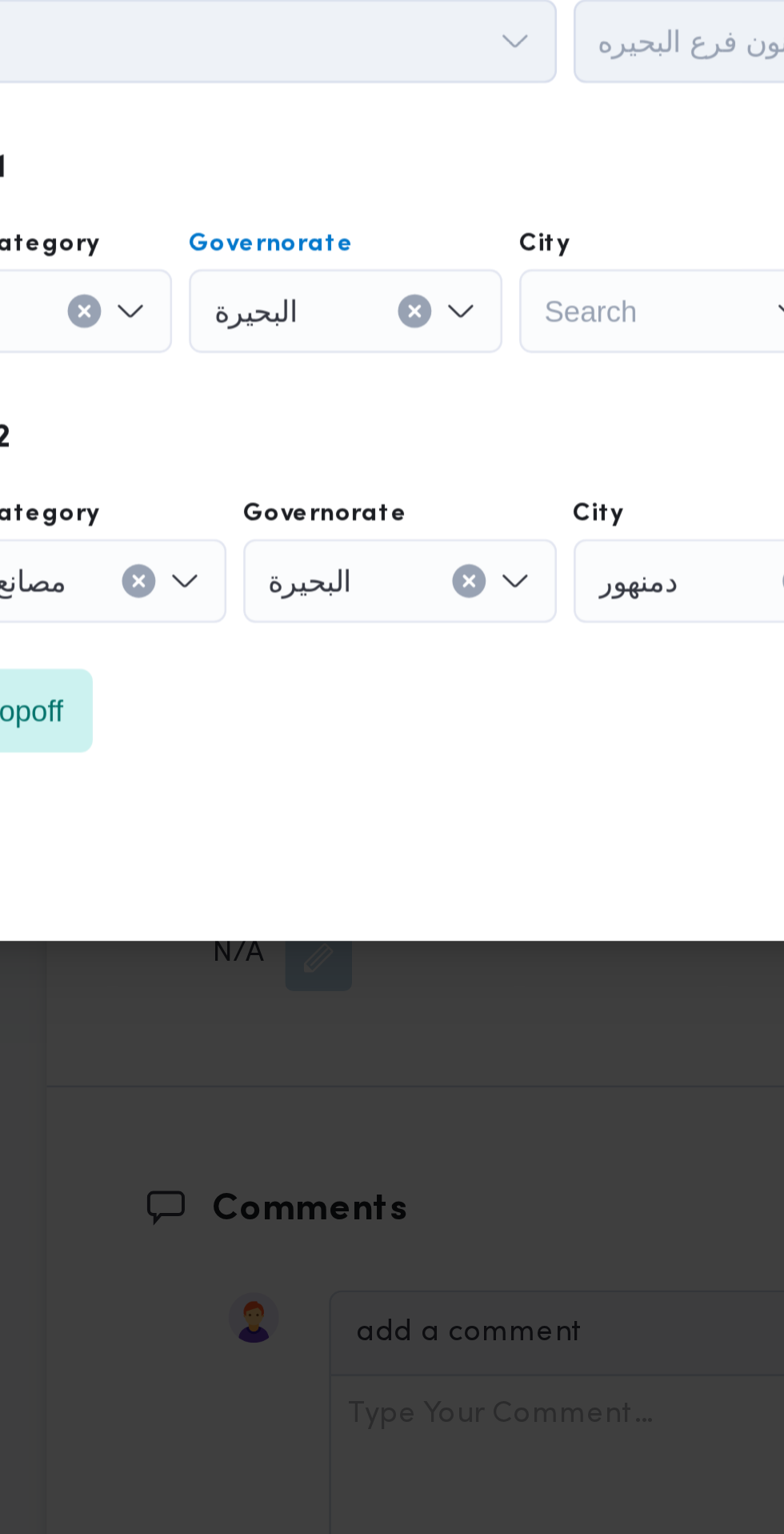
click at [437, 679] on div "Search" at bounding box center [449, 688] width 120 height 32
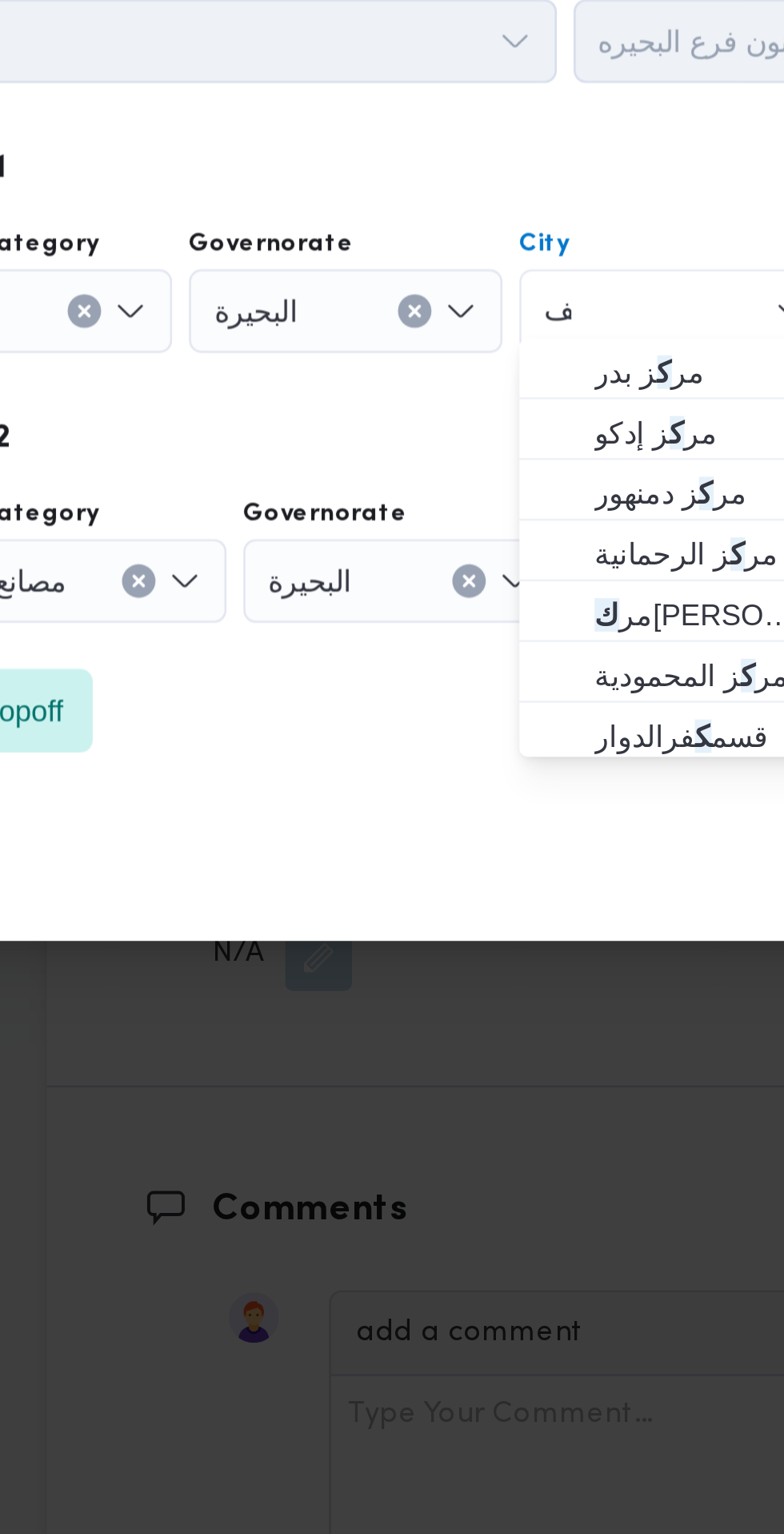
scroll to position [0, 0]
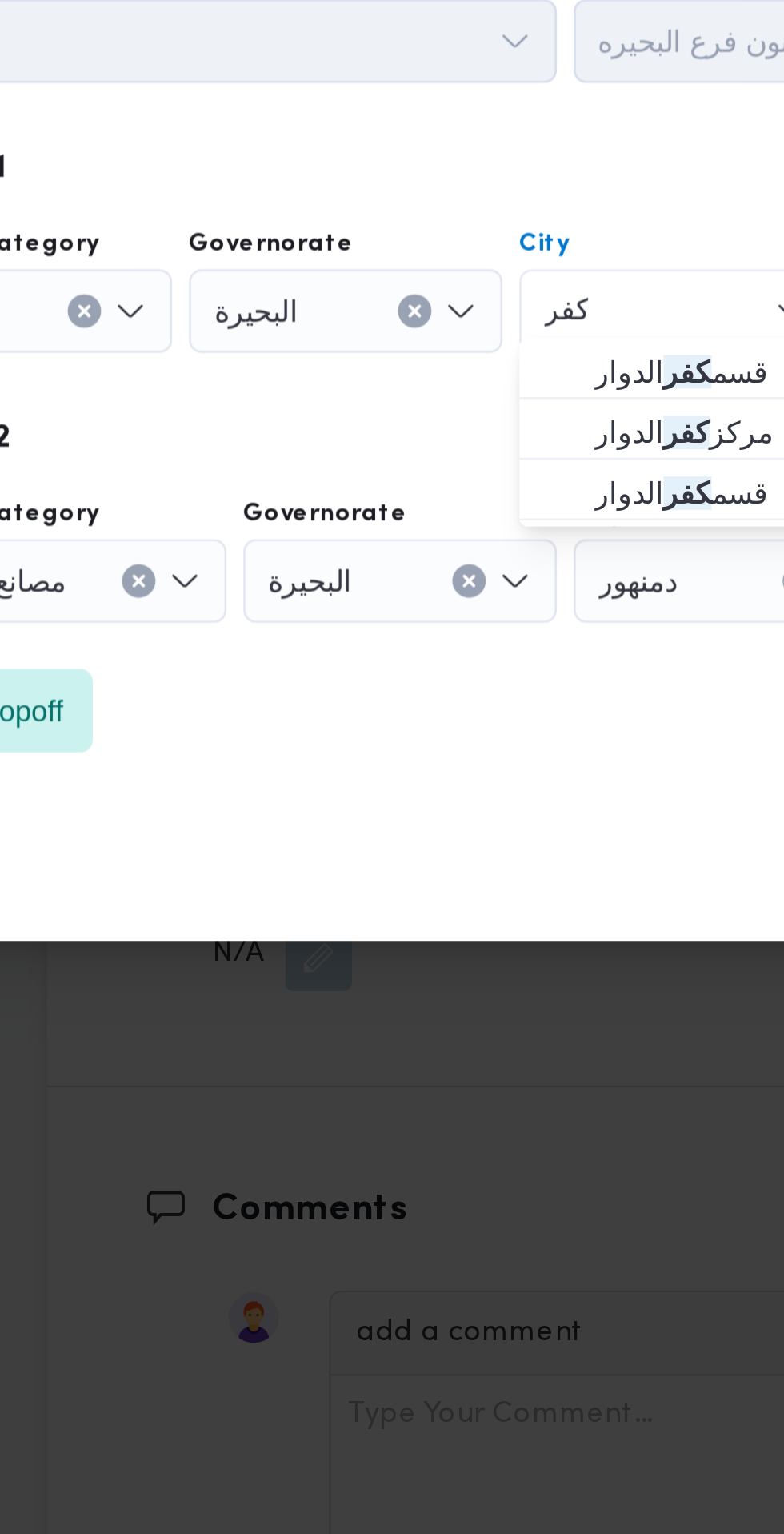
type input "كفر"
click at [455, 714] on mark "كفر" at bounding box center [453, 712] width 18 height 13
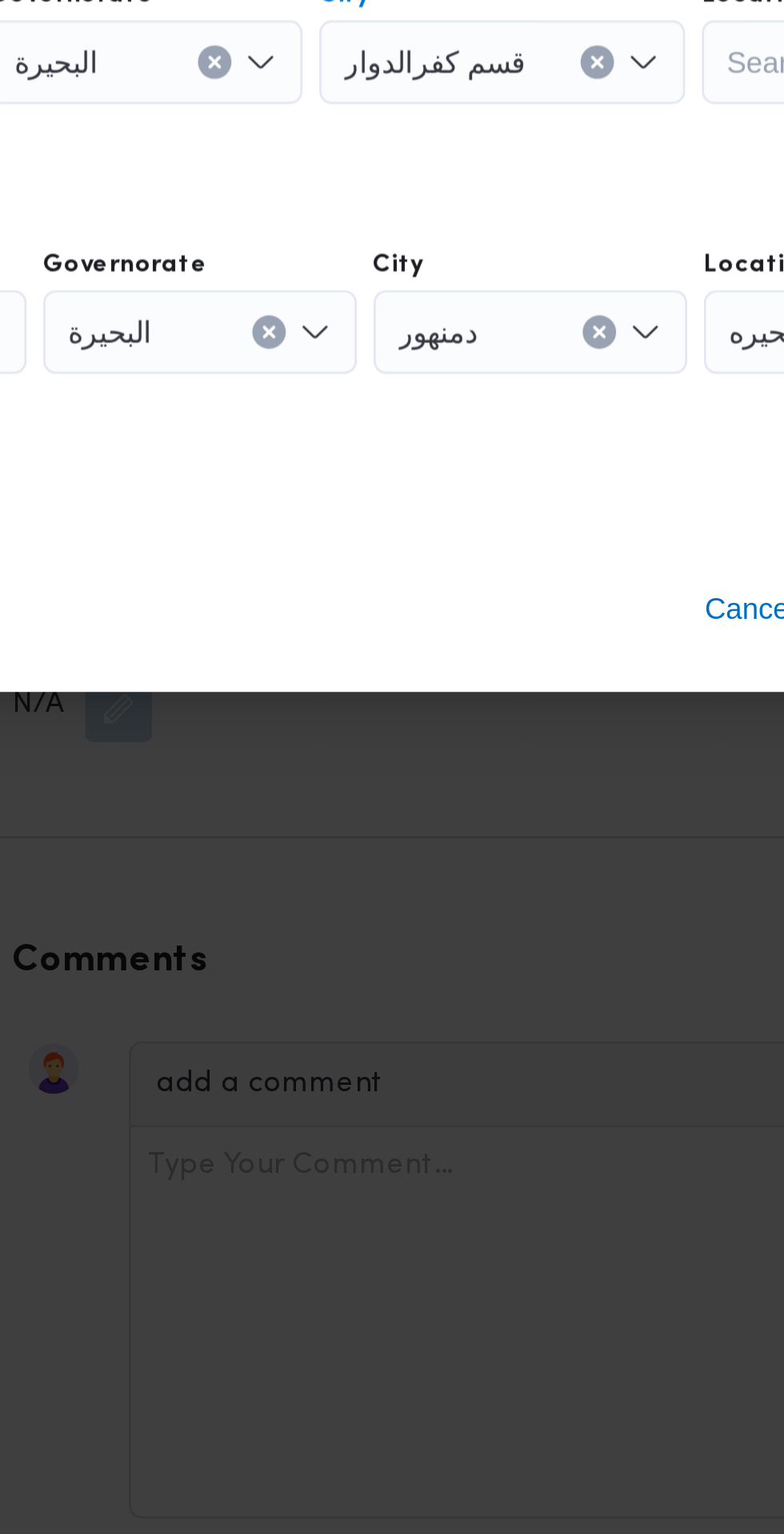
scroll to position [1897, 0]
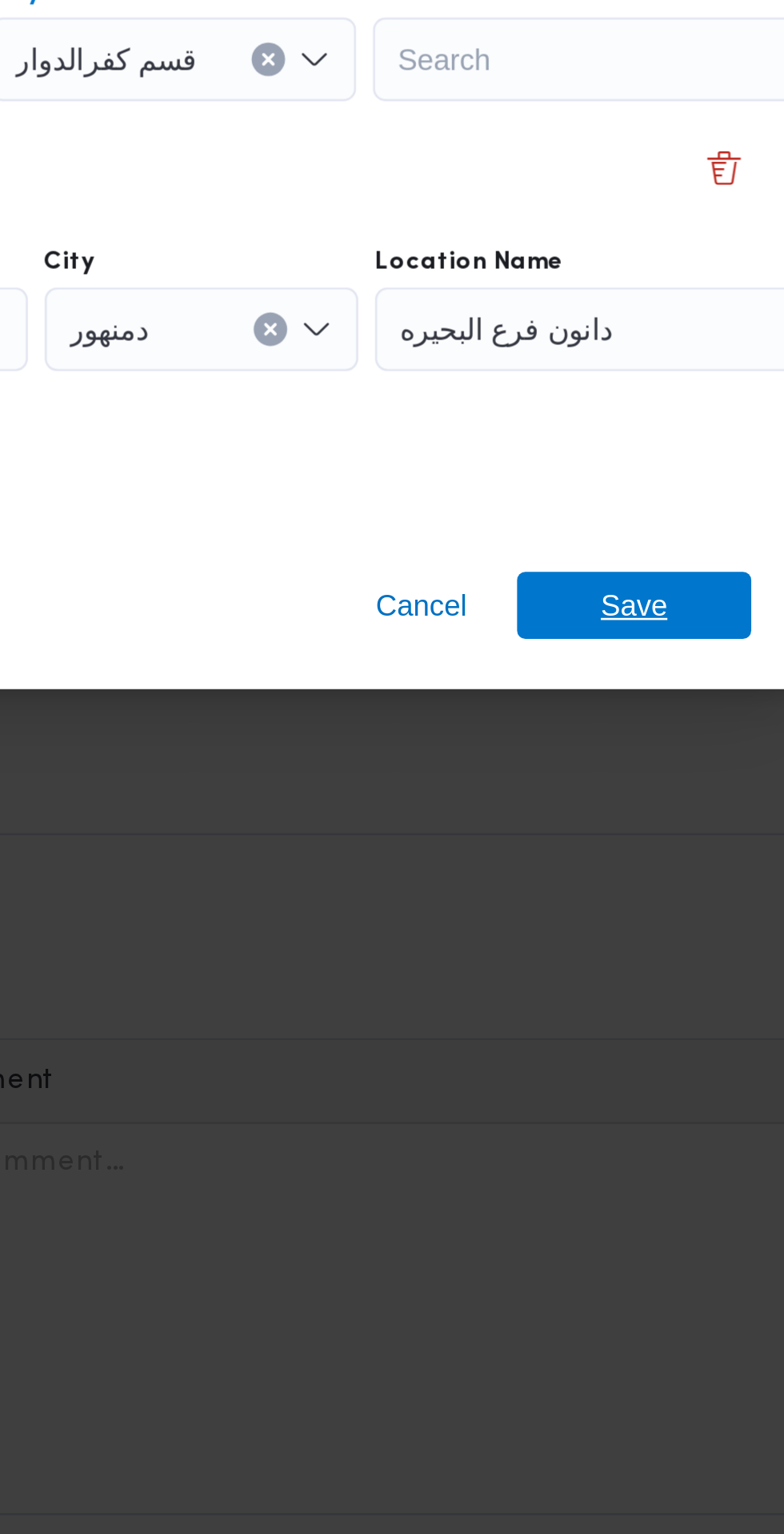
click at [634, 894] on span "Save" at bounding box center [635, 898] width 26 height 26
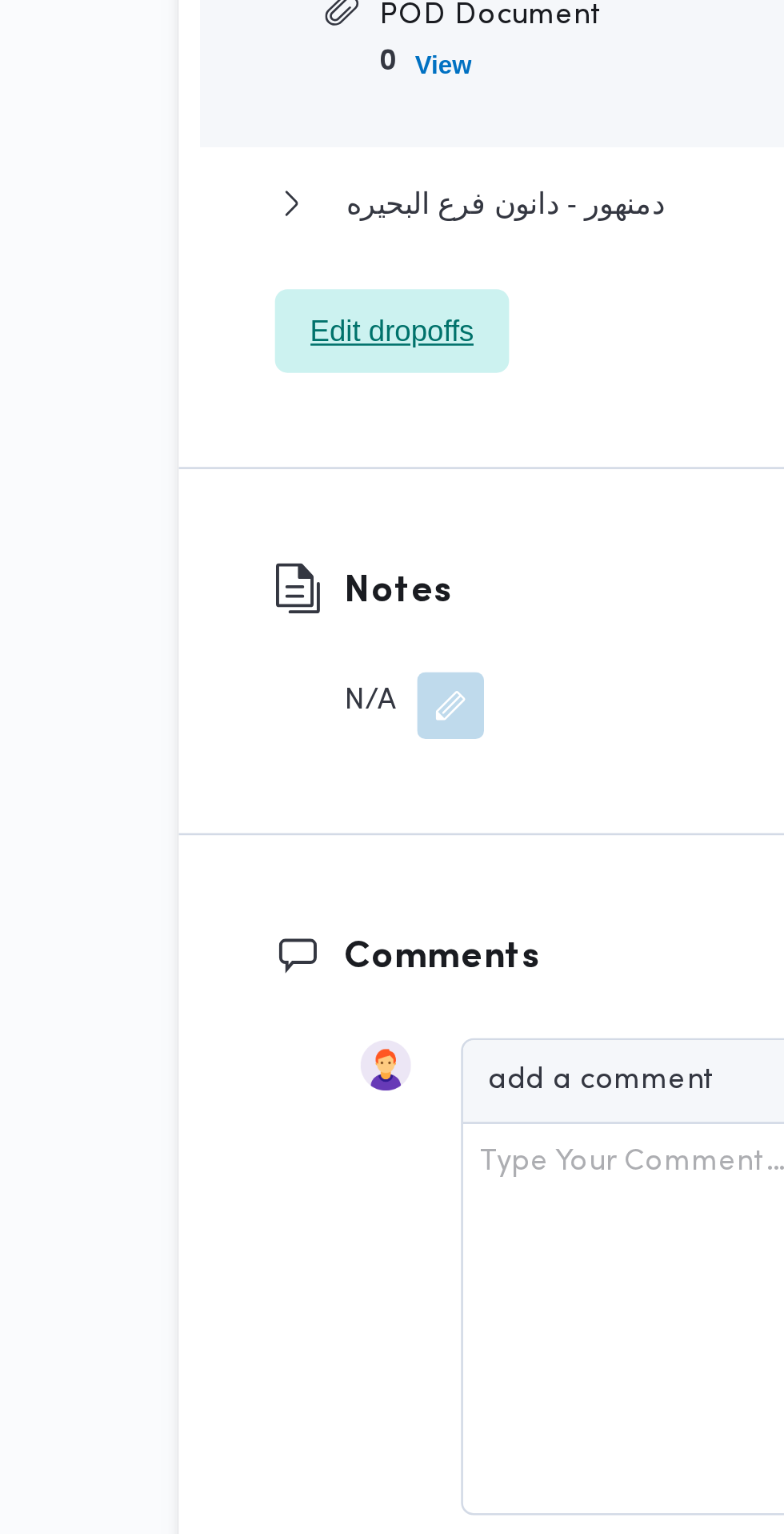
scroll to position [1878, 0]
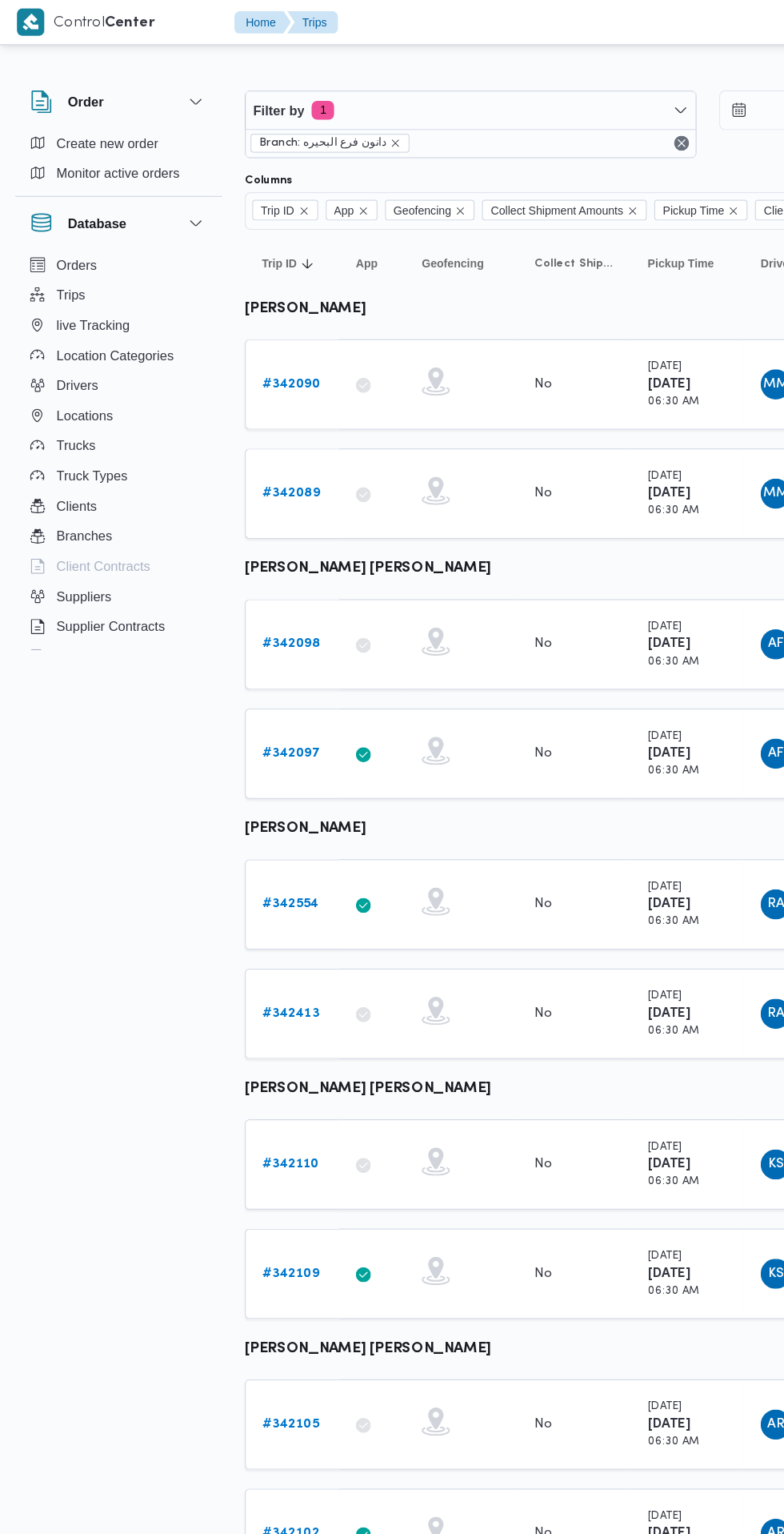
click at [252, 767] on b "# 342554" at bounding box center [247, 768] width 48 height 10
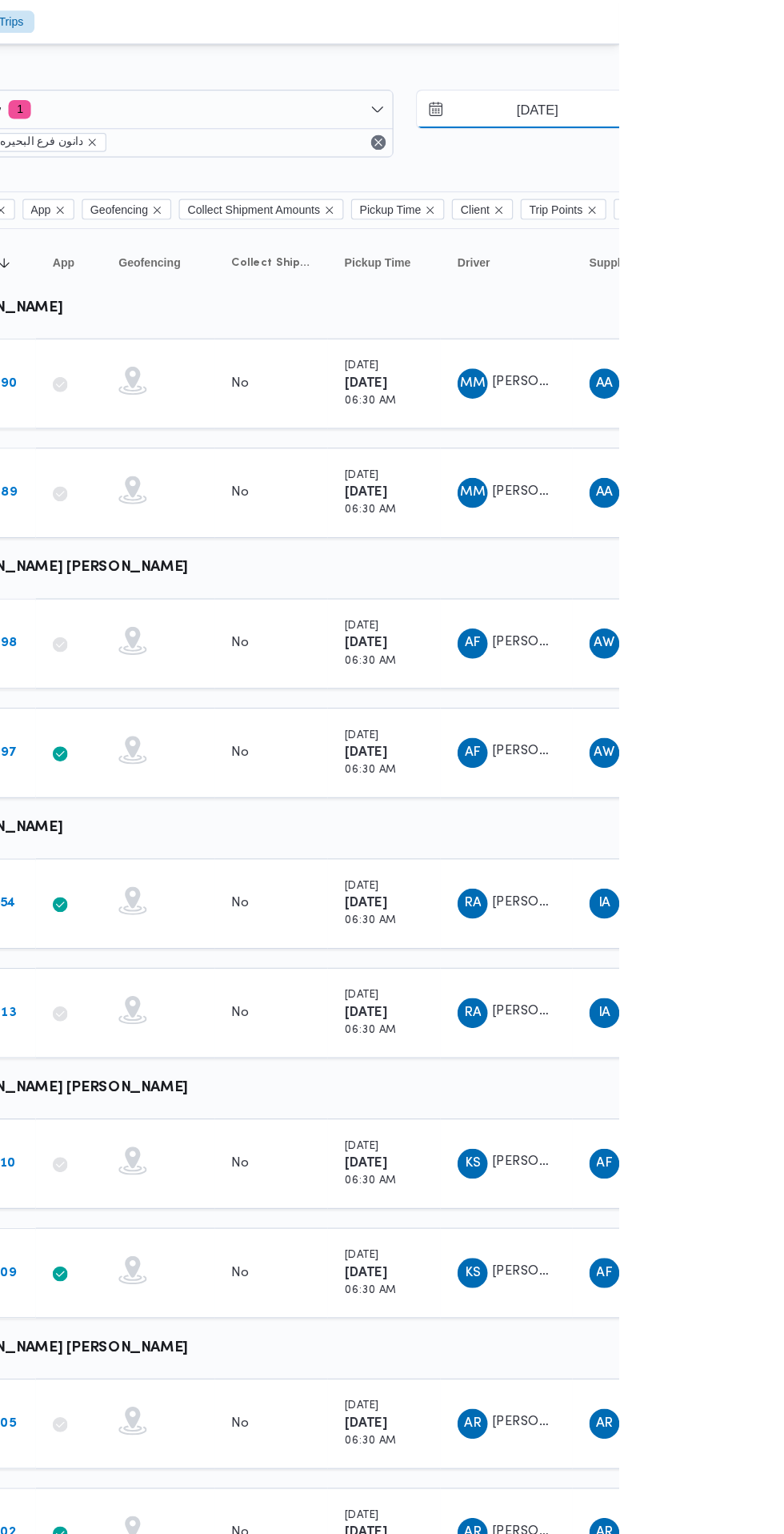
click at [728, 89] on input "[DATE]" at bounding box center [703, 93] width 182 height 32
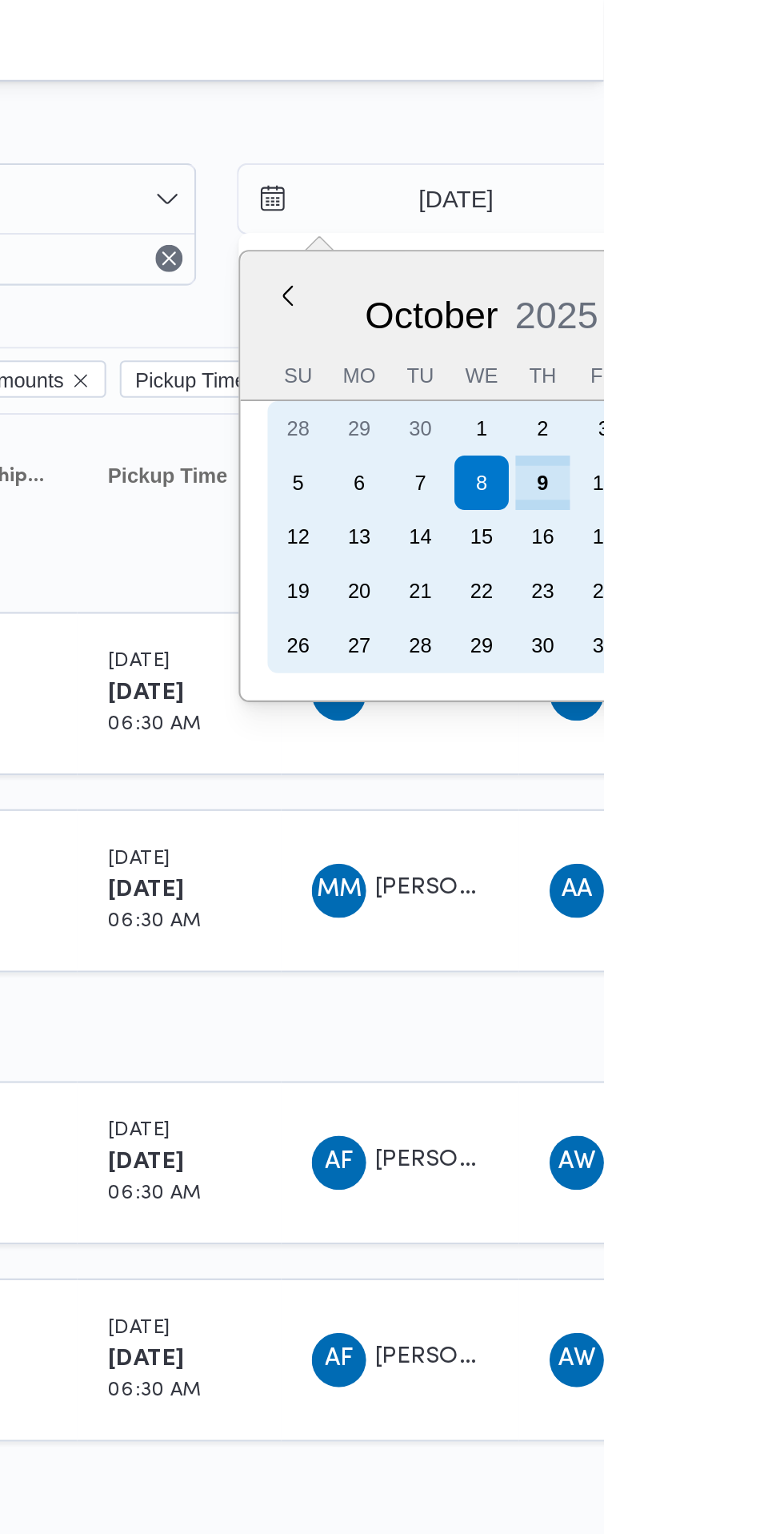
click at [754, 227] on div "9" at bounding box center [755, 227] width 26 height 26
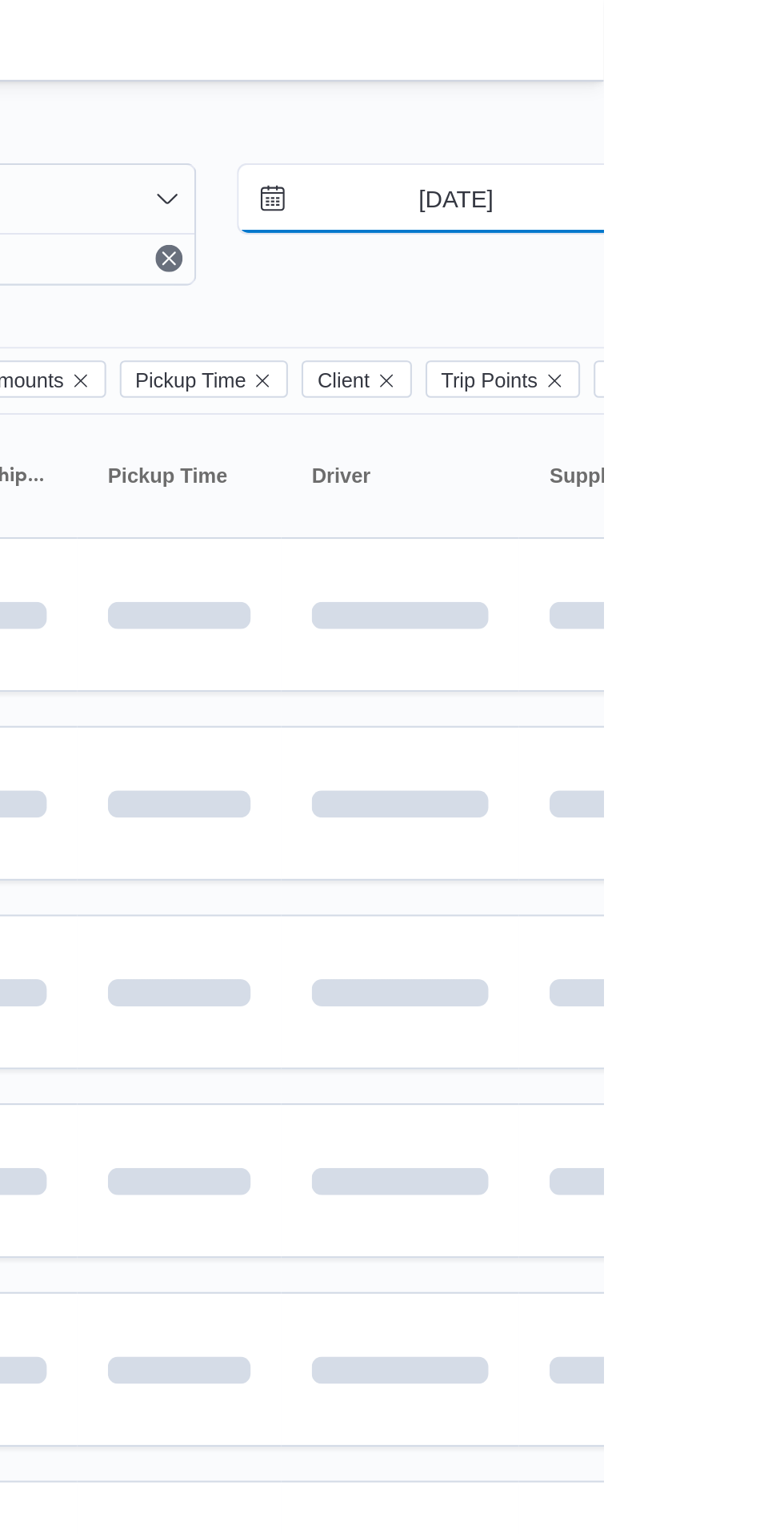
type input "[DATE]"
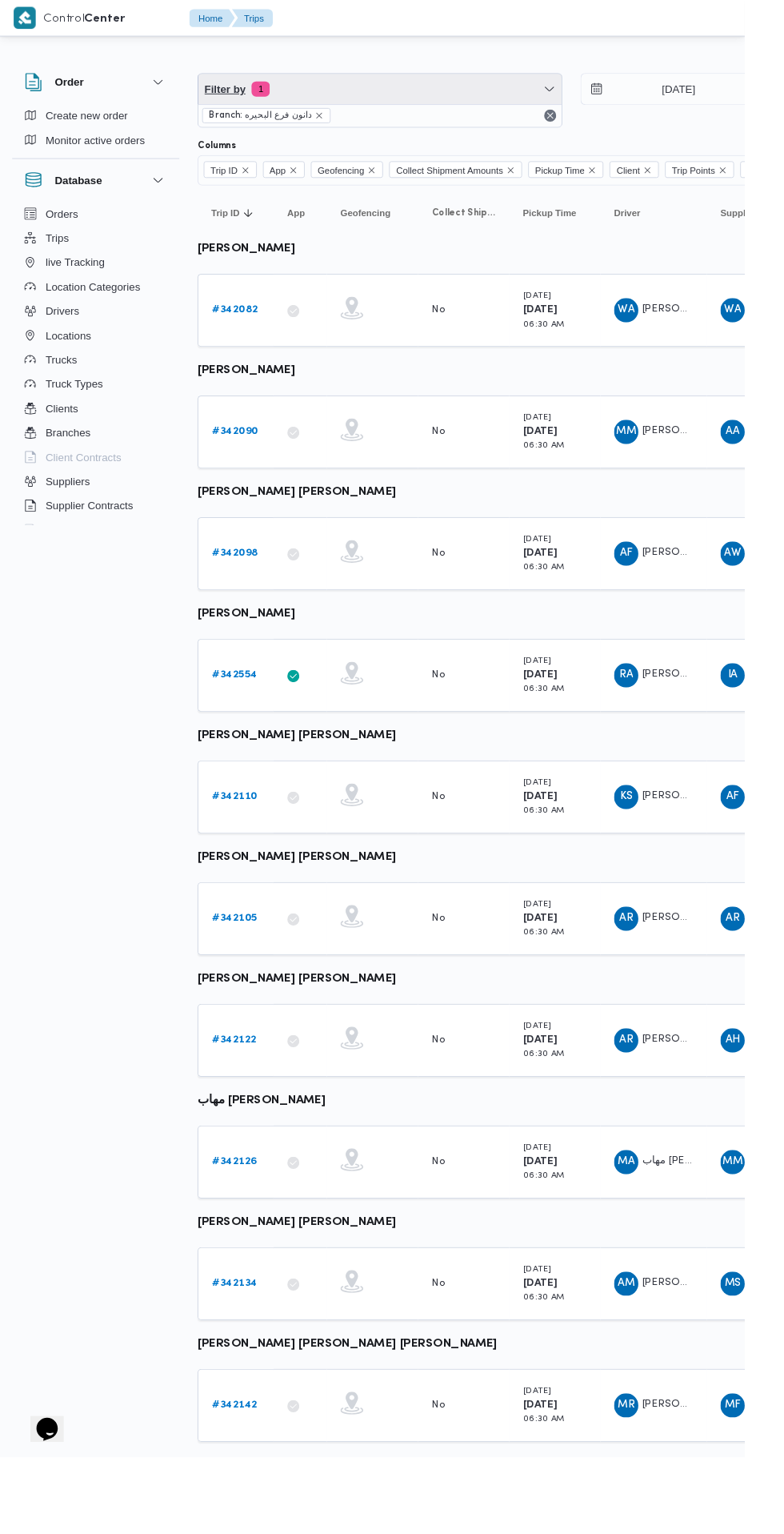
click at [425, 103] on span "Filter by 1" at bounding box center [400, 93] width 382 height 32
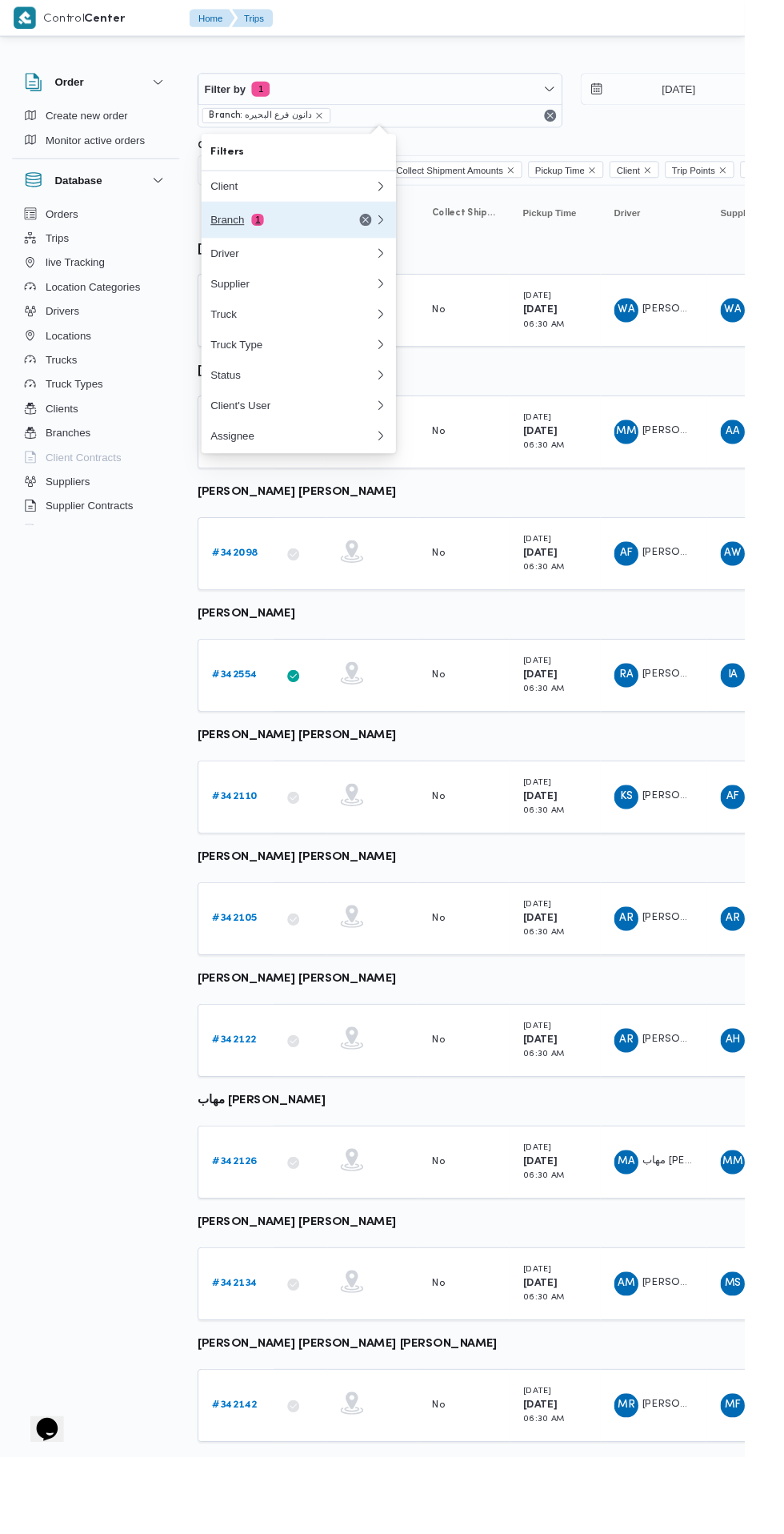
click at [335, 239] on div "Branch 1" at bounding box center [308, 231] width 192 height 38
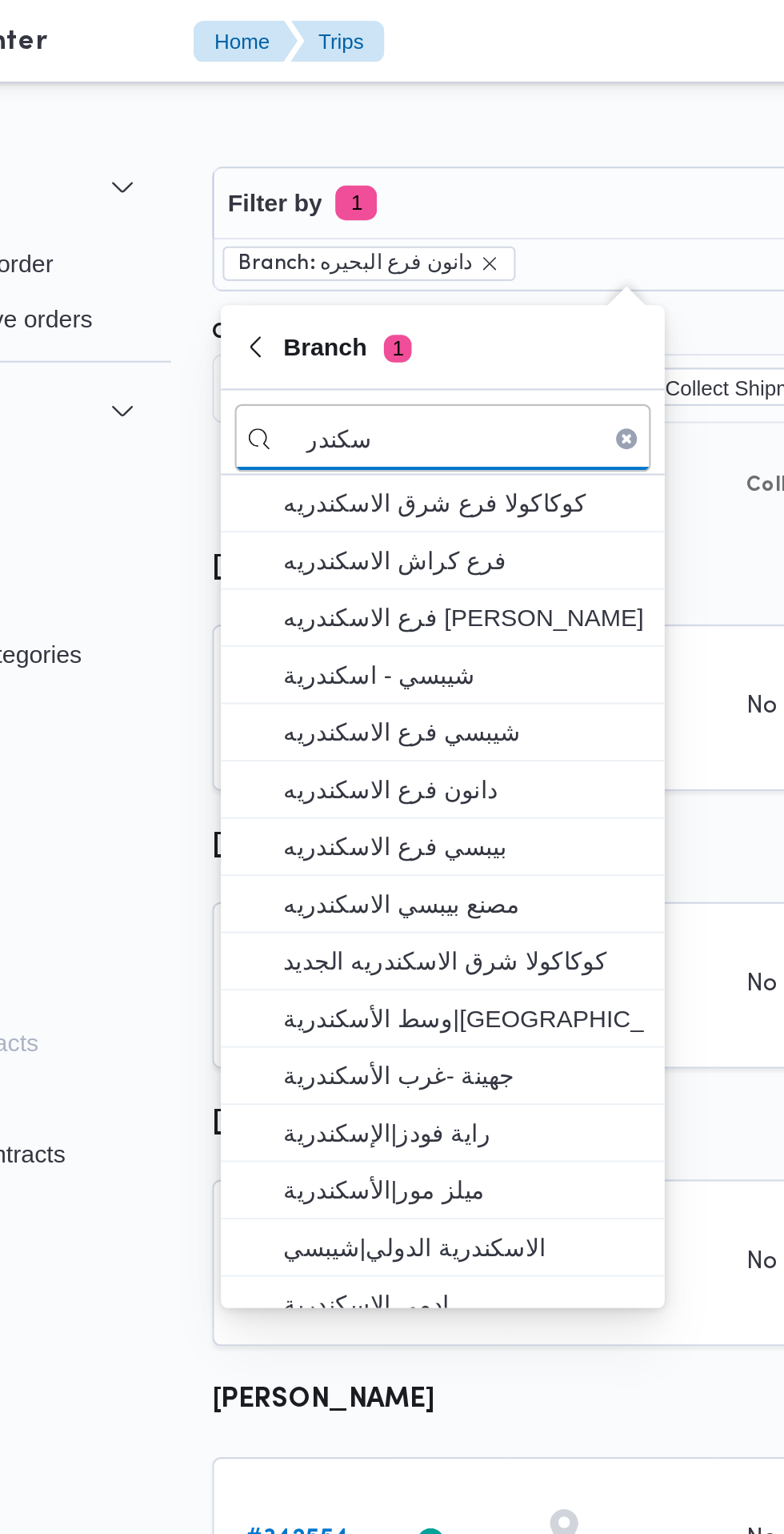
type input "سكندر"
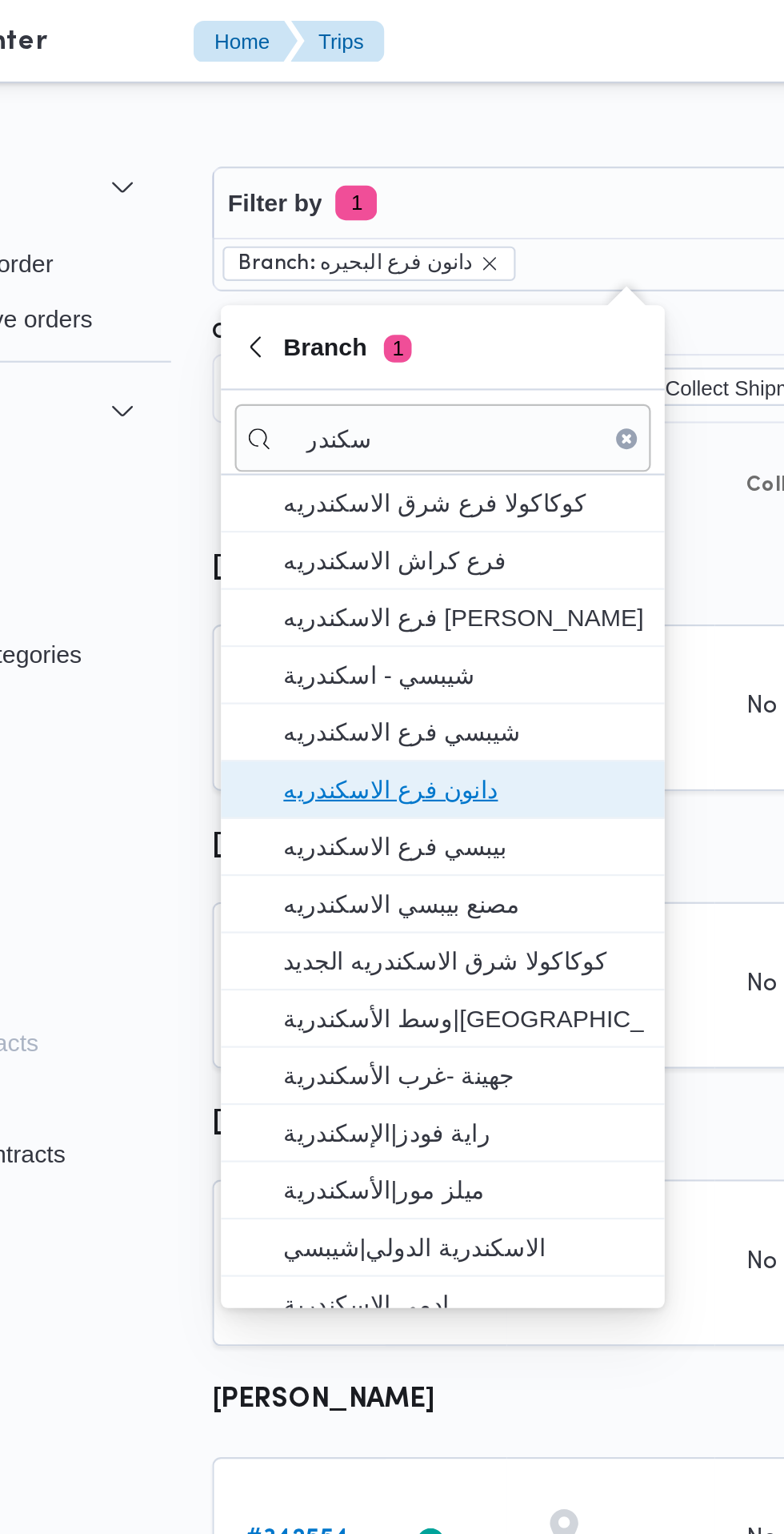
click at [349, 372] on span "دانون فرع الاسكندريه" at bounding box center [324, 364] width 167 height 19
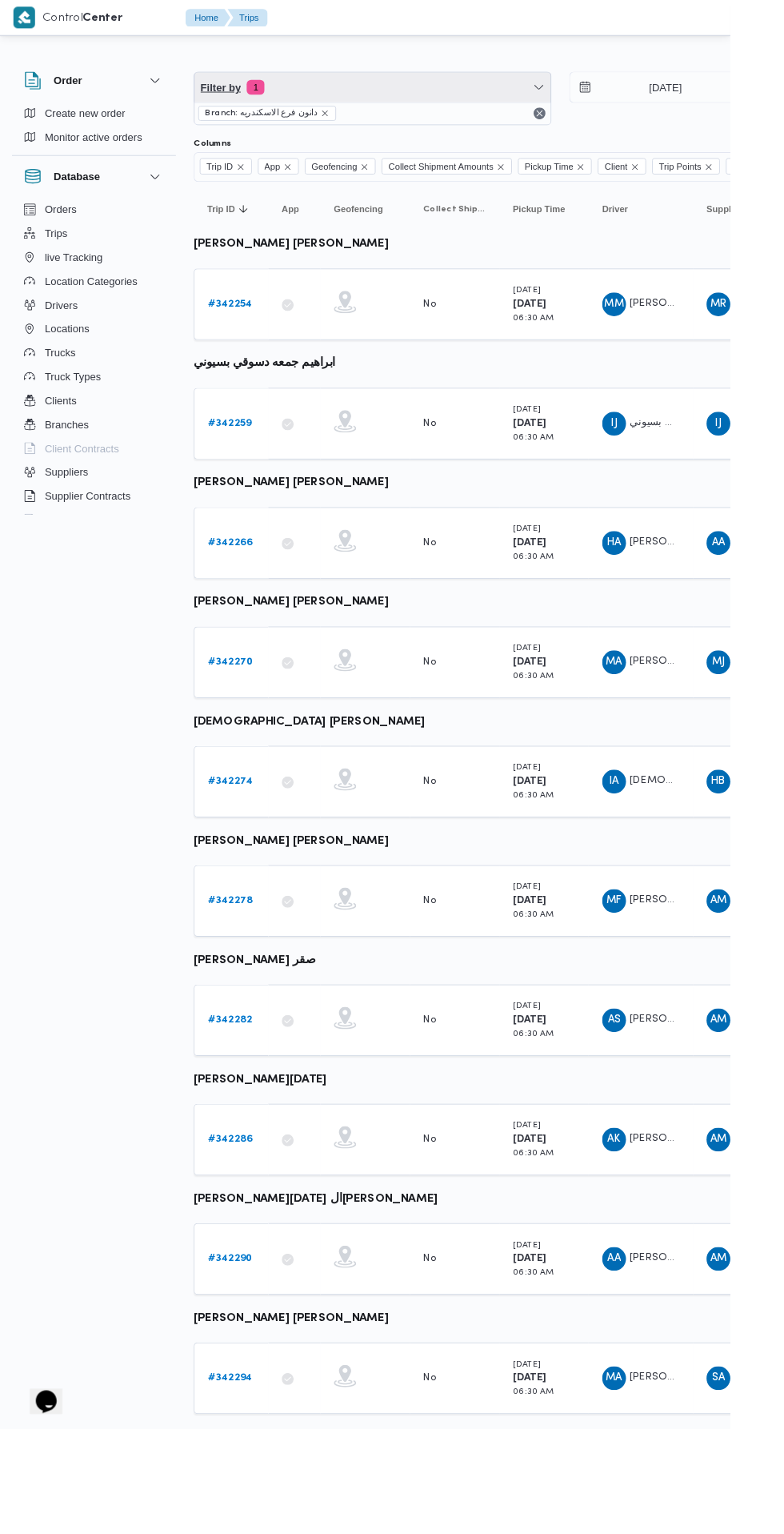
click at [517, 91] on span "Filter by 1" at bounding box center [400, 93] width 382 height 32
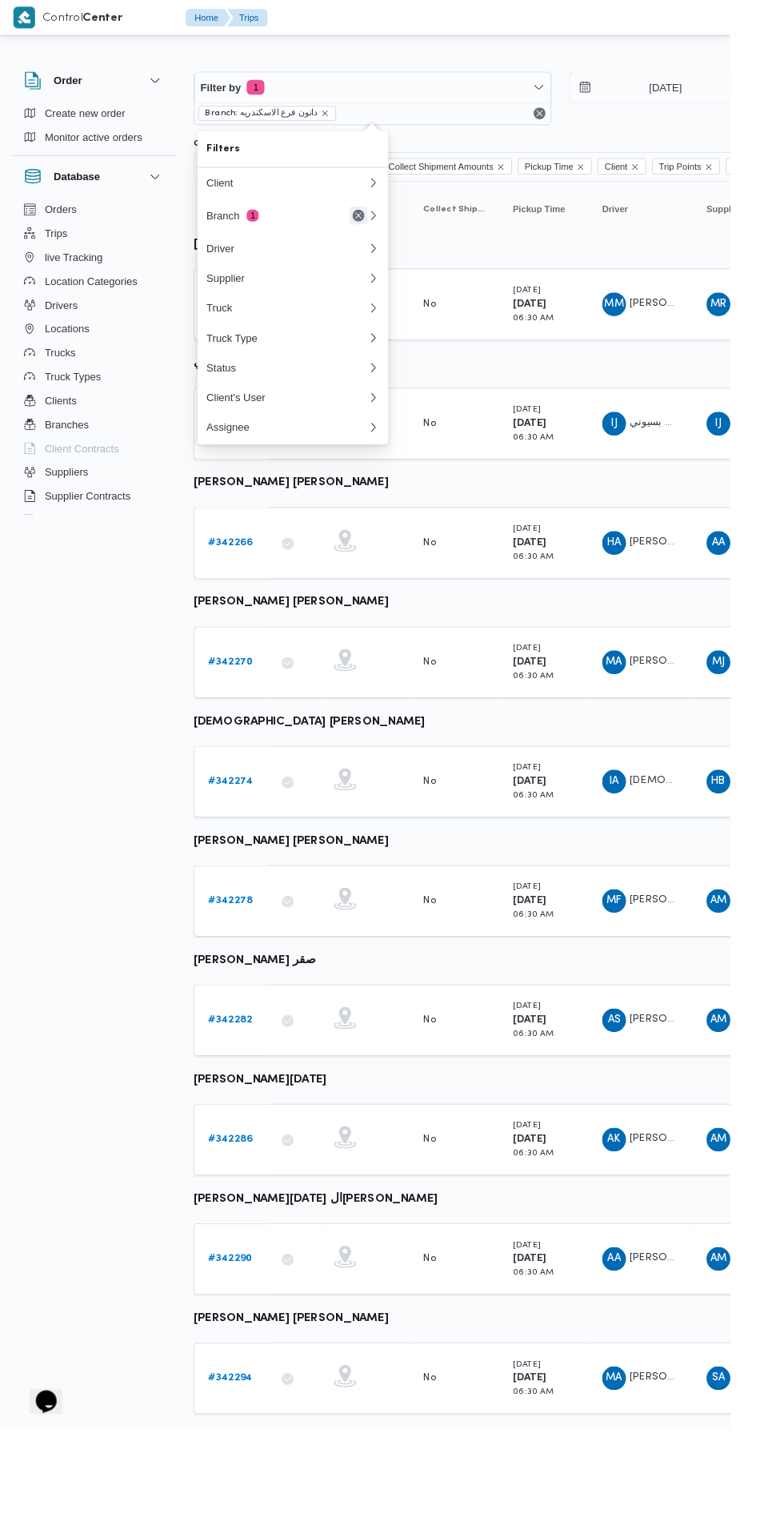
click at [385, 232] on button "Remove" at bounding box center [385, 231] width 19 height 19
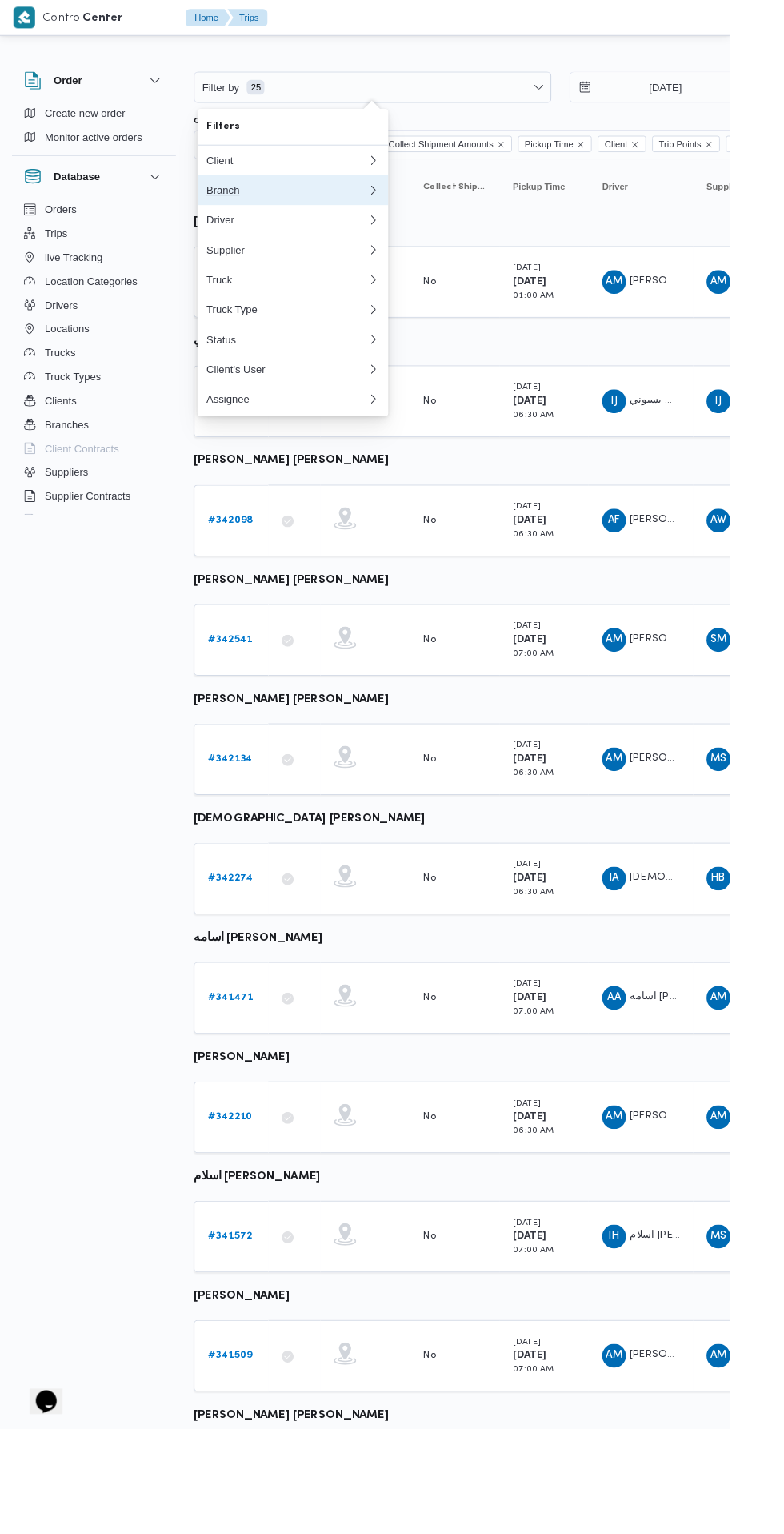
click at [320, 210] on div "Branch" at bounding box center [304, 204] width 167 height 13
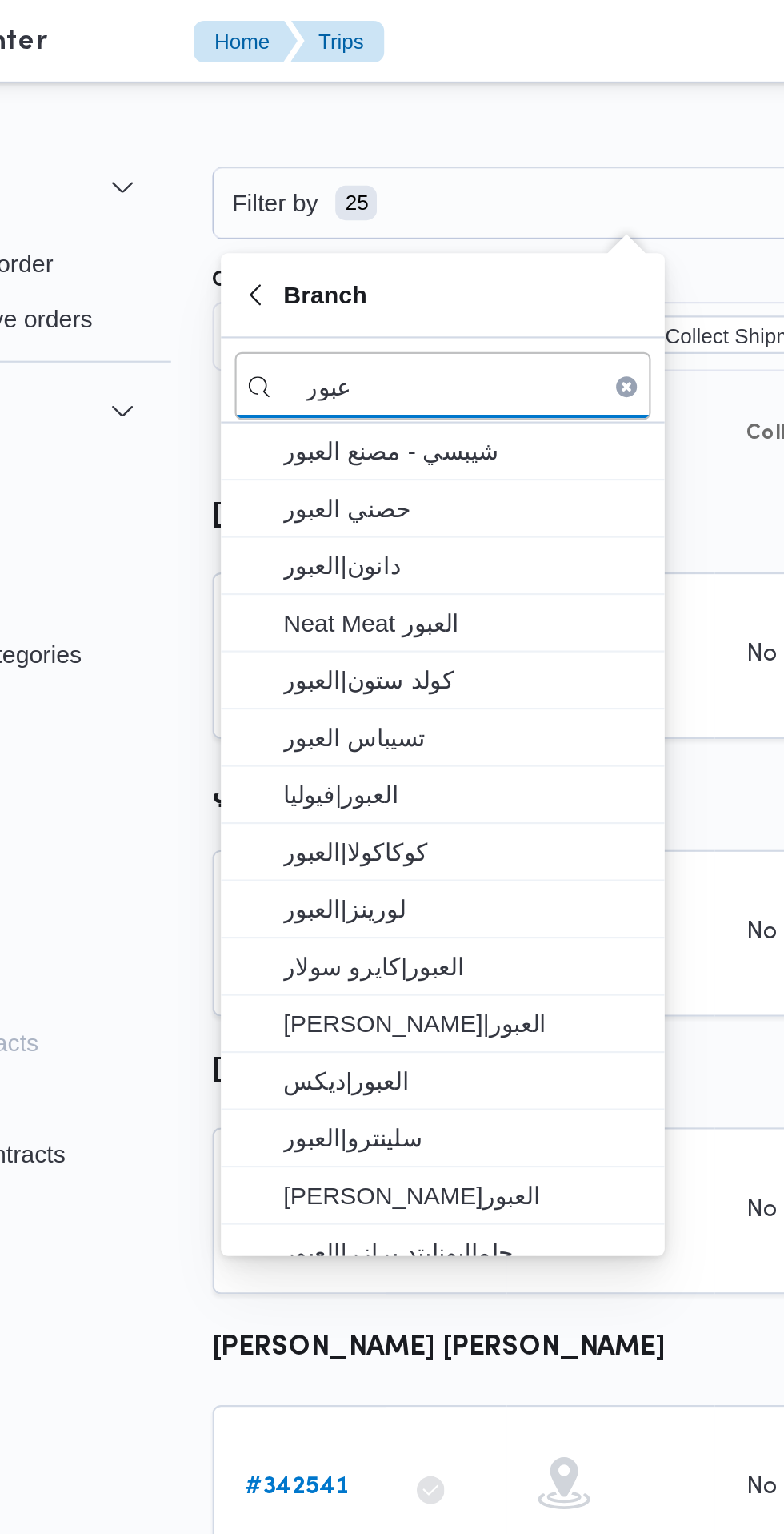
type input "عبور"
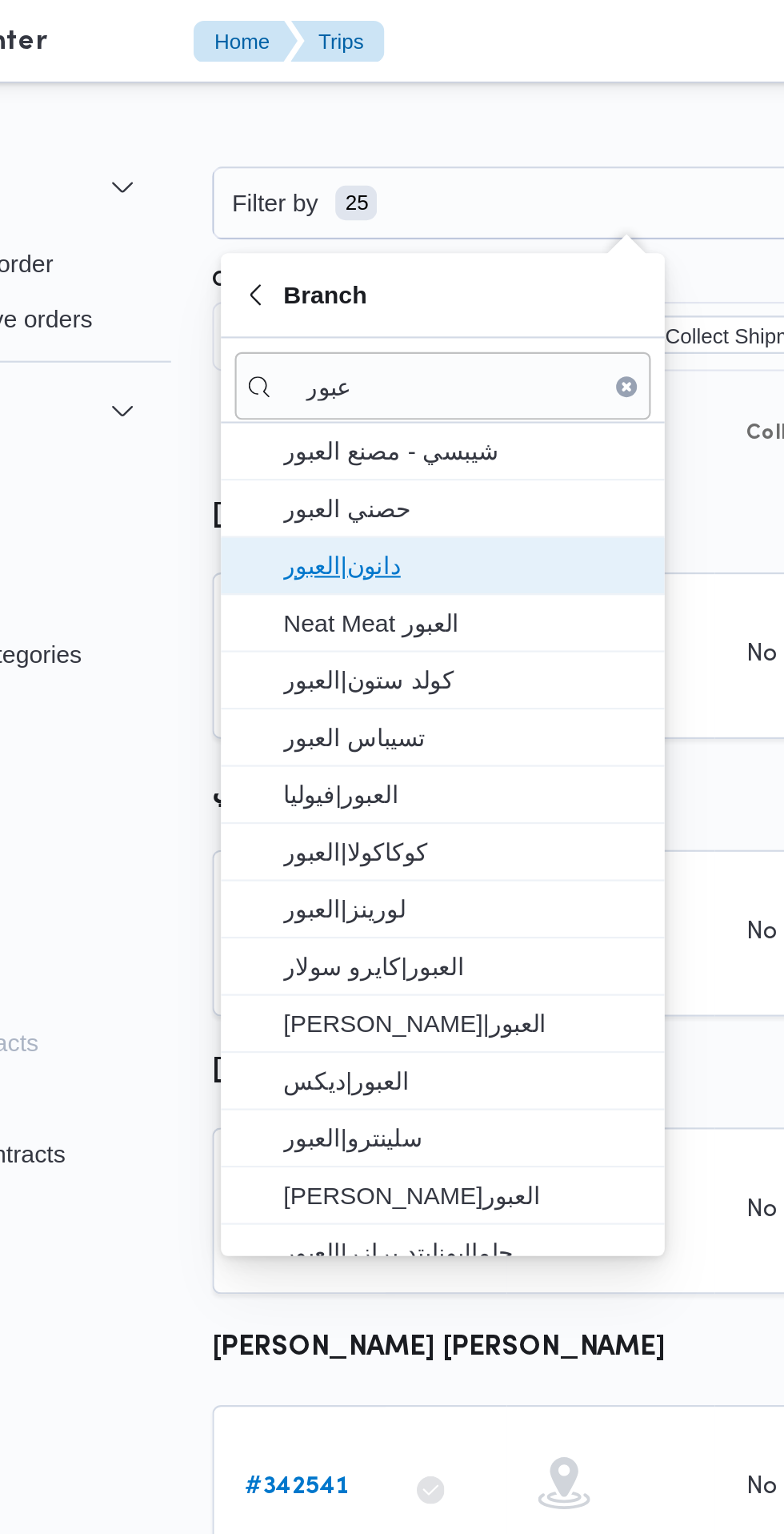
click at [337, 263] on span "دانون|العبور" at bounding box center [324, 261] width 167 height 19
